Goal: Task Accomplishment & Management: Manage account settings

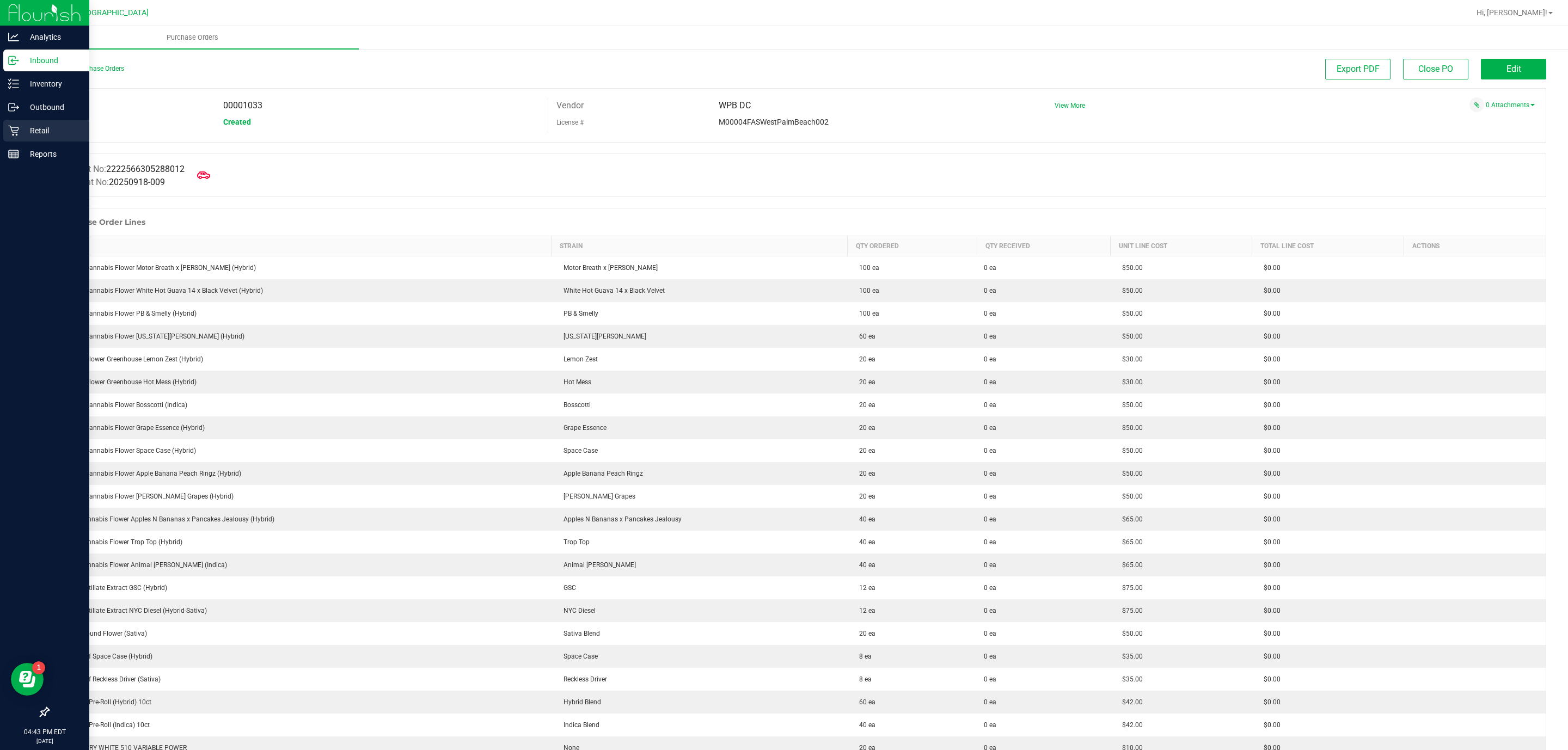
click at [57, 129] on p "Retail" at bounding box center [52, 130] width 65 height 13
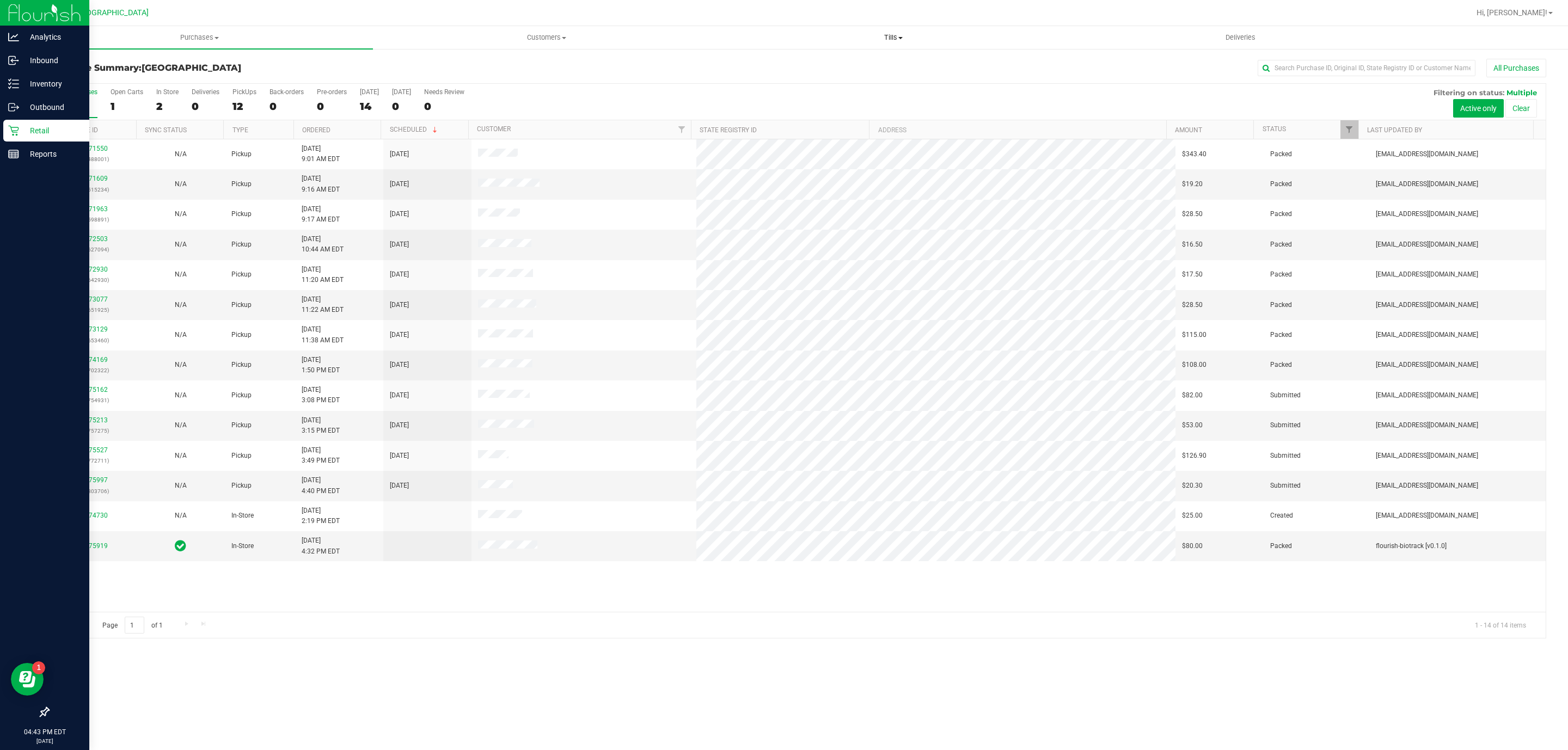
click at [893, 28] on uib-tab-heading "Tills Manage tills Reconcile e-payments" at bounding box center [893, 37] width 346 height 22
click at [841, 66] on li "Manage tills" at bounding box center [893, 65] width 346 height 13
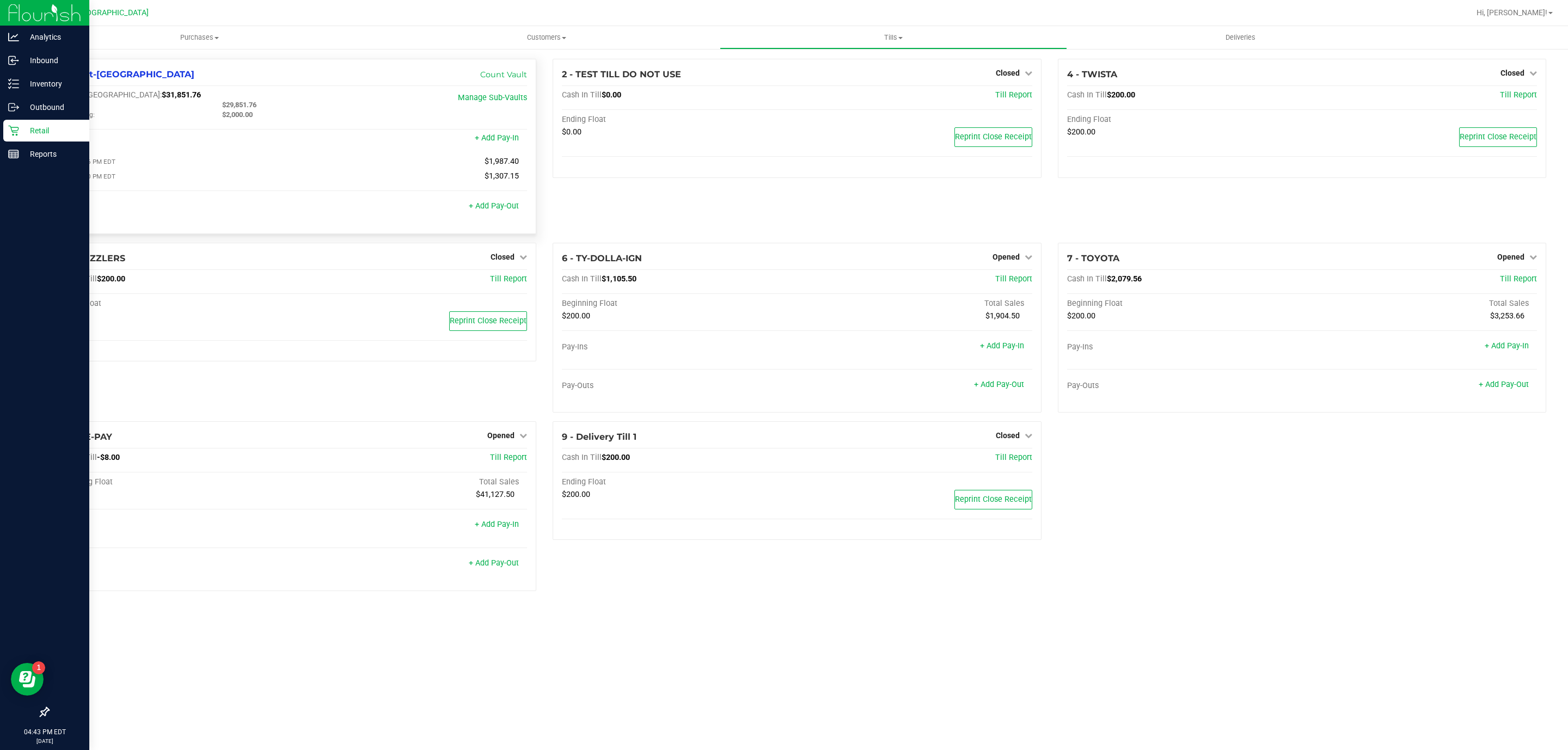
drag, startPoint x: 219, startPoint y: 106, endPoint x: 265, endPoint y: 102, distance: 46.2
click at [265, 101] on div "$29,851.76" at bounding box center [296, 105] width 165 height 10
click at [258, 127] on div "Cash In Vault: $31,851.76 Main: $29,851.76 Change Bag: $2,000.00 Manage Sub-Vau…" at bounding box center [292, 158] width 470 height 135
click at [251, 127] on div "Cash In Vault: $31,851.76 Main: $29,851.76 Change Bag: $2,000.00 Manage Sub-Vau…" at bounding box center [292, 158] width 470 height 135
click at [254, 125] on div "Cash In Vault: $31,851.76 Main: $29,851.76 Change Bag: $2,000.00 Manage Sub-Vau…" at bounding box center [292, 107] width 470 height 34
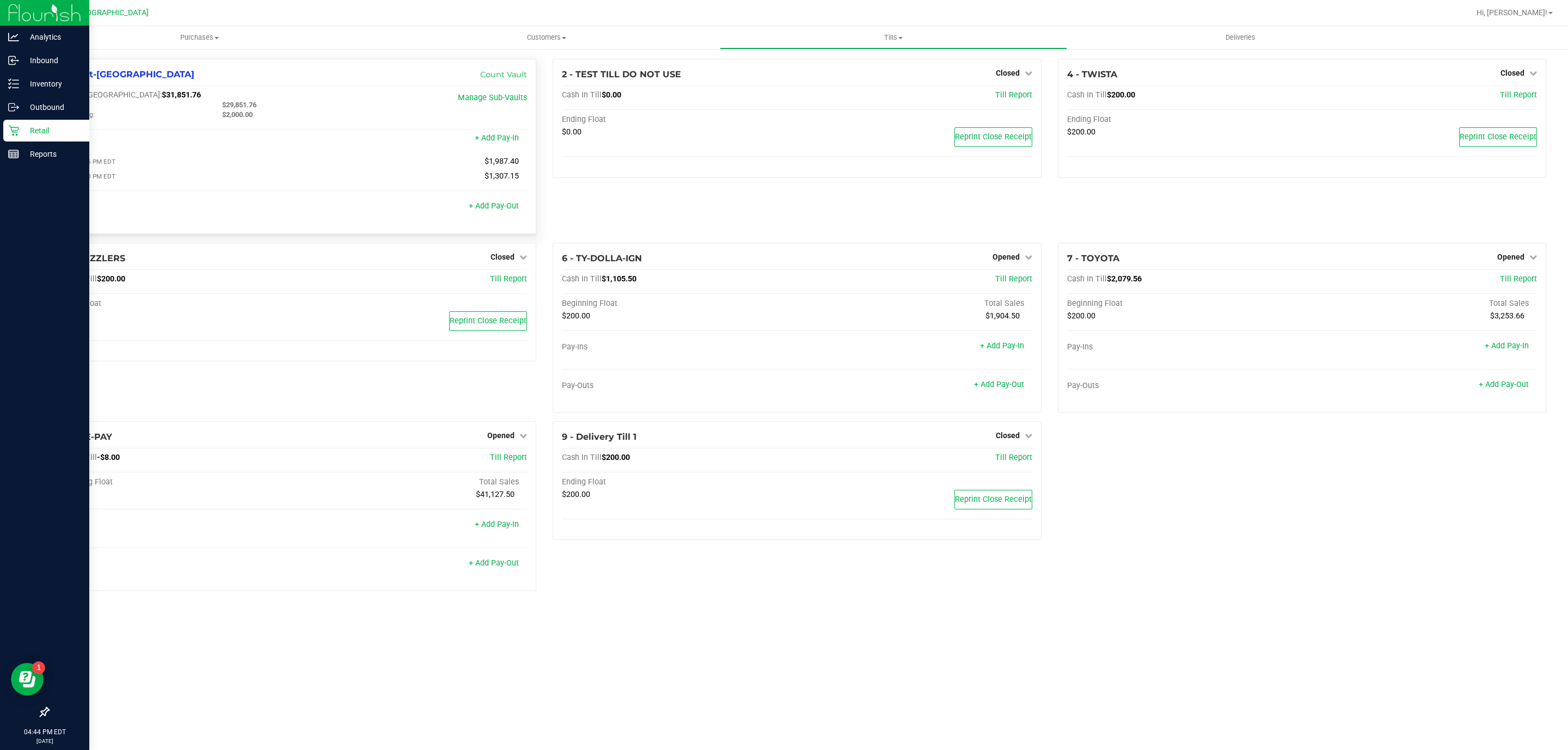
click at [257, 131] on div "Cash In Vault: $31,851.76 Main: $29,851.76 Change Bag: $2,000.00 Manage Sub-Vau…" at bounding box center [292, 158] width 470 height 135
click at [252, 132] on div "Cash In Vault: $31,851.76 Main: $29,851.76 Change Bag: $2,000.00 Manage Sub-Vau…" at bounding box center [292, 158] width 470 height 135
click at [257, 113] on div "$2,000.00" at bounding box center [296, 114] width 165 height 10
click at [251, 126] on div "Cash In Vault: $31,851.76 Main: $29,851.76 Change Bag: $2,000.00 Manage Sub-Vau…" at bounding box center [292, 158] width 470 height 135
click at [251, 126] on div "Cash In Vault: $31,851.76 Main: $29,851.76 Change Bag: $2,000.00 Manage Sub-Vau…" at bounding box center [292, 158] width 470 height 135
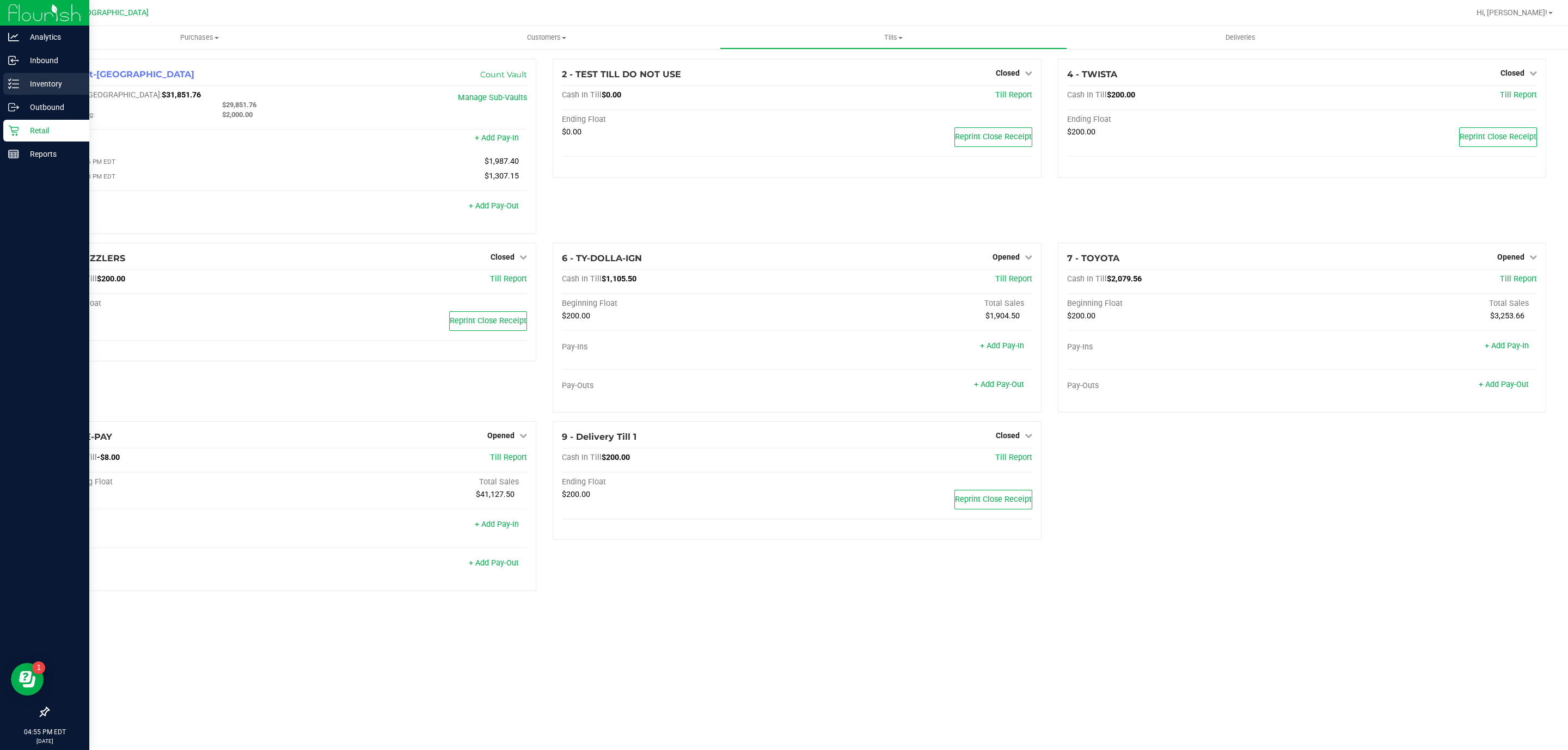
click at [36, 78] on p "Inventory" at bounding box center [52, 84] width 65 height 13
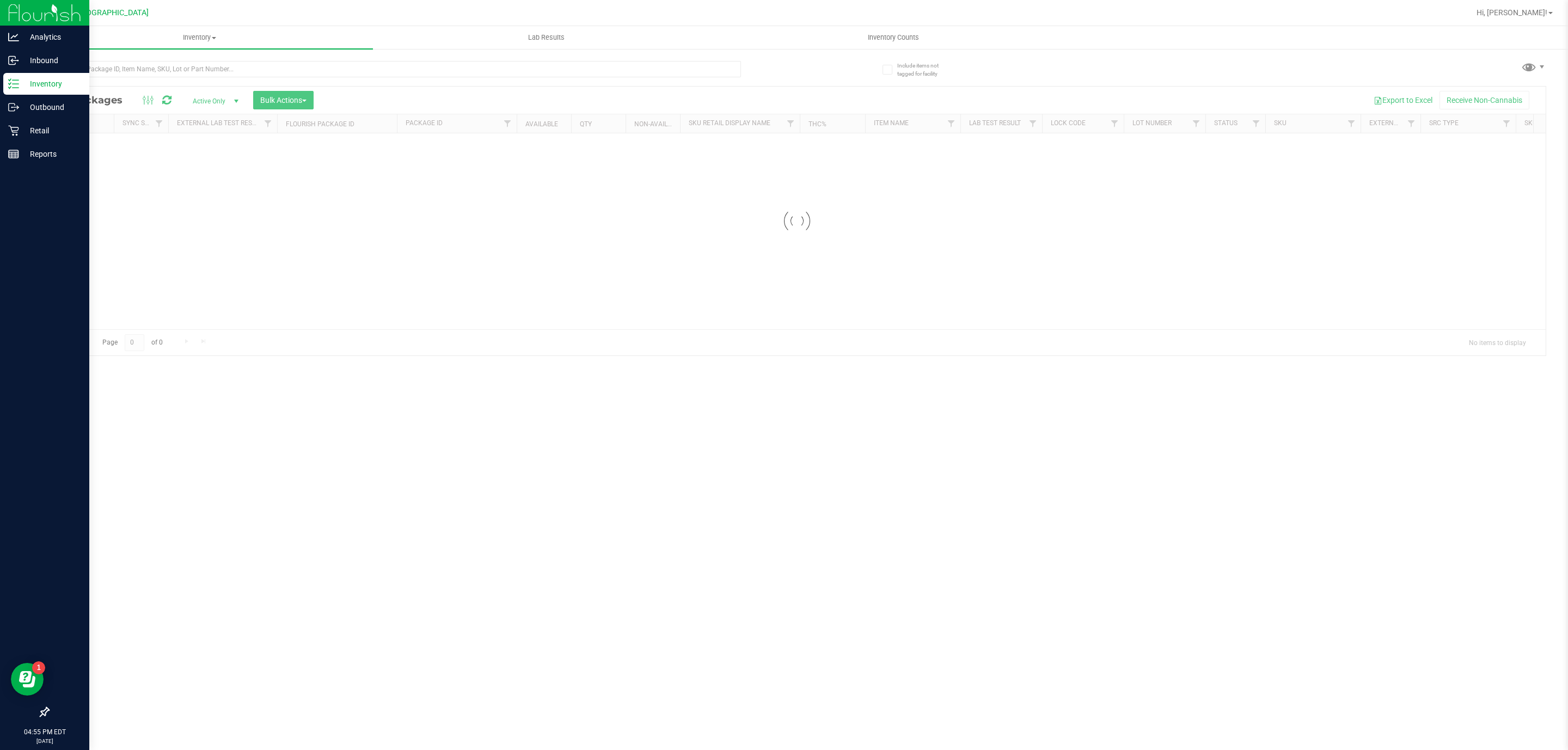
click at [518, 59] on div at bounding box center [423, 69] width 749 height 35
click at [518, 68] on input "text" at bounding box center [394, 69] width 693 height 16
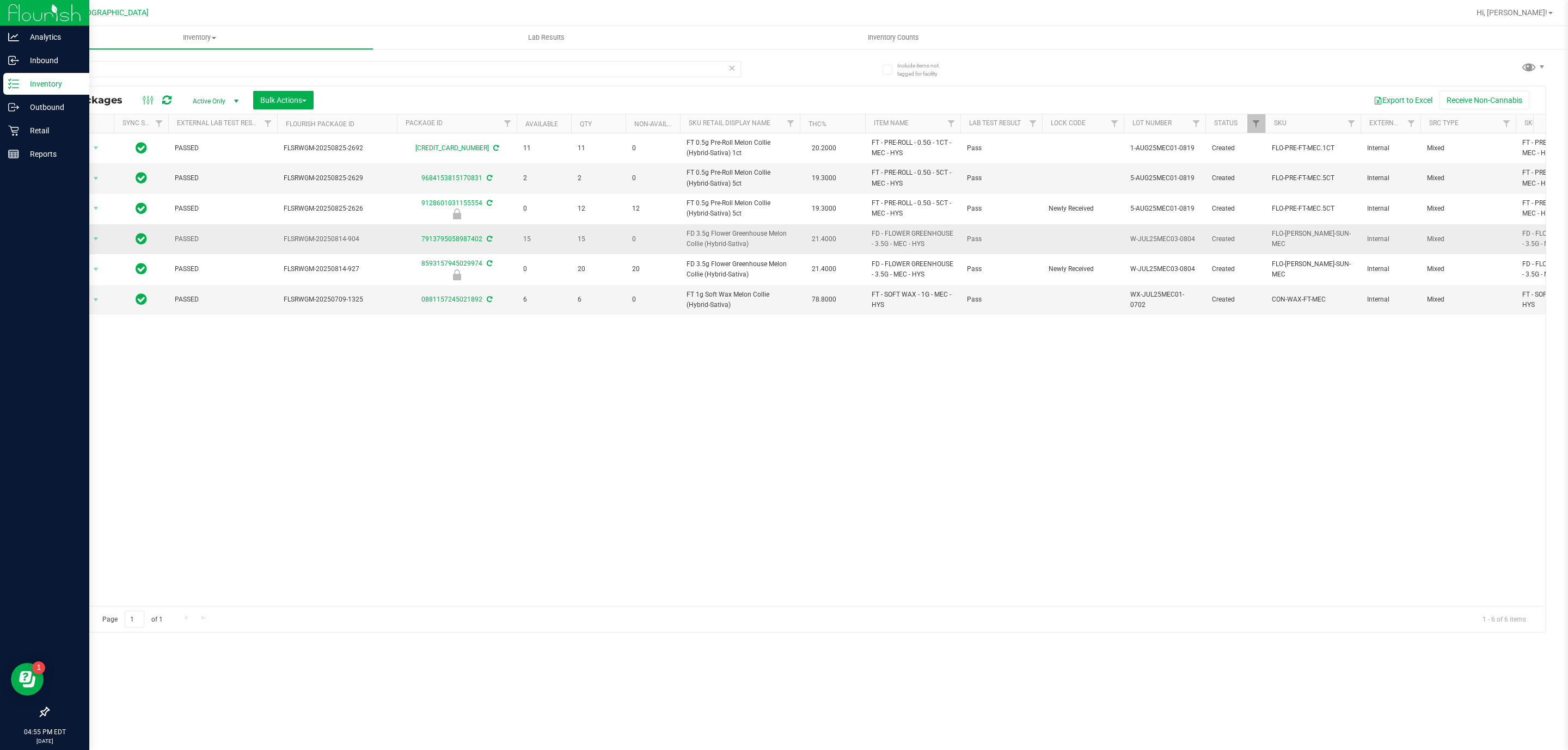
click at [720, 232] on span "FD 3.5g Flower Greenhouse Melon Collie (Hybrid-Sativa)" at bounding box center [740, 238] width 107 height 21
click at [719, 232] on span "FD 3.5g Flower Greenhouse Melon Collie (Hybrid-Sativa)" at bounding box center [740, 238] width 107 height 21
click at [686, 410] on div "Action Action Adjust qty Create package Edit attributes Global inventory Locate…" at bounding box center [797, 369] width 1497 height 473
click at [767, 257] on td "FD 3.5g Flower Greenhouse Melon Collie (Hybrid-Sativa)" at bounding box center [739, 270] width 120 height 30
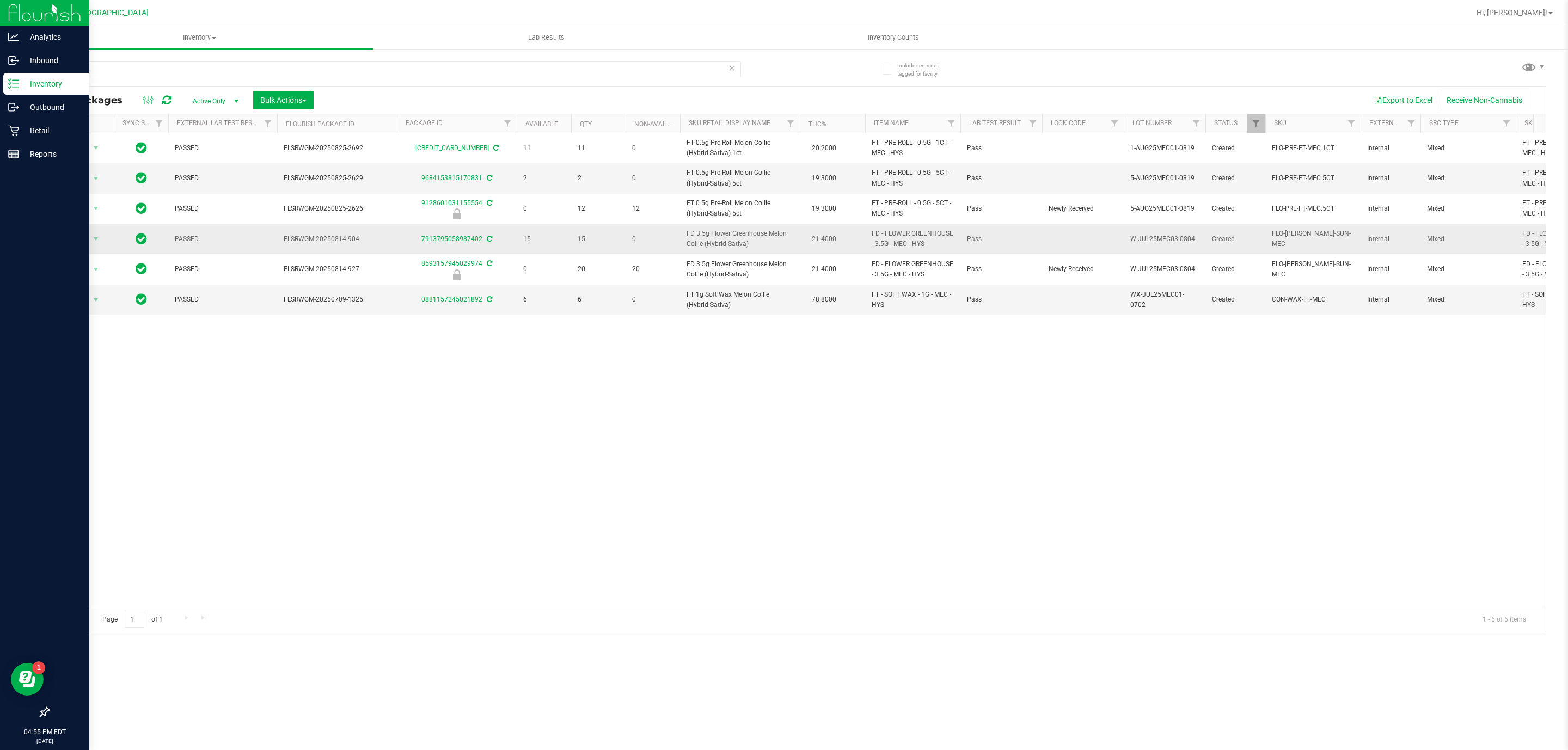
click at [736, 248] on span "FD 3.5g Flower Greenhouse Melon Collie (Hybrid-Sativa)" at bounding box center [740, 238] width 107 height 21
copy td "FD 3.5g Flower Greenhouse Melon Collie (Hybrid-Sativa)"
click at [541, 56] on div "MEC" at bounding box center [423, 69] width 749 height 35
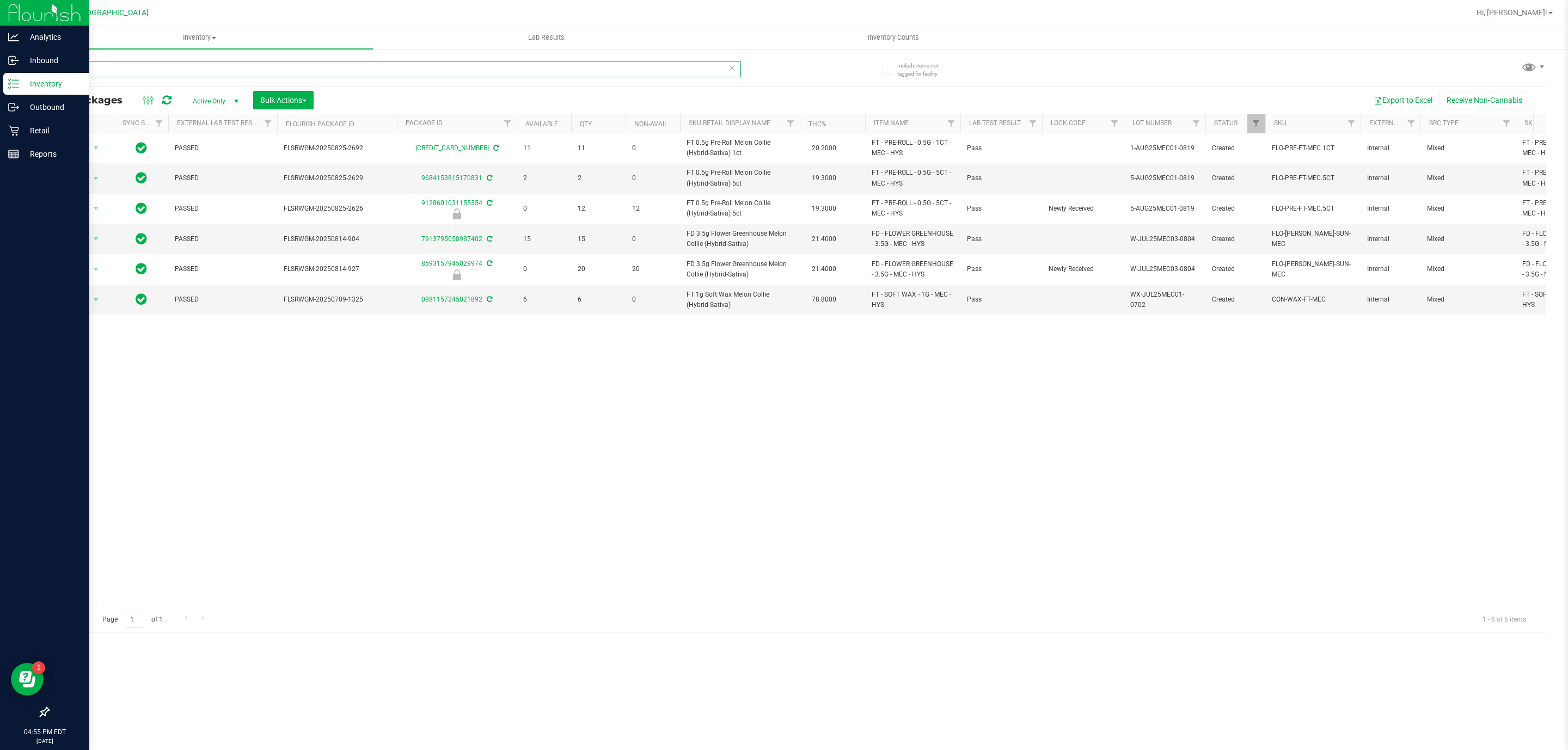
click at [538, 64] on input "MEC" at bounding box center [394, 69] width 693 height 16
paste input "FD 3.5g Flower Greenhouse Melon Collie (Hybrid-Sativa)"
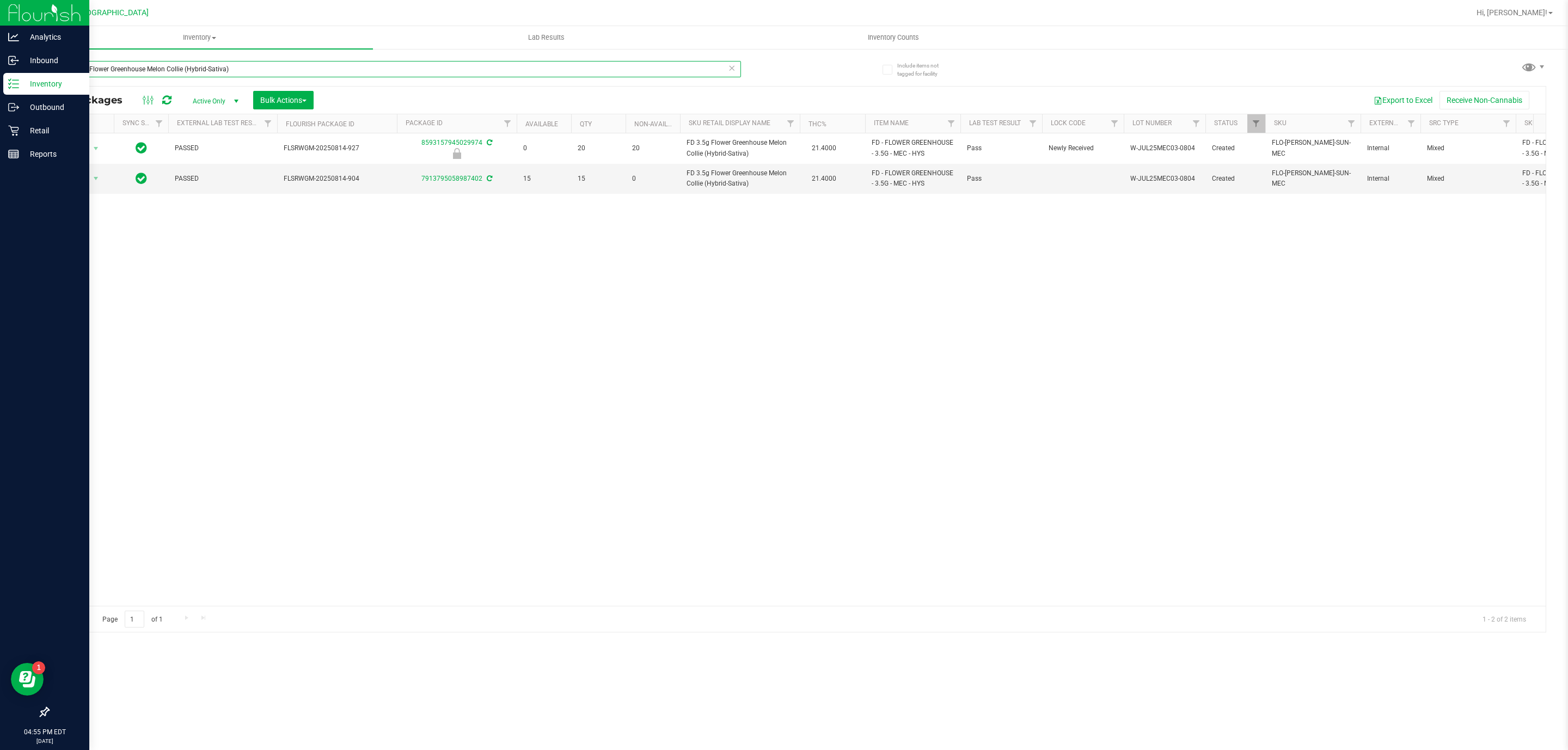
type input "FD 3.5g Flower Greenhouse Melon Collie (Hybrid-Sativa)"
click at [327, 78] on div "FD 3.5g Flower Greenhouse Melon Collie (Hybrid-Sativa)" at bounding box center [394, 73] width 693 height 25
click at [327, 69] on input "FD 3.5g Flower Greenhouse Melon Collie (Hybrid-Sativa)" at bounding box center [394, 69] width 693 height 16
click at [327, 69] on input "FD 3.5g Flower Greenhouse Melon Collie (Hybrid-Sativa)" at bounding box center [394, 69] width 693 height 16
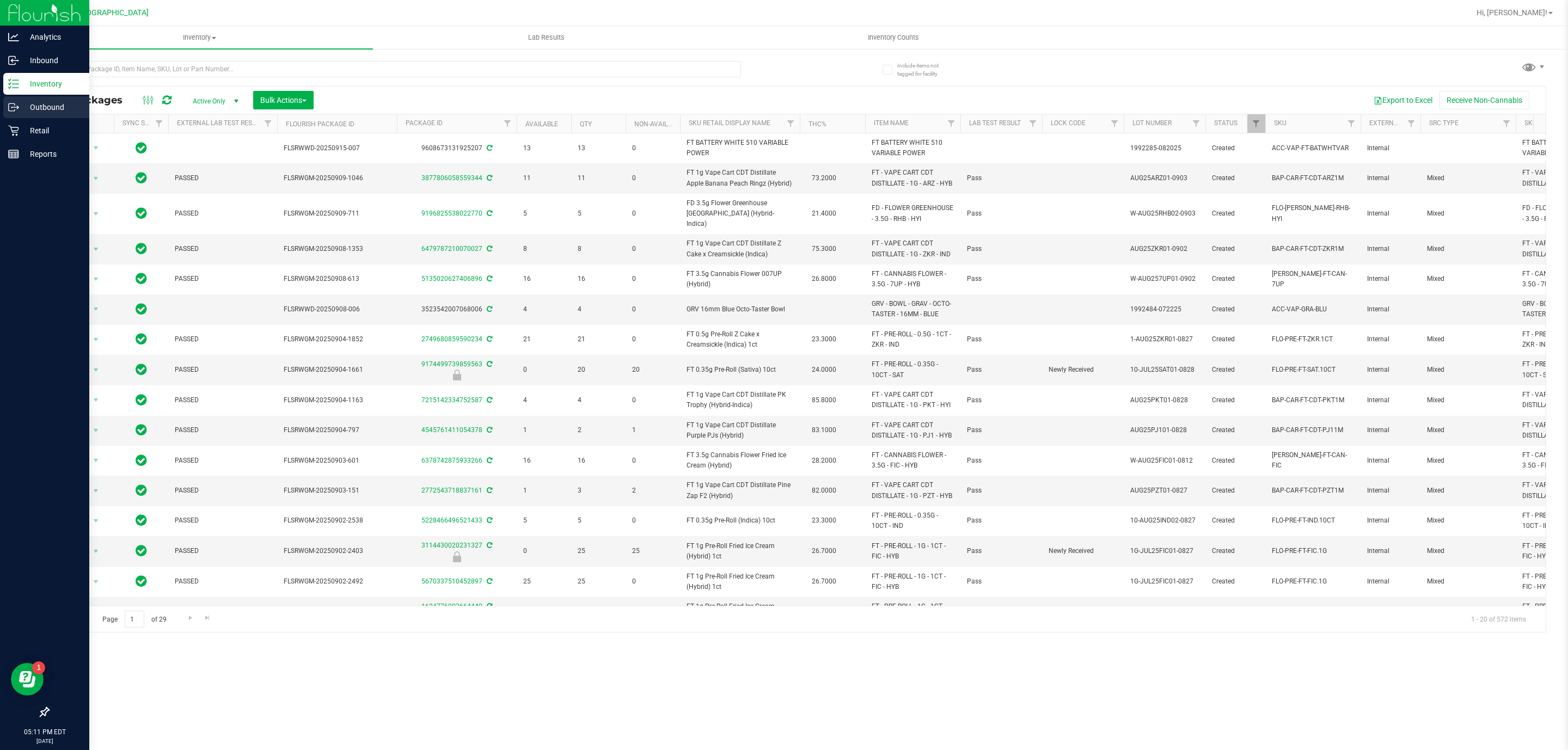
click at [8, 118] on link "Outbound" at bounding box center [44, 108] width 89 height 24
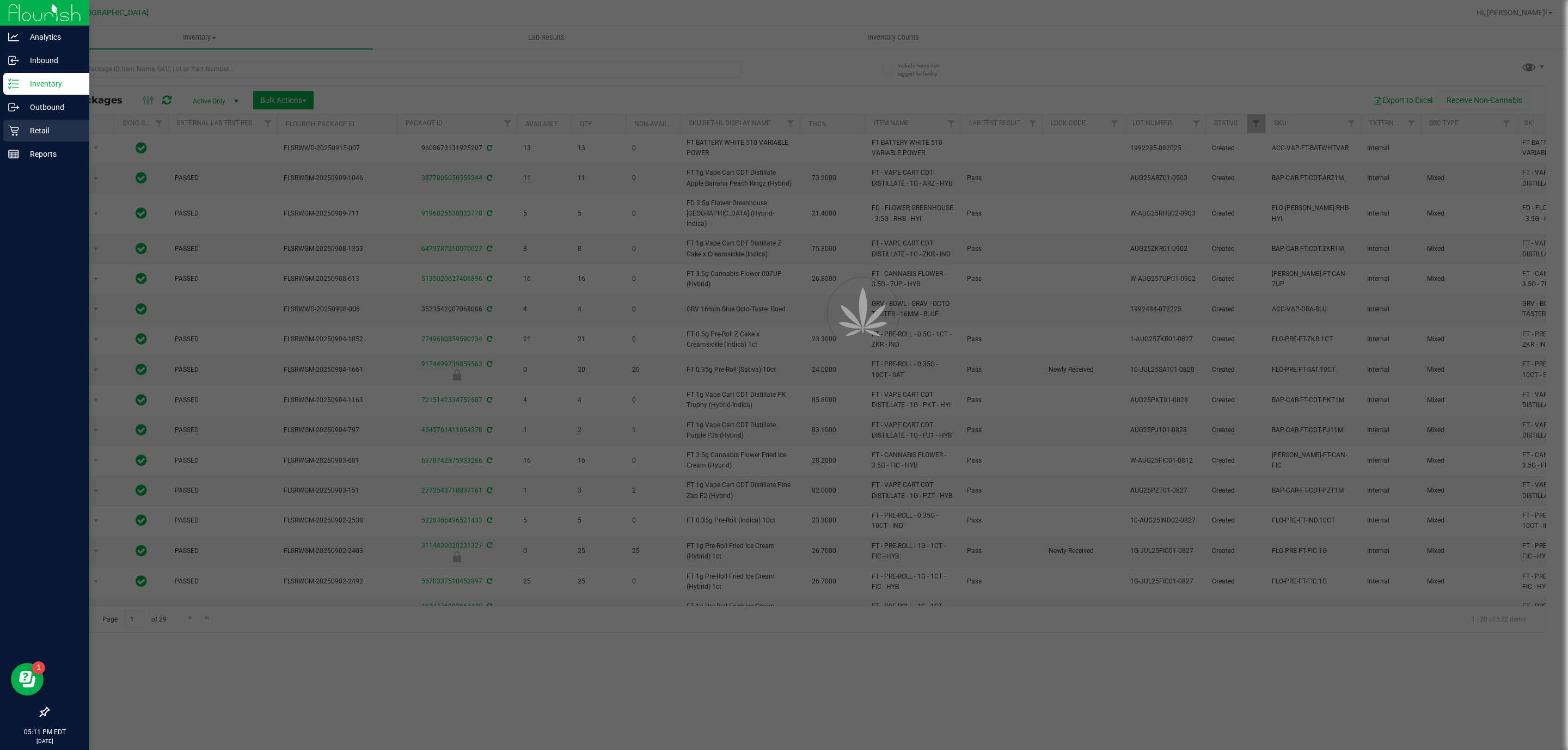
click at [14, 132] on icon at bounding box center [14, 131] width 11 height 11
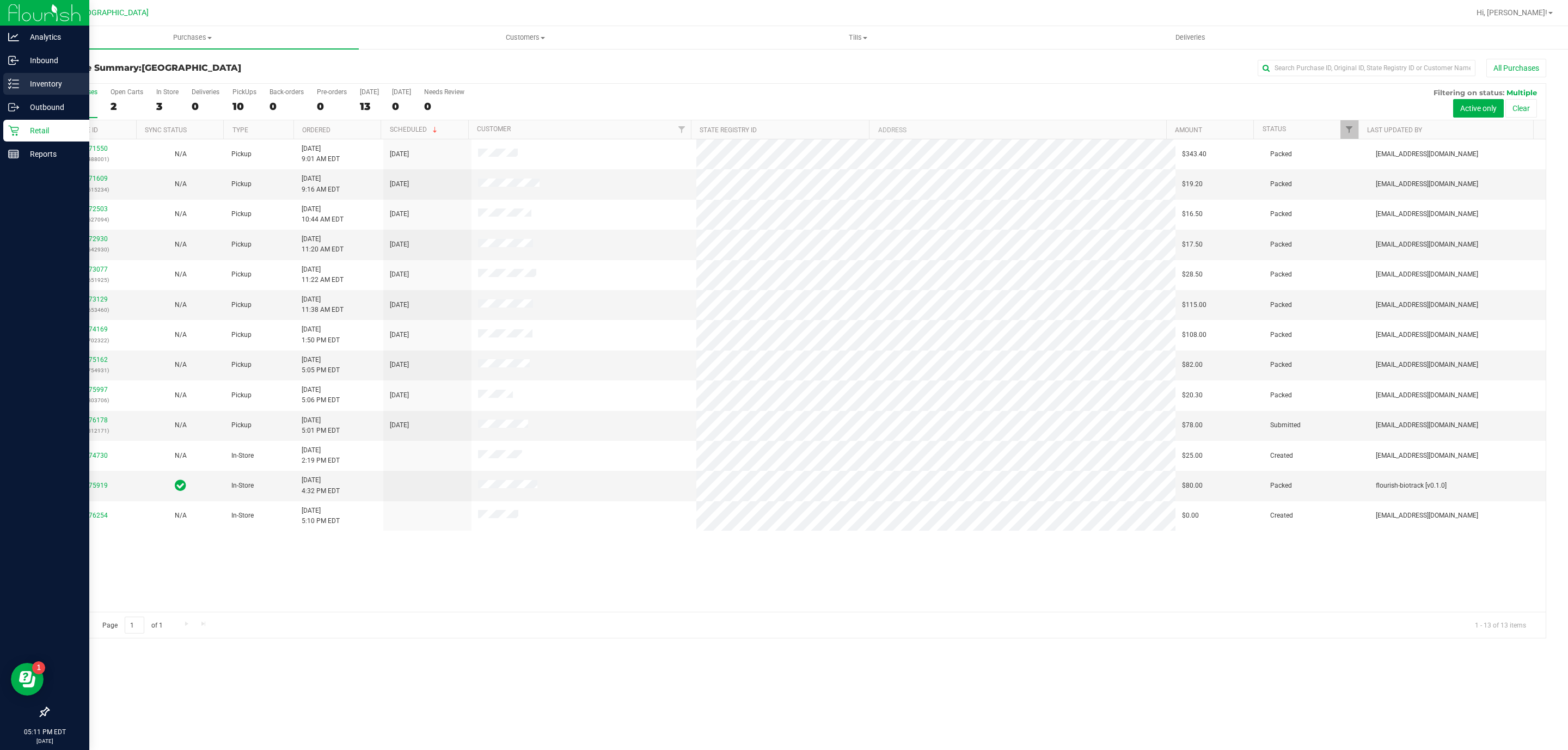
click at [8, 83] on icon at bounding box center [9, 84] width 2 height 2
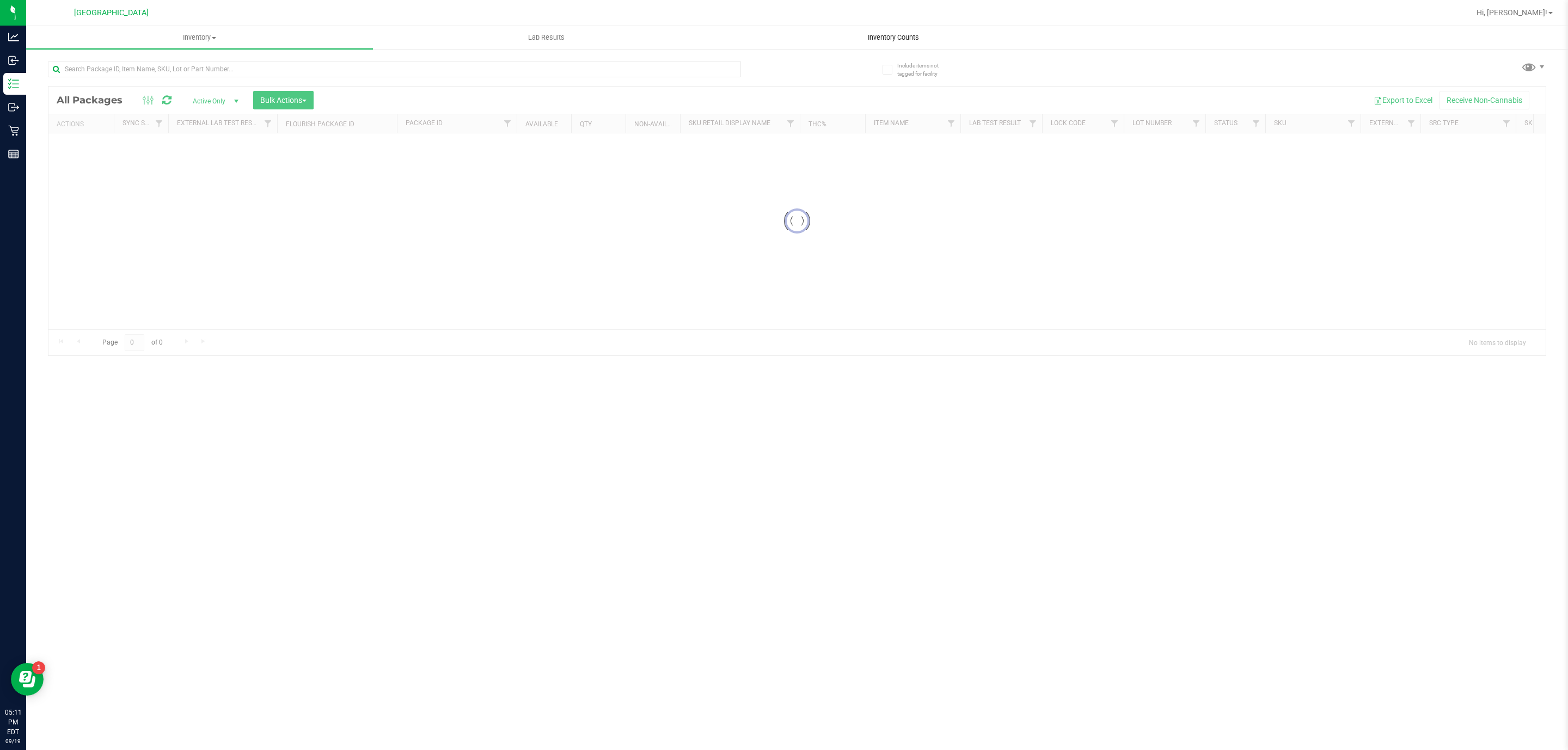
click at [880, 37] on span "Inventory Counts" at bounding box center [893, 37] width 81 height 10
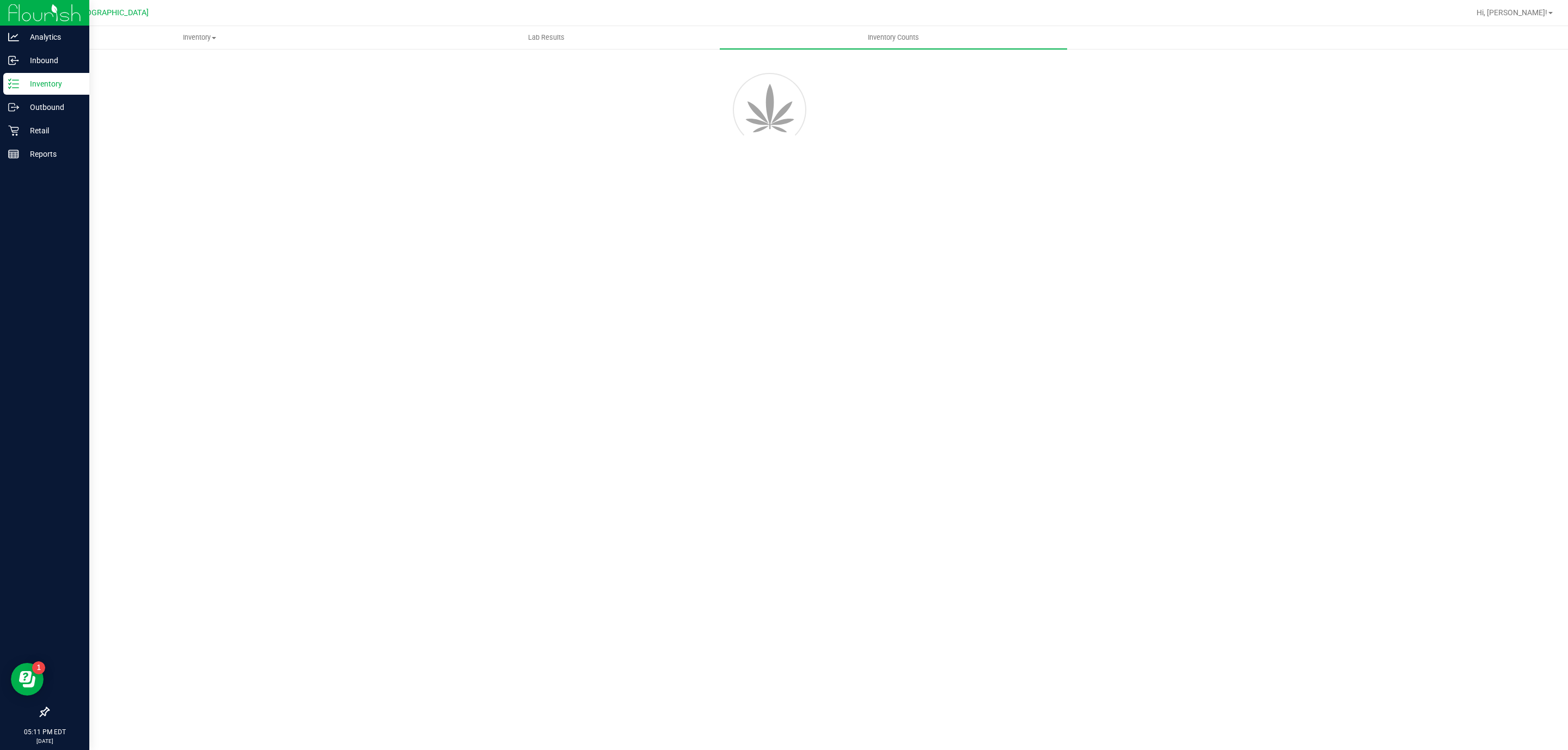
click at [23, 87] on p "Inventory" at bounding box center [52, 84] width 65 height 13
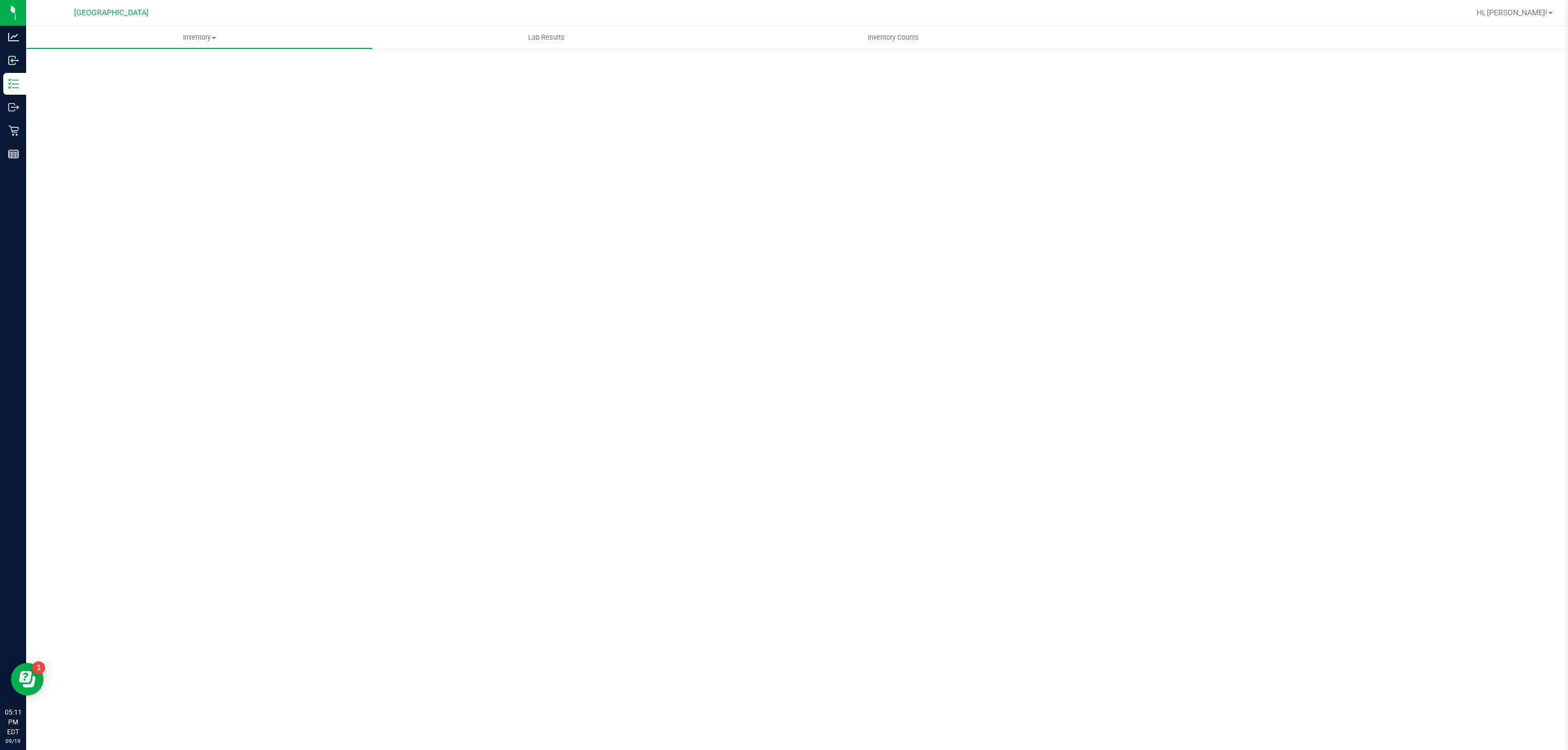
click at [318, 227] on div "Scan Packages 0" at bounding box center [797, 218] width 1499 height 318
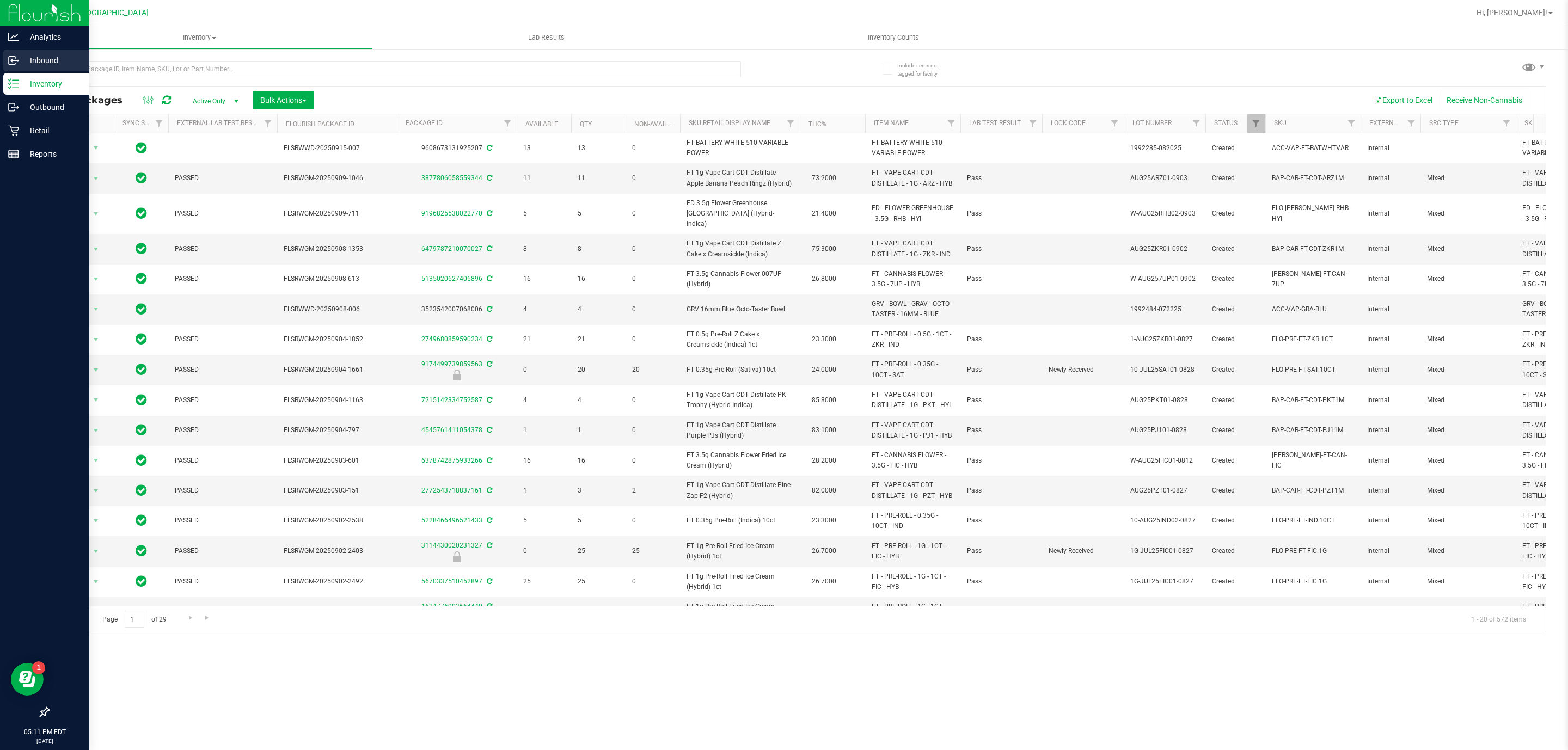
click at [26, 61] on p "Inbound" at bounding box center [52, 60] width 65 height 13
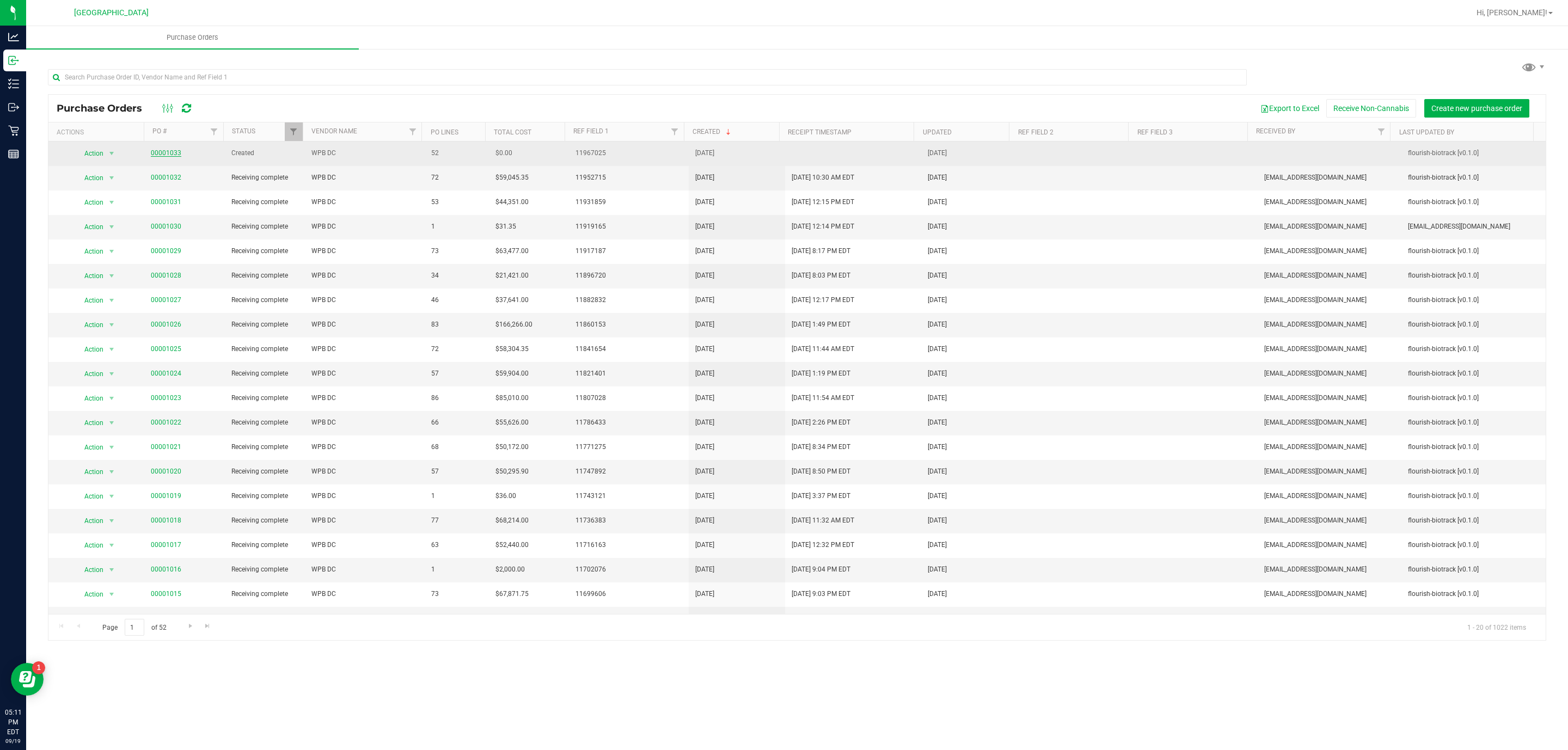
click at [169, 155] on link "00001033" at bounding box center [166, 153] width 30 height 8
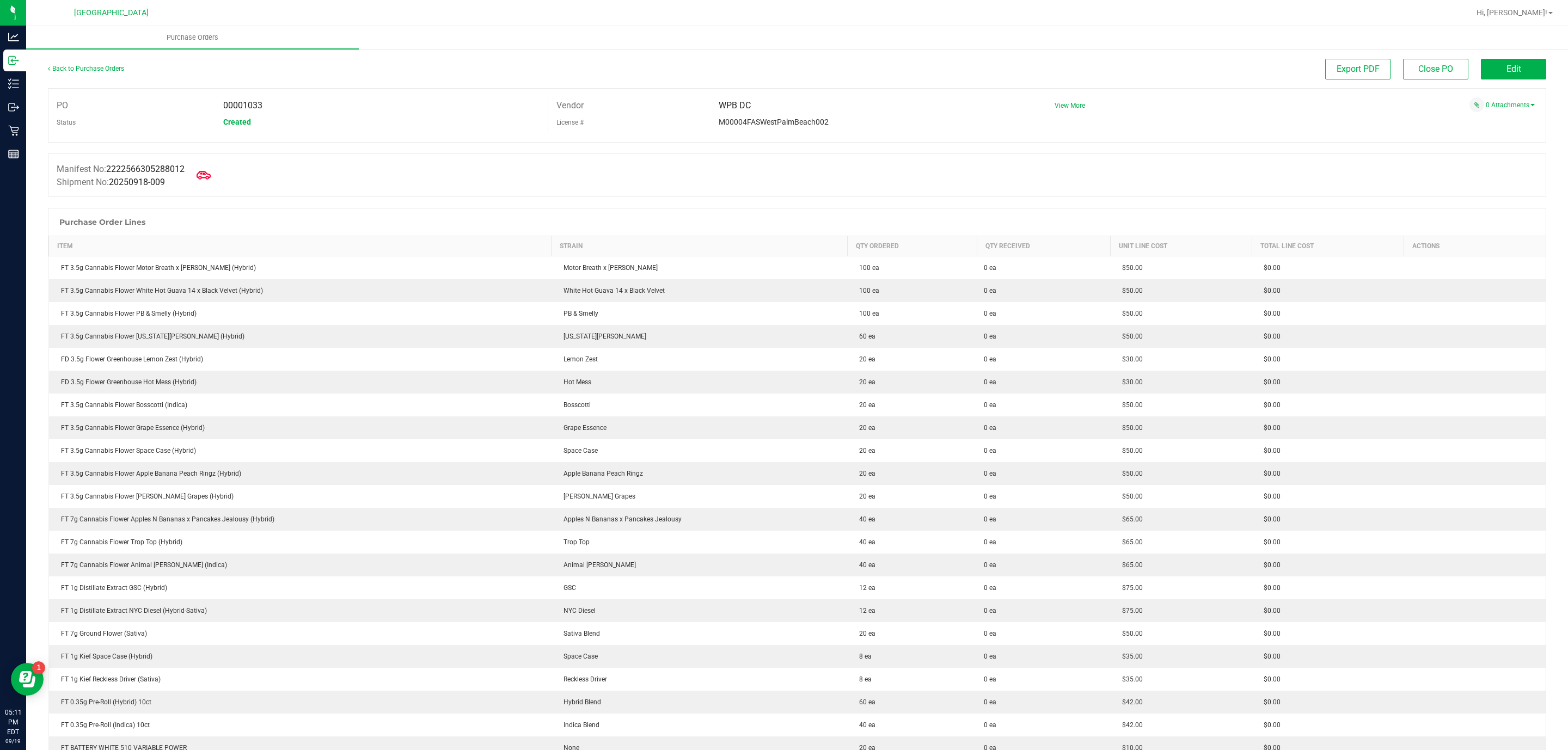
click at [216, 170] on span at bounding box center [203, 175] width 24 height 24
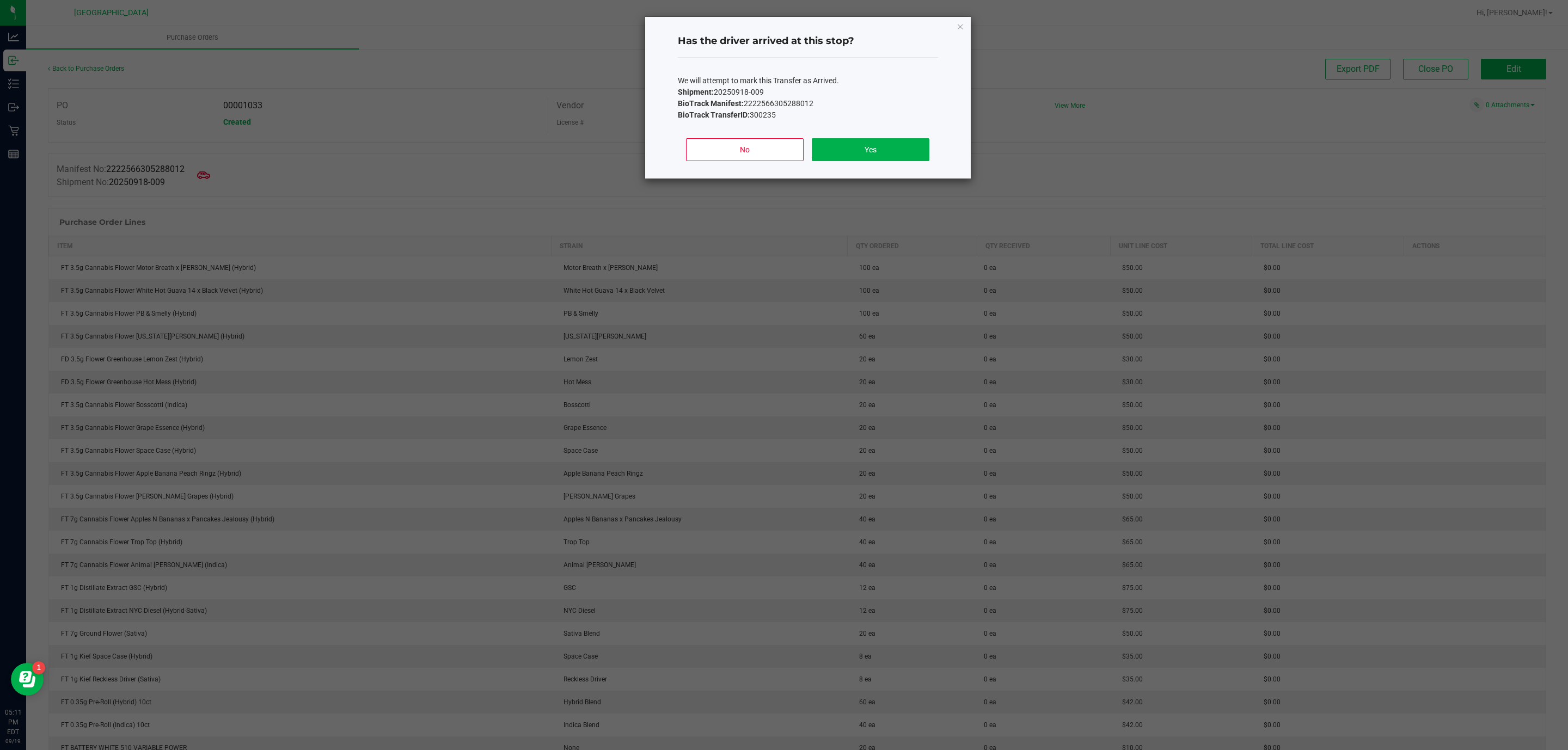
click at [909, 168] on div "No Yes" at bounding box center [808, 154] width 260 height 49
click at [909, 151] on button "Yes" at bounding box center [870, 150] width 117 height 23
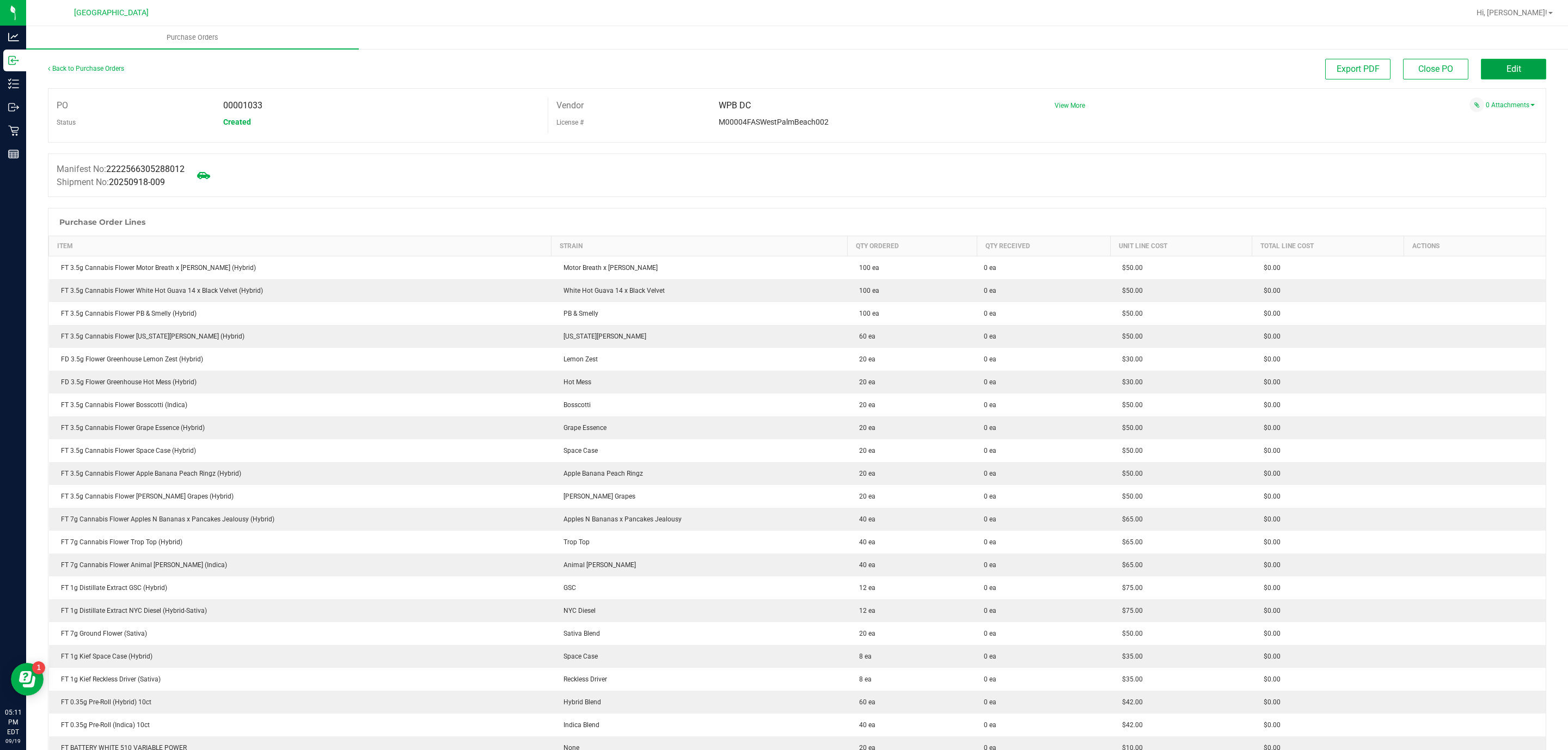
click at [1506, 70] on span "Edit" at bounding box center [1513, 69] width 14 height 11
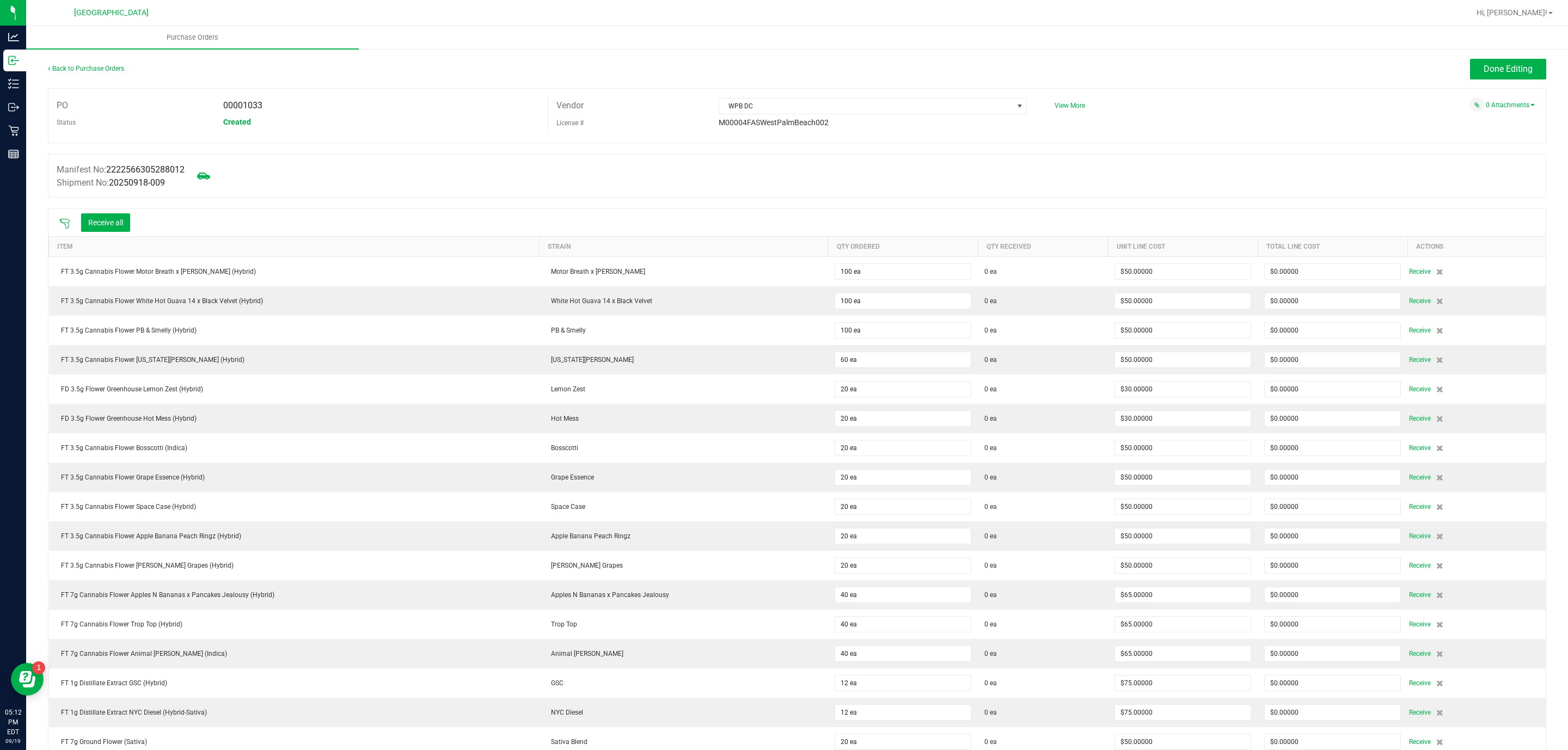
click at [59, 222] on icon at bounding box center [65, 224] width 11 height 11
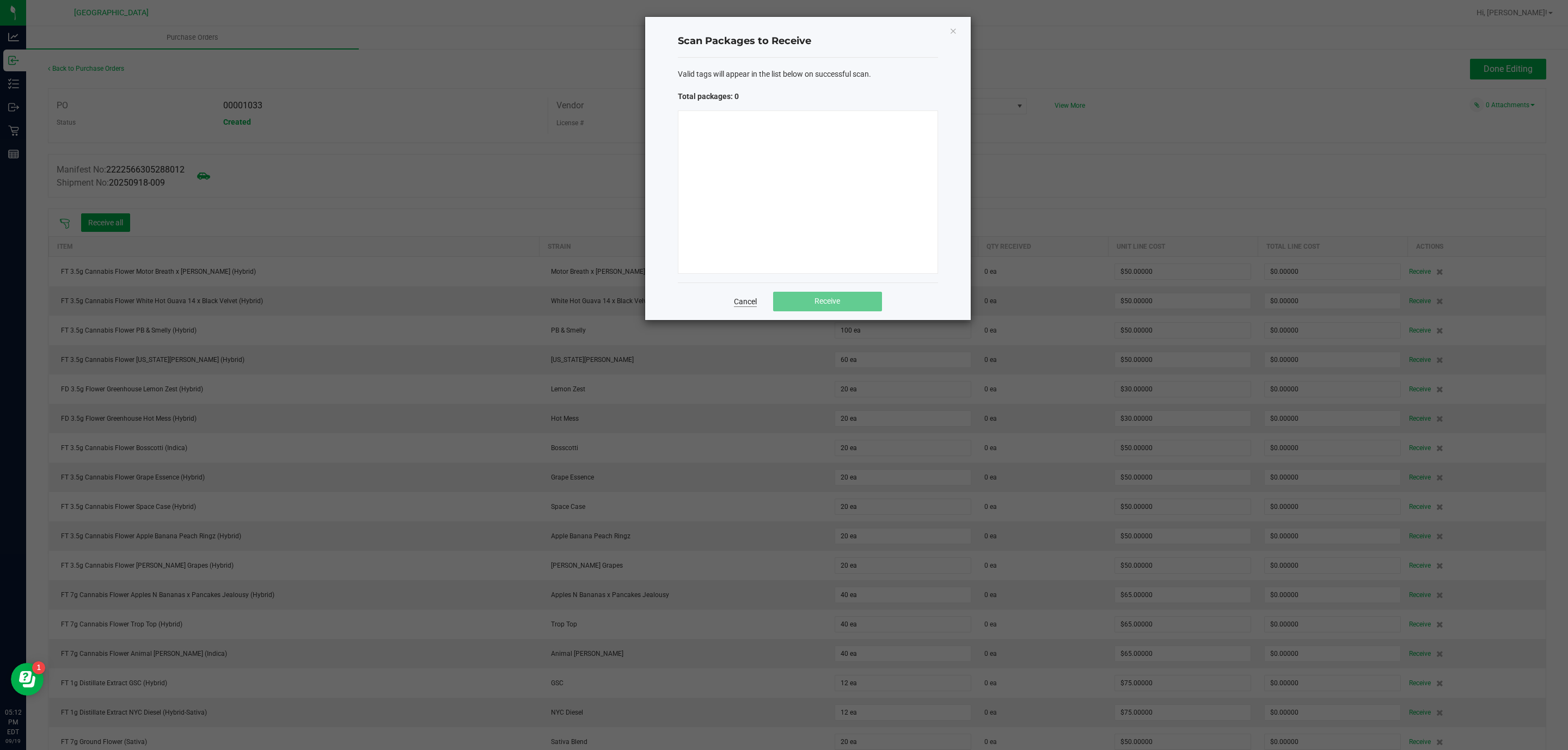
click at [746, 306] on link "Cancel" at bounding box center [746, 302] width 23 height 11
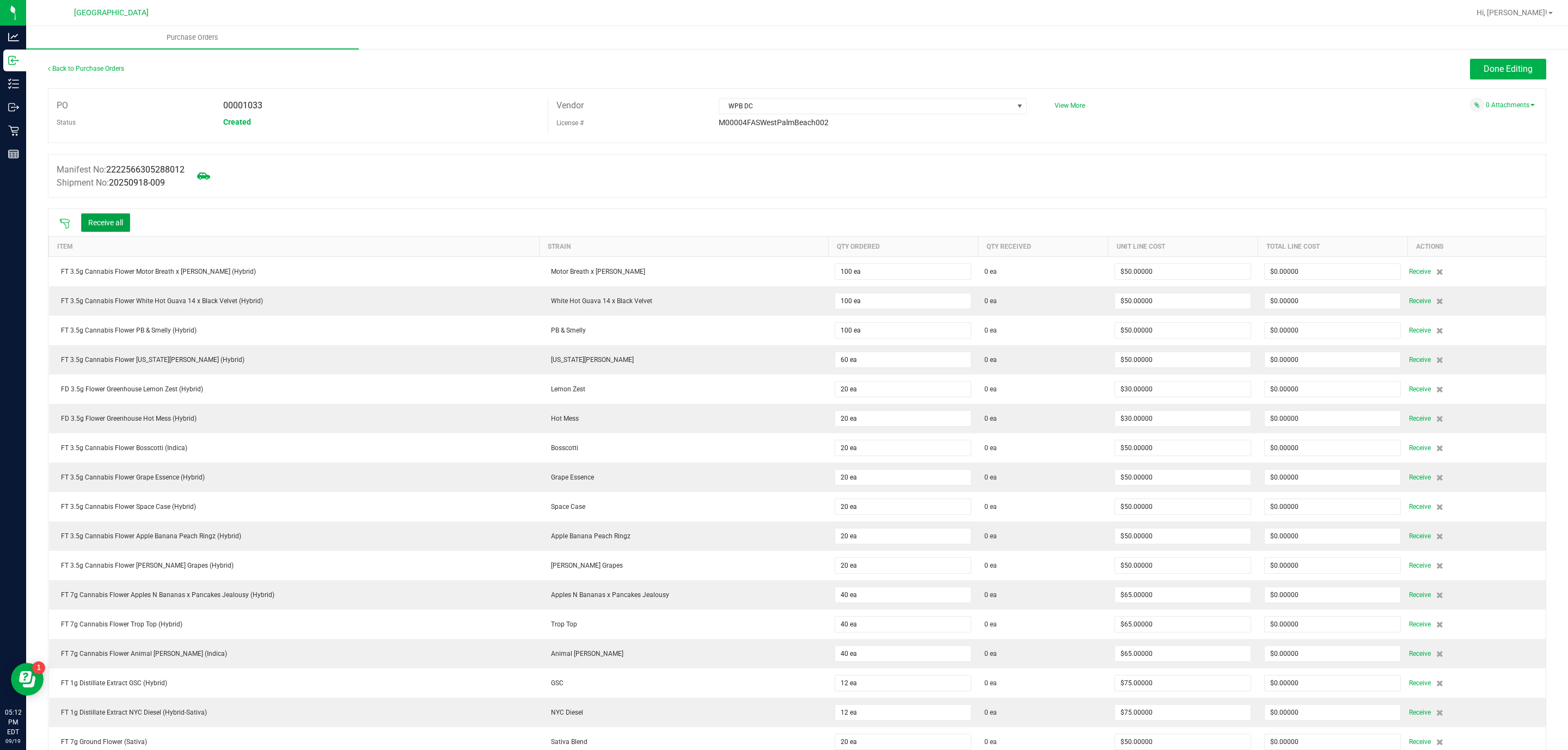
click at [123, 222] on button "Receive all" at bounding box center [106, 222] width 49 height 18
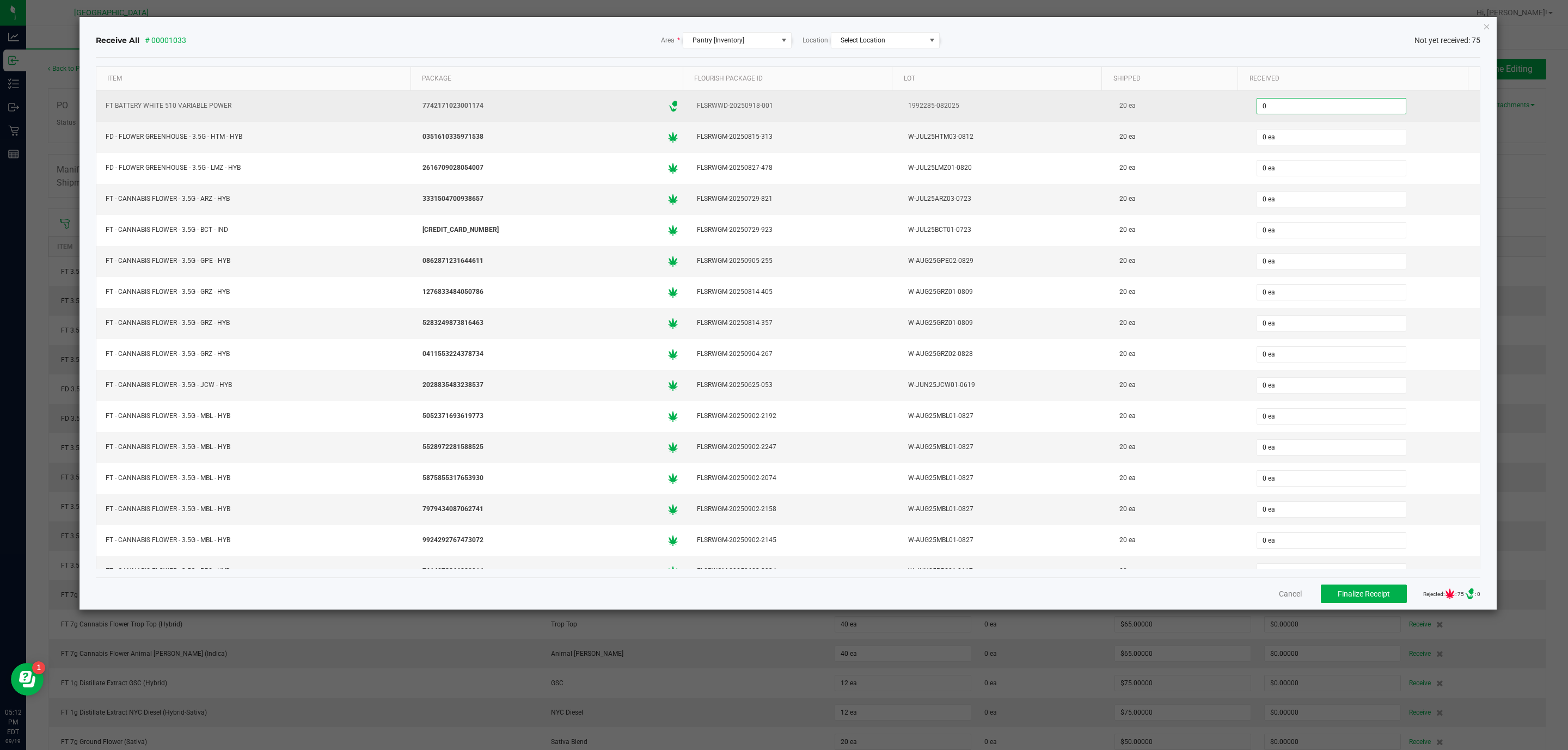
click at [1353, 104] on input "0" at bounding box center [1331, 106] width 148 height 15
type input "20 ea"
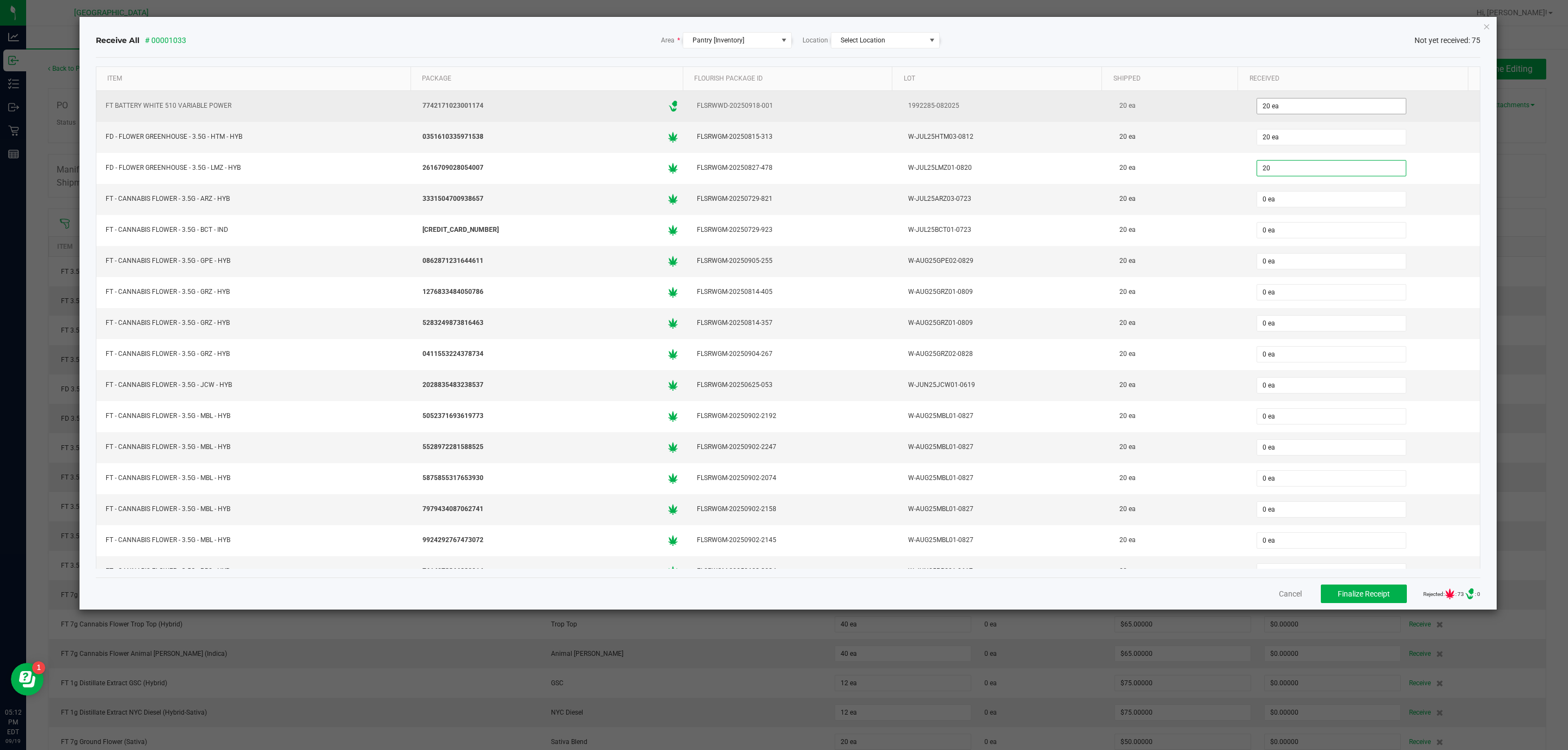
type input "20 ea"
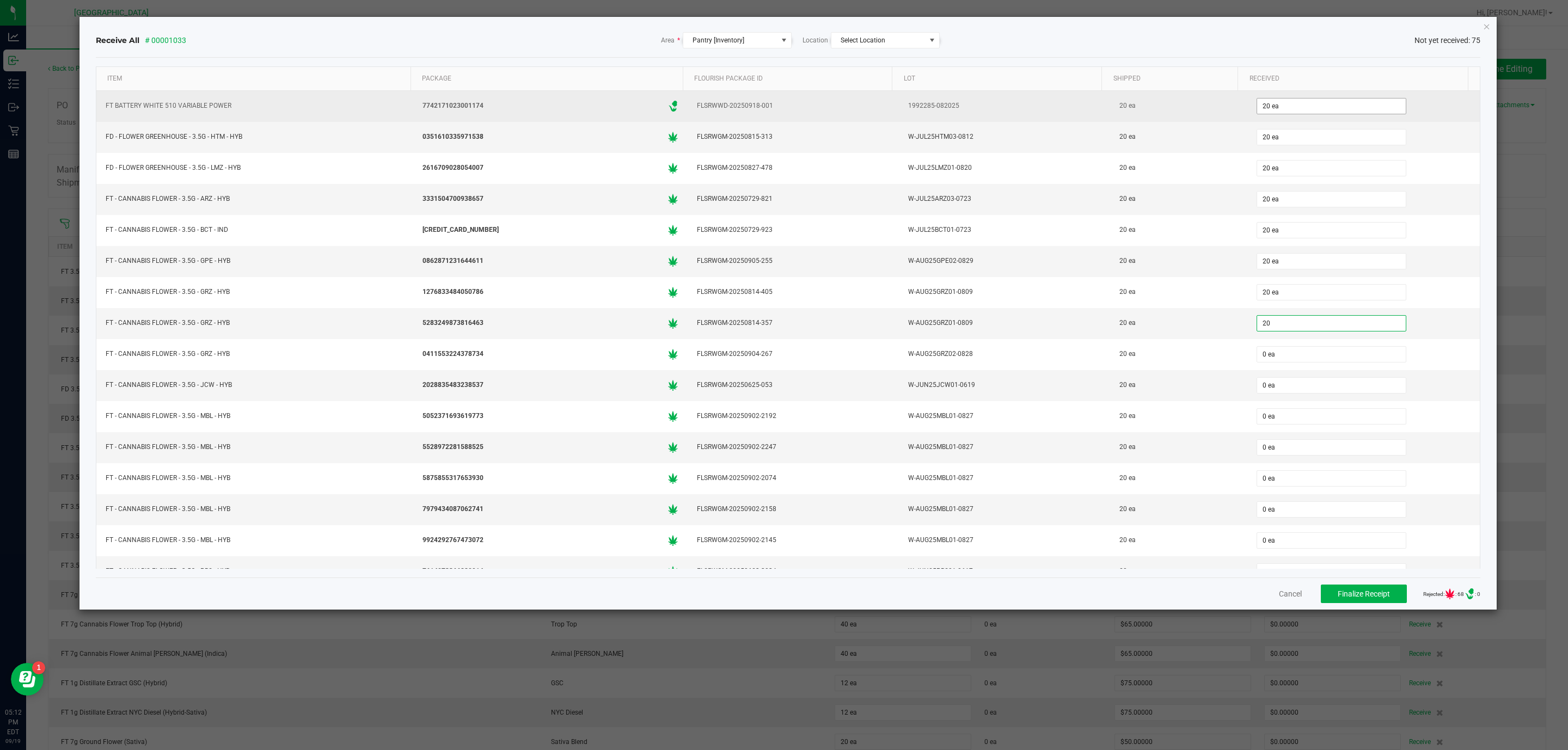
type input "20 ea"
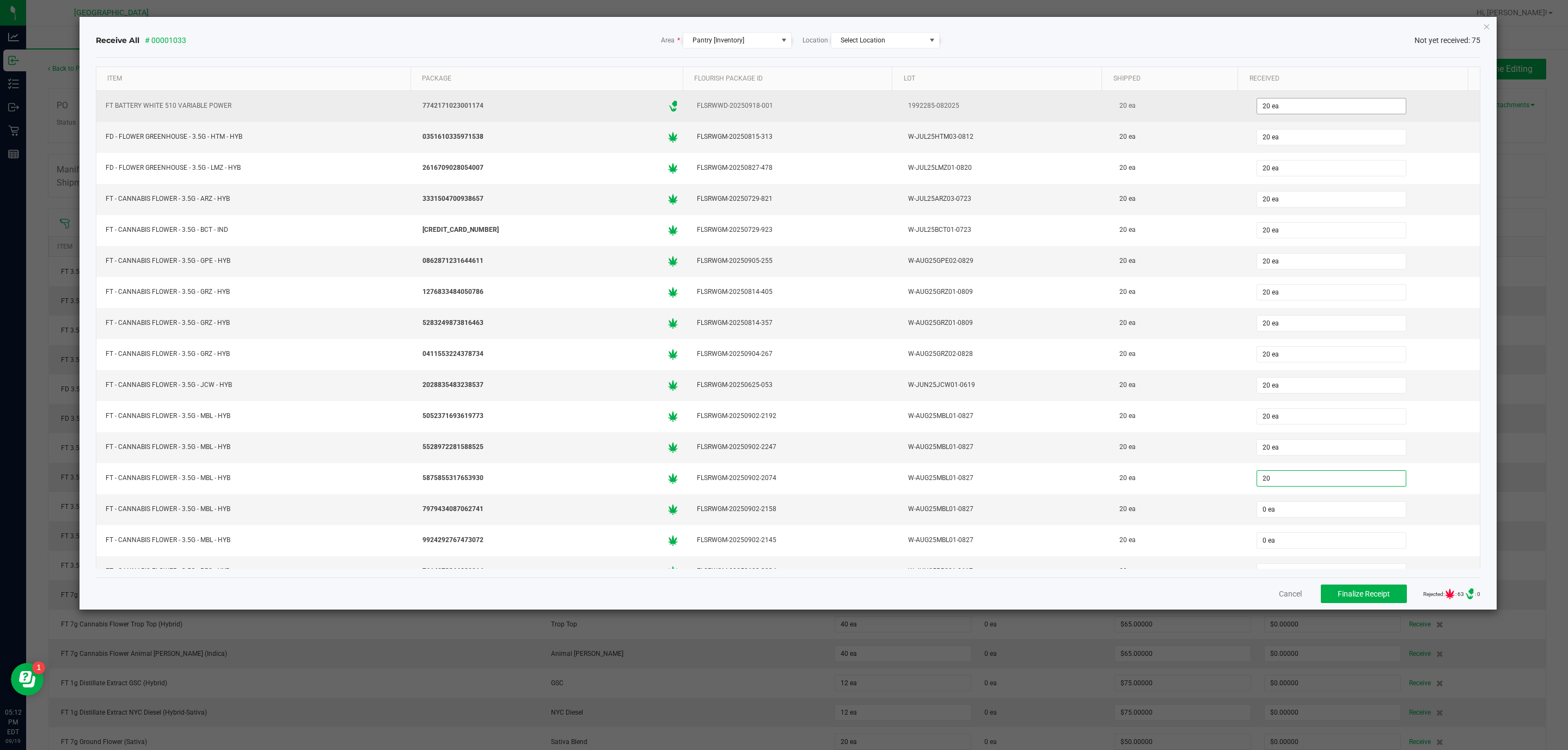
type input "20 ea"
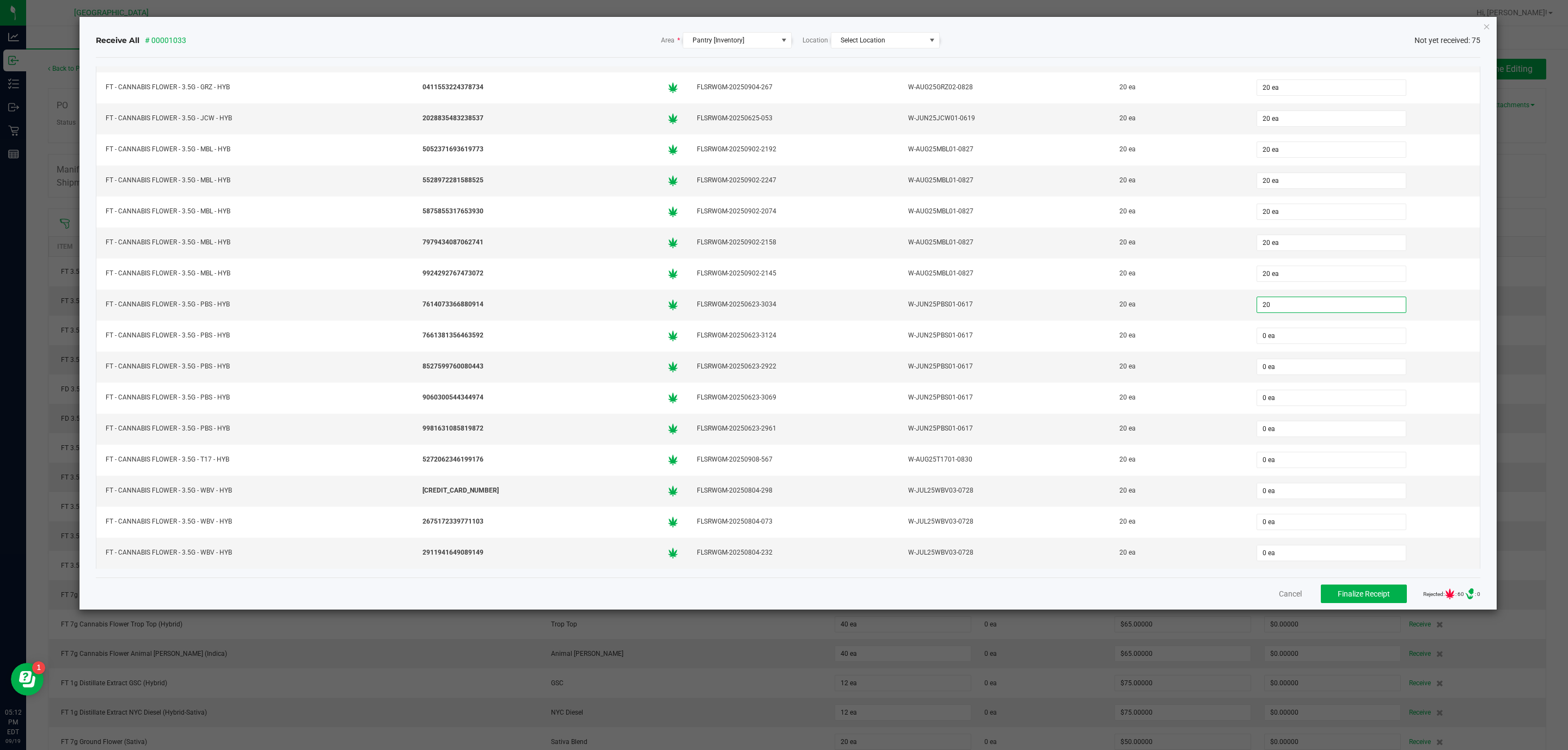
type input "20 ea"
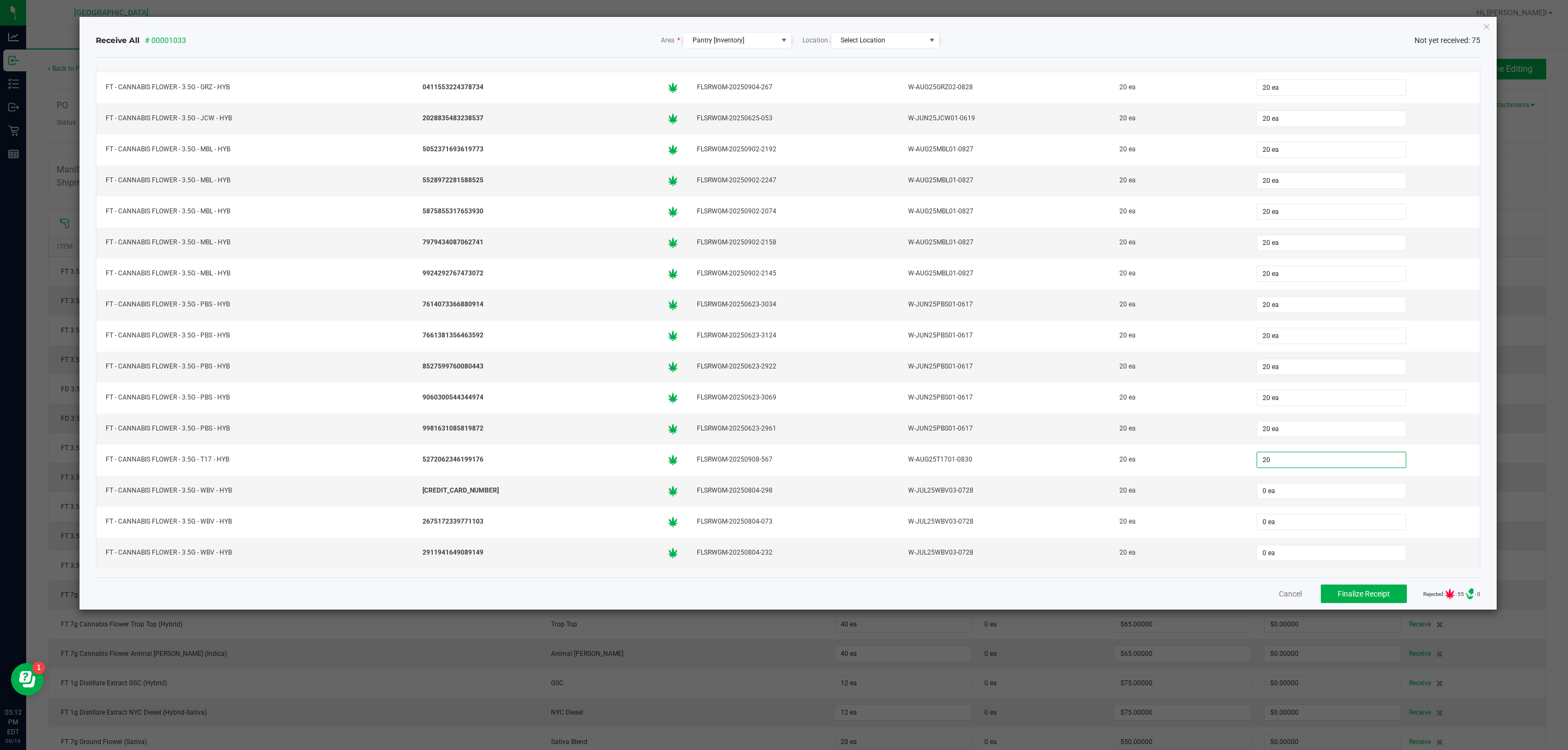
type input "20 ea"
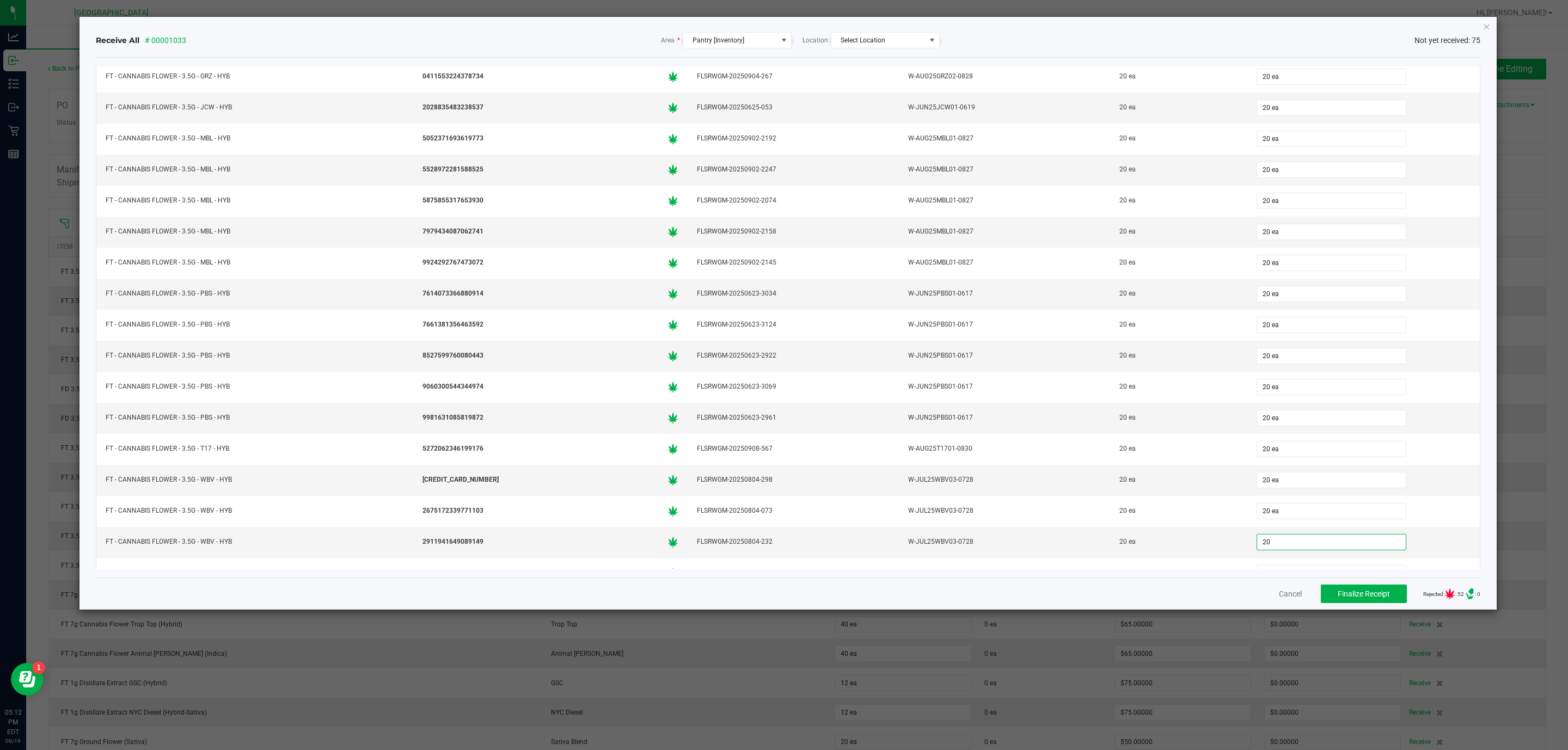
type input "20 ea"
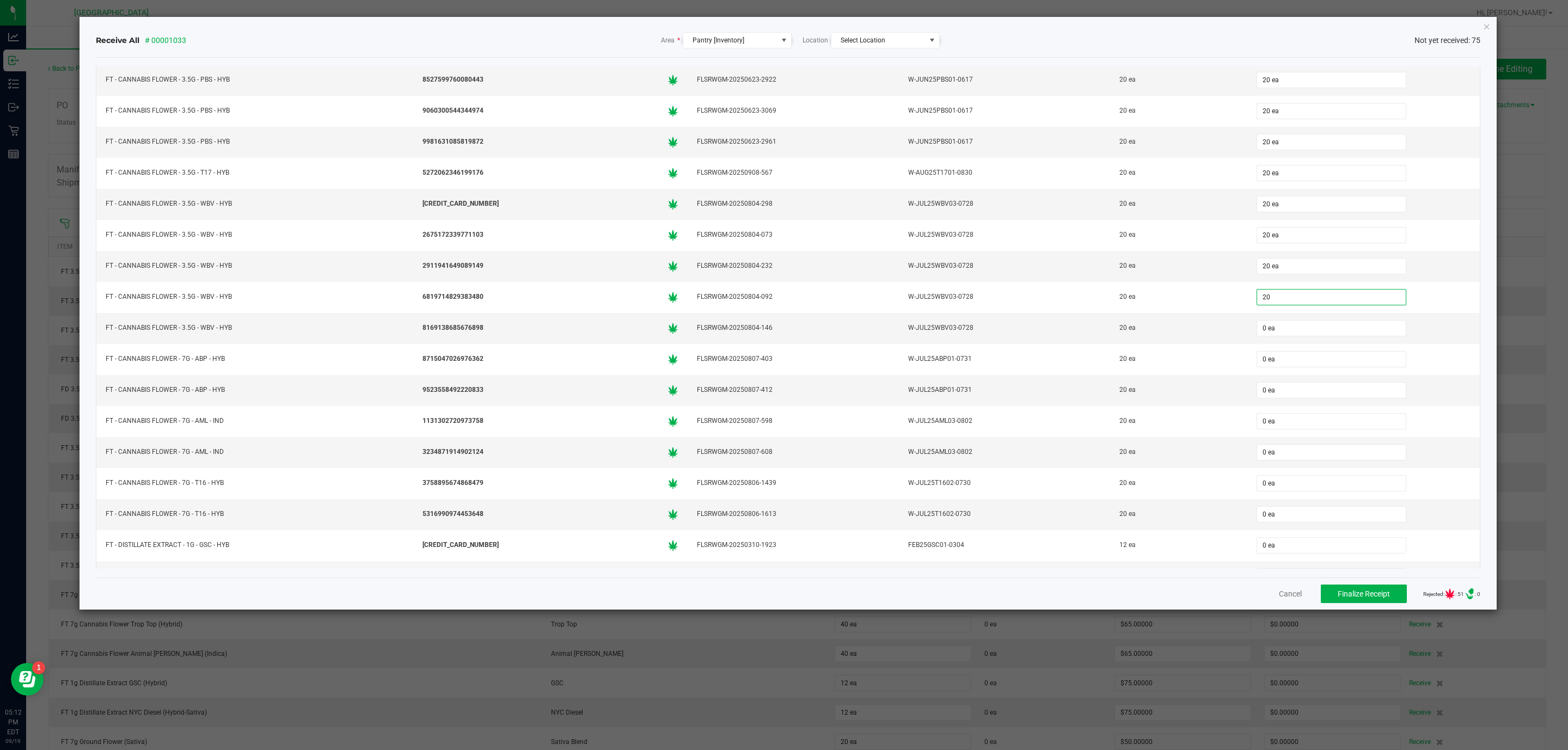
type input "20 ea"
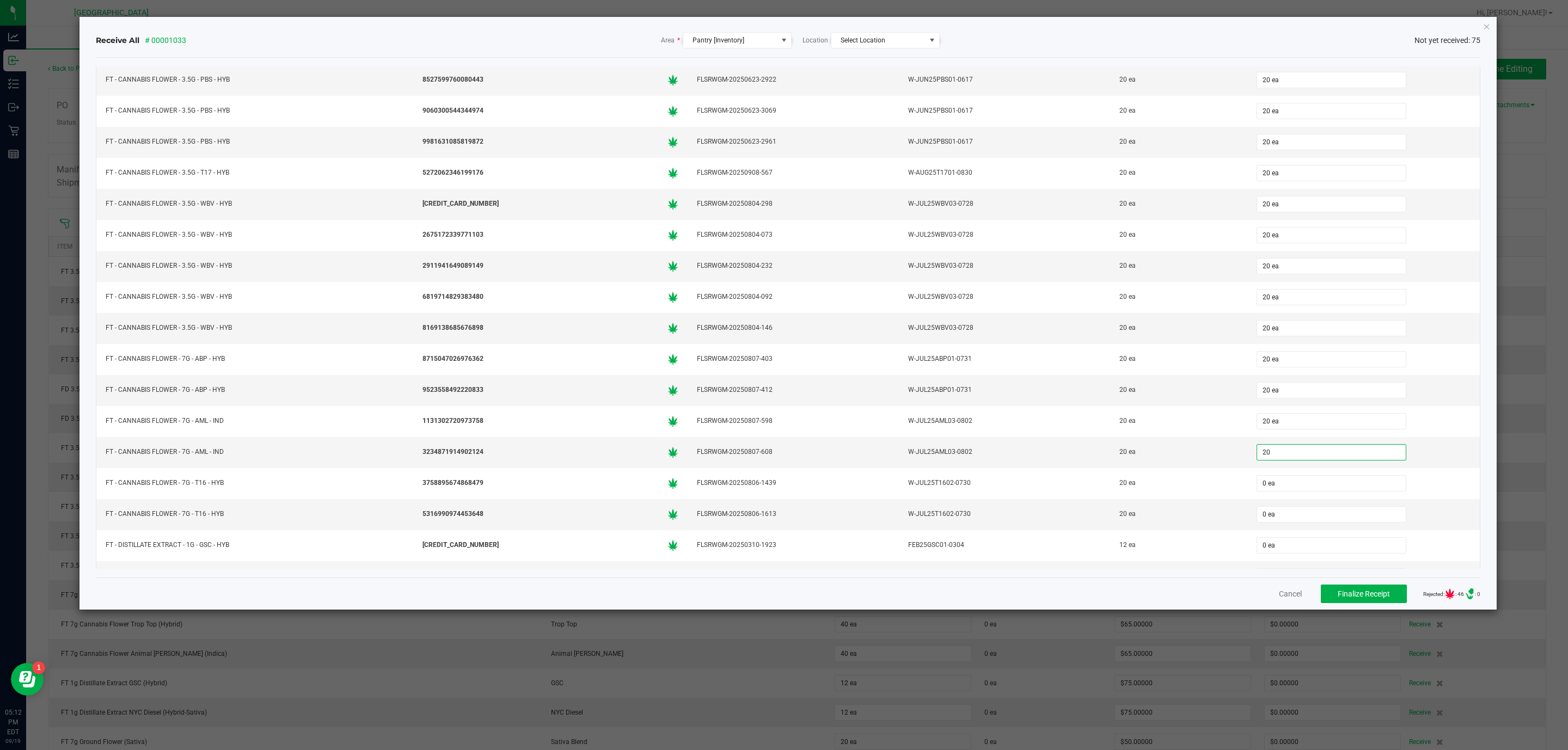
type input "20 ea"
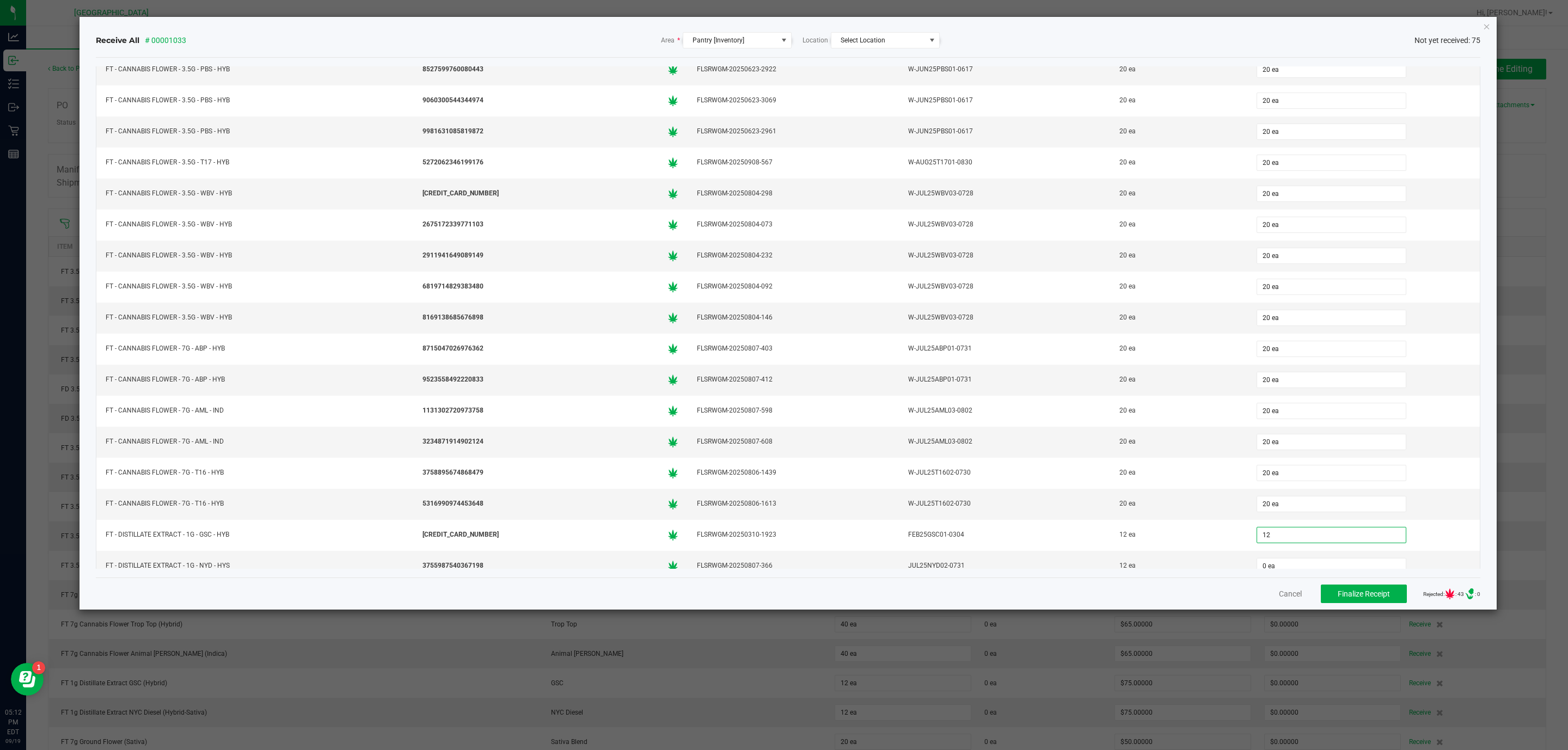
type input "12 ea"
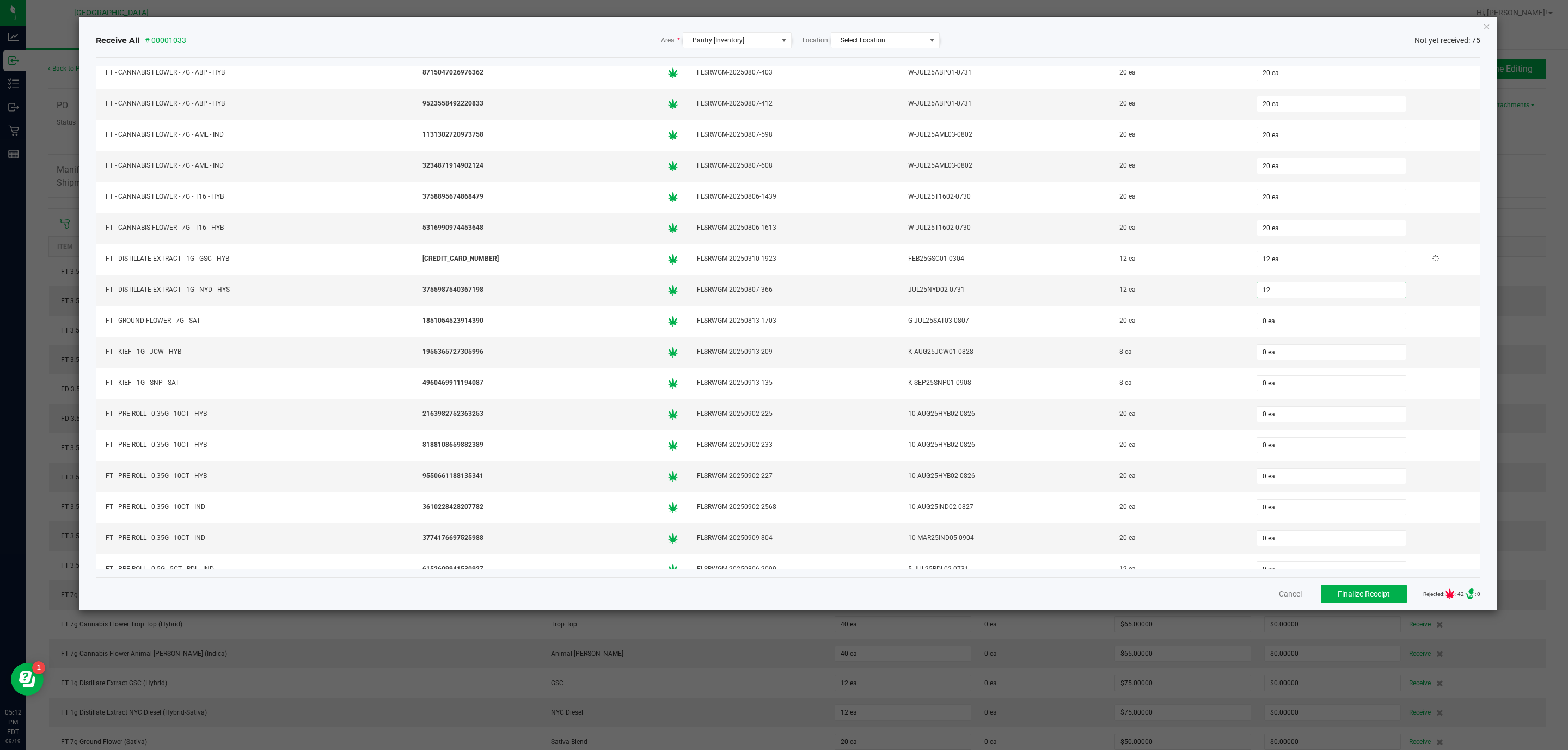
type input "12 ea"
type input "20 ea"
type input "8 ea"
type input "20 ea"
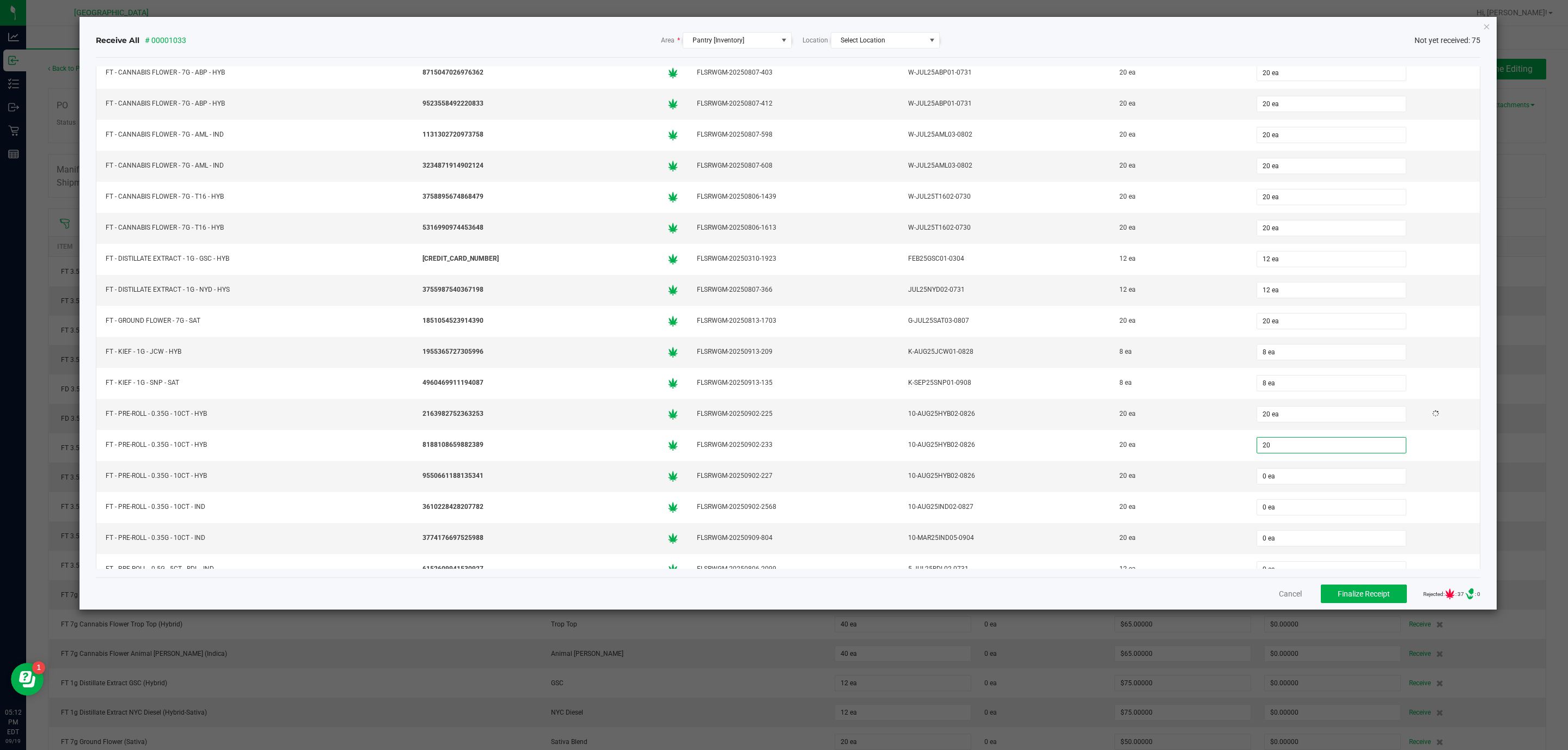
type input "20 ea"
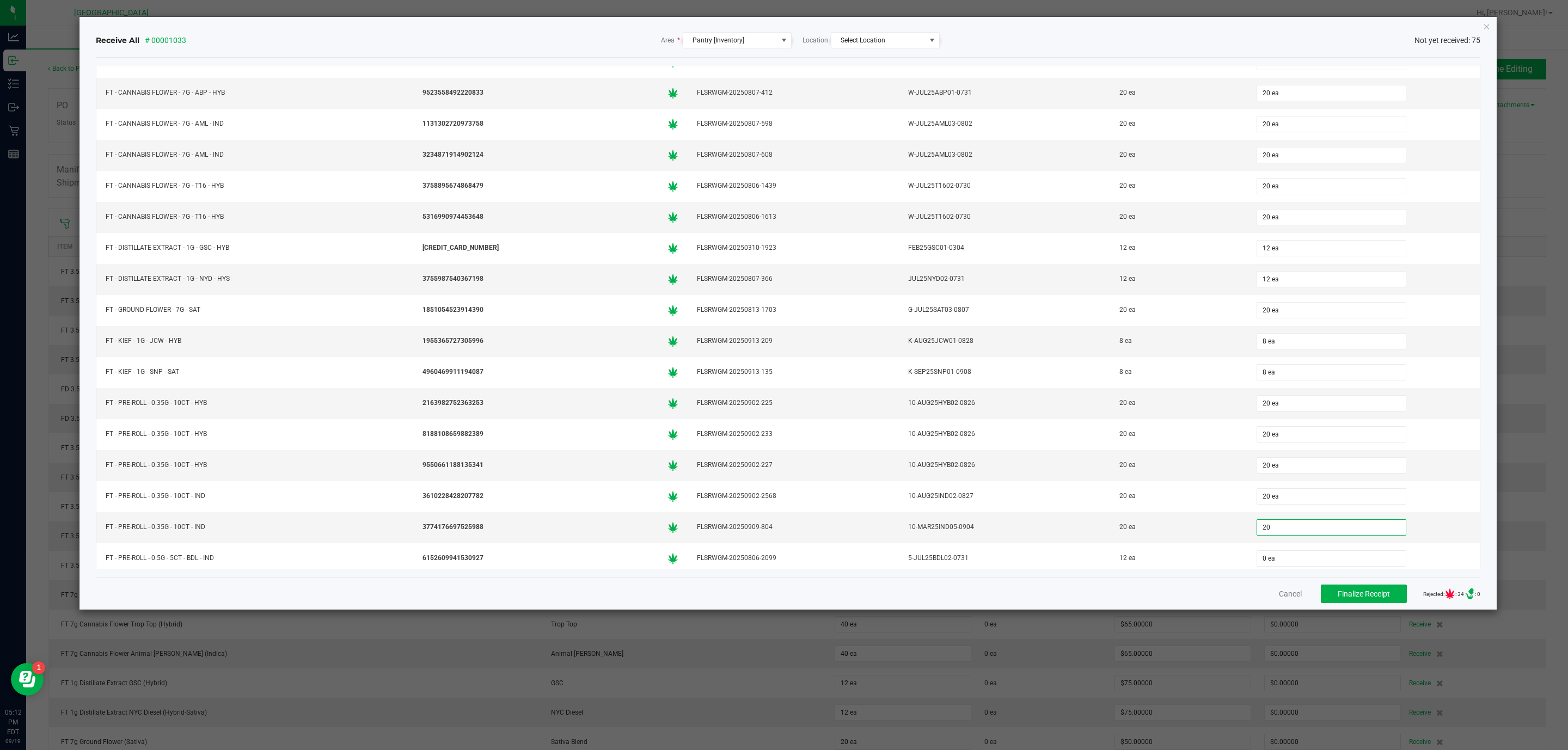
type input "20 ea"
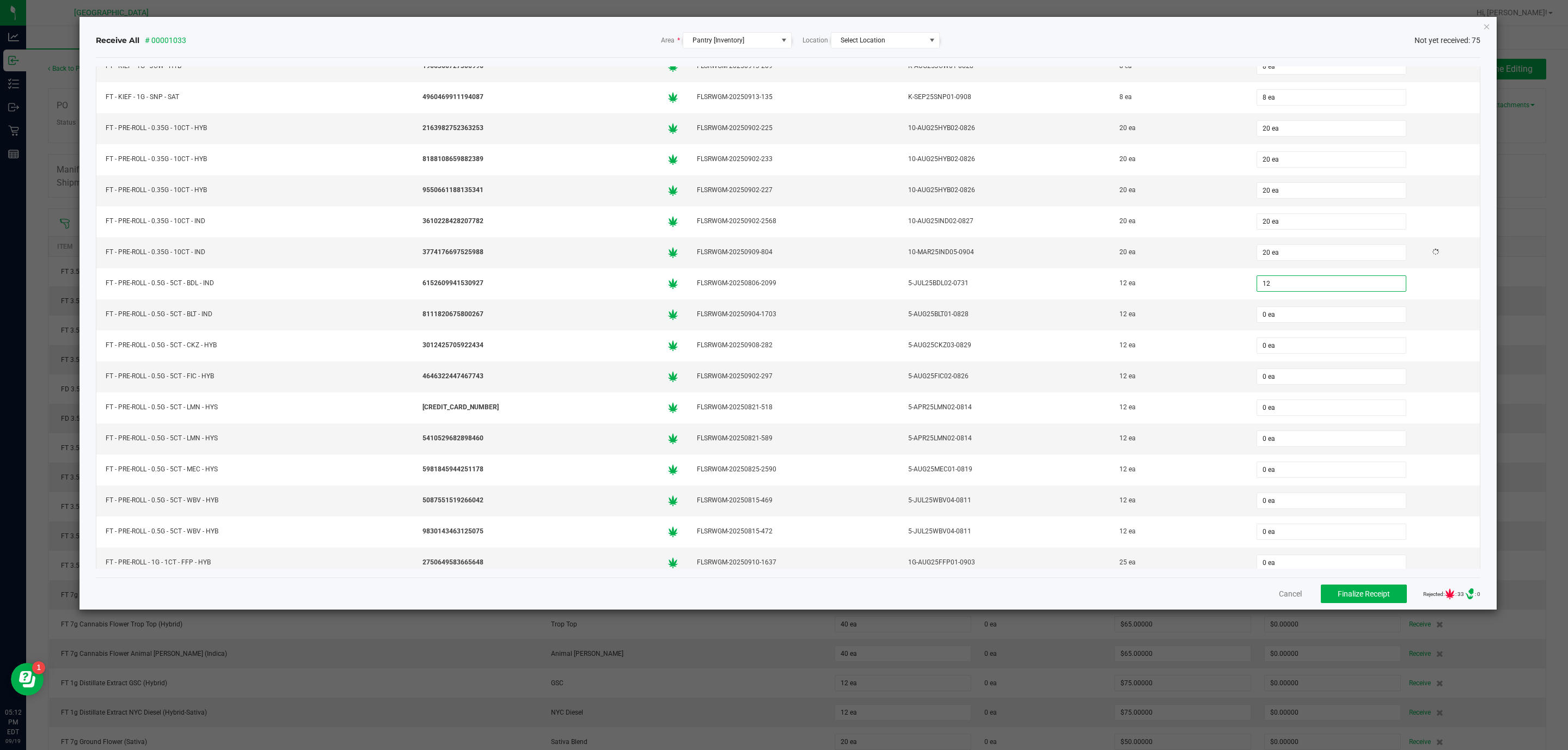
type input "12 ea"
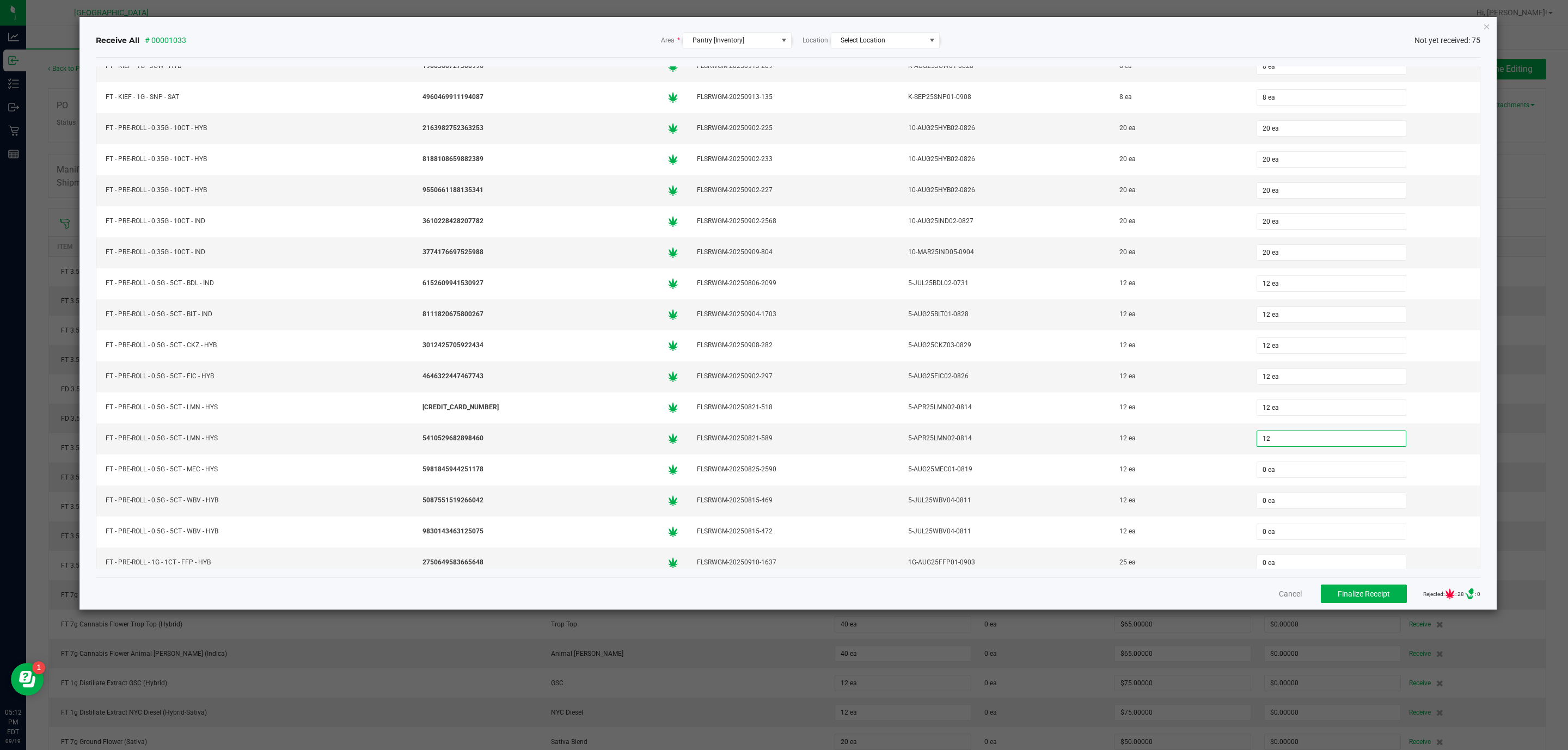
type input "12 ea"
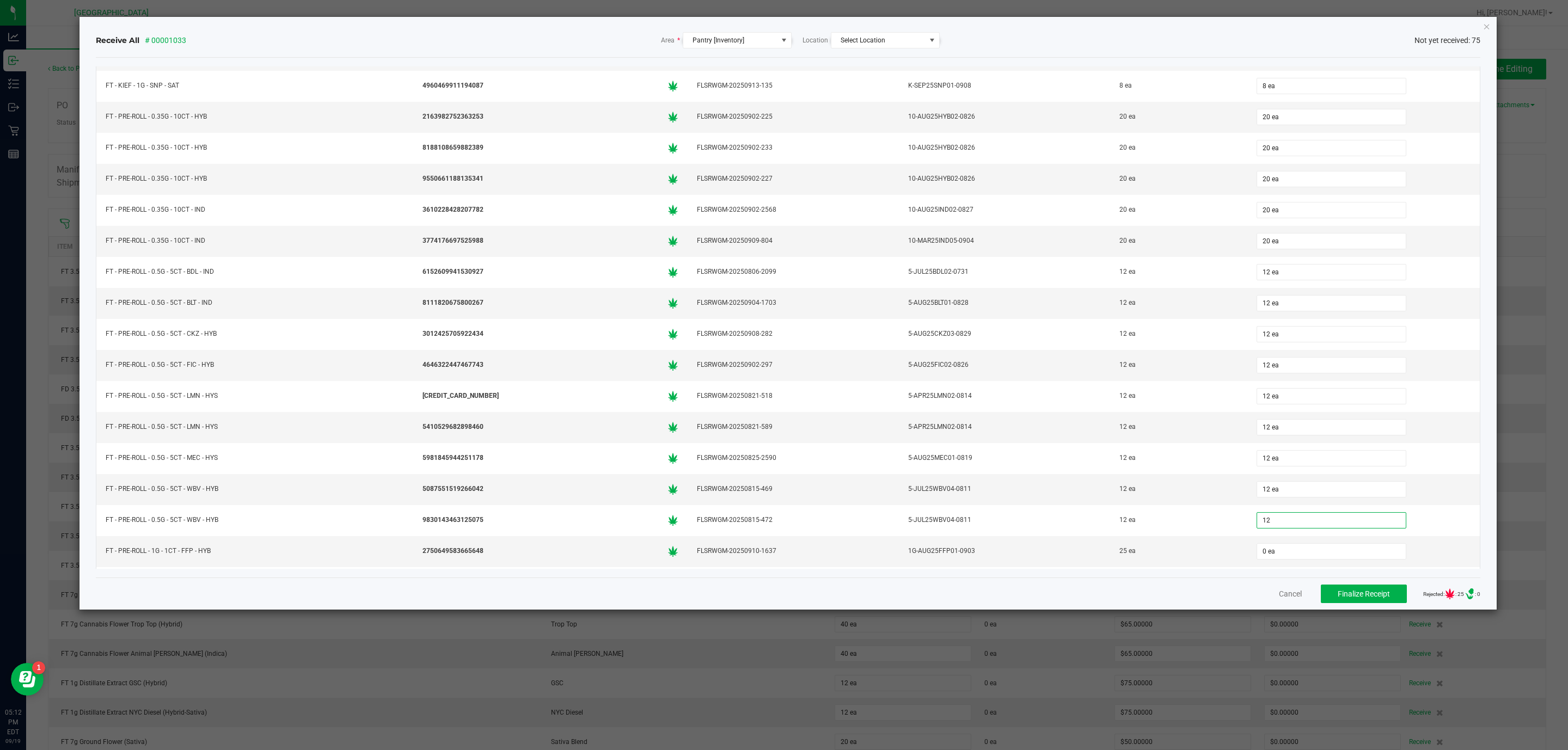
type input "12 ea"
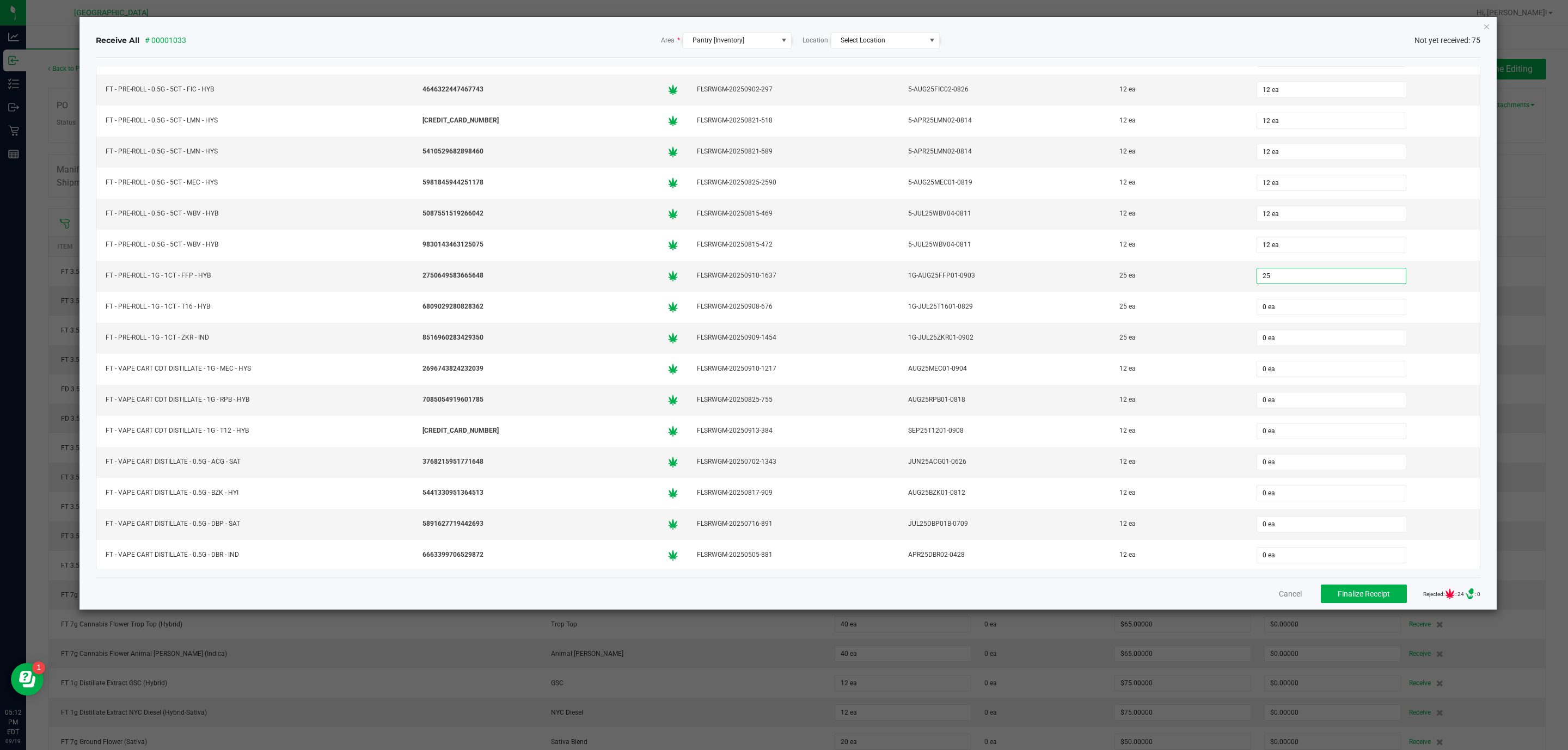
type input "25 ea"
type input "12 ea"
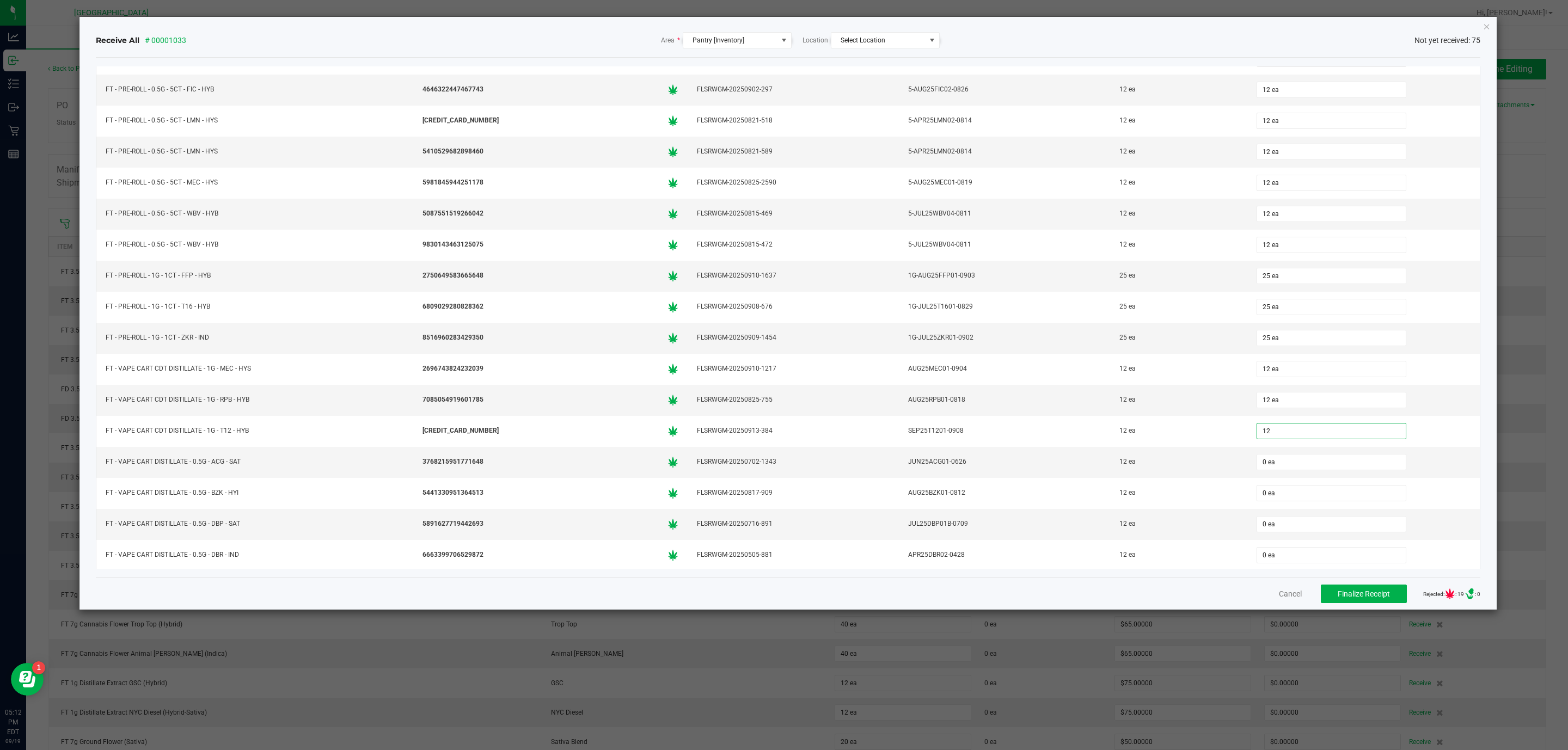
type input "12 ea"
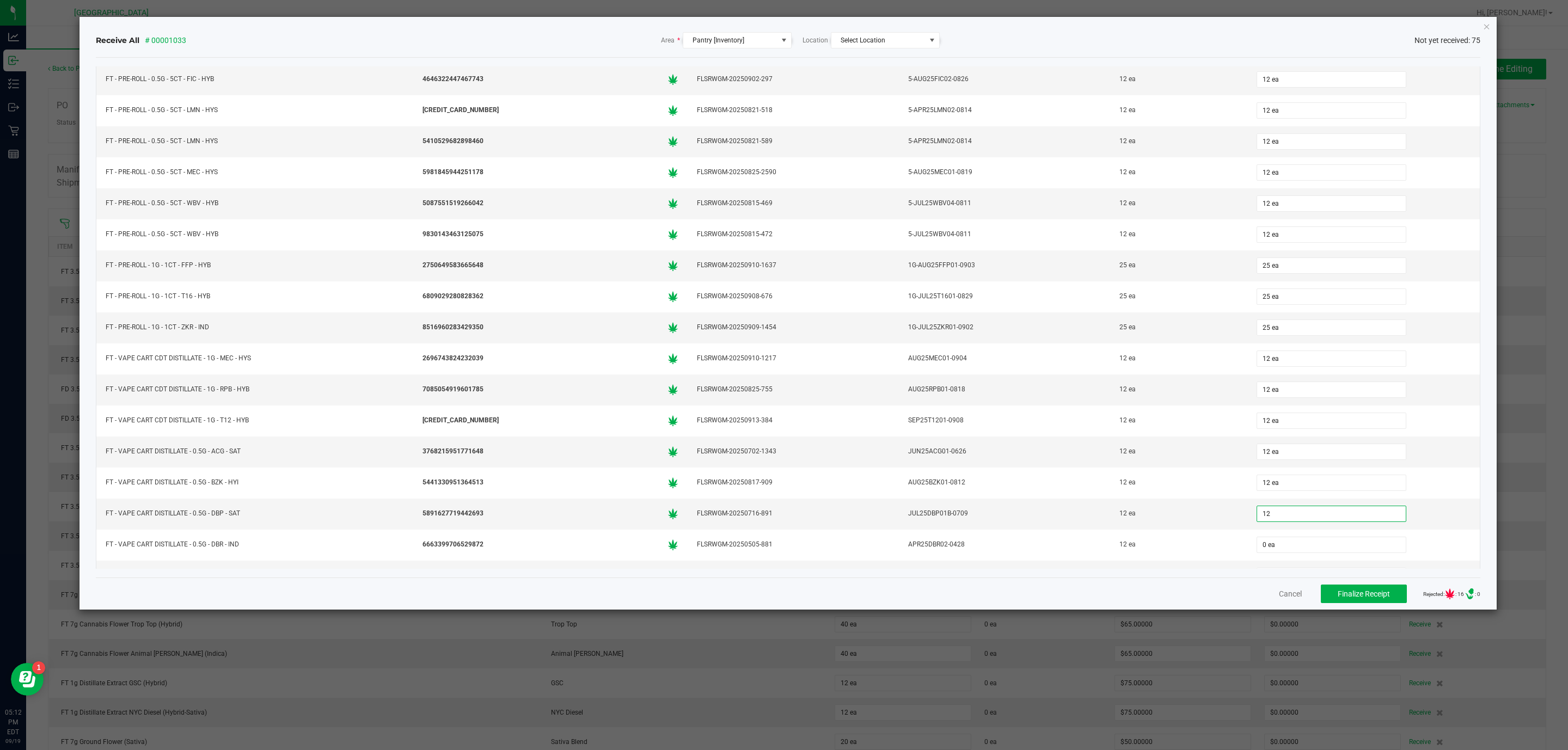
type input "12 ea"
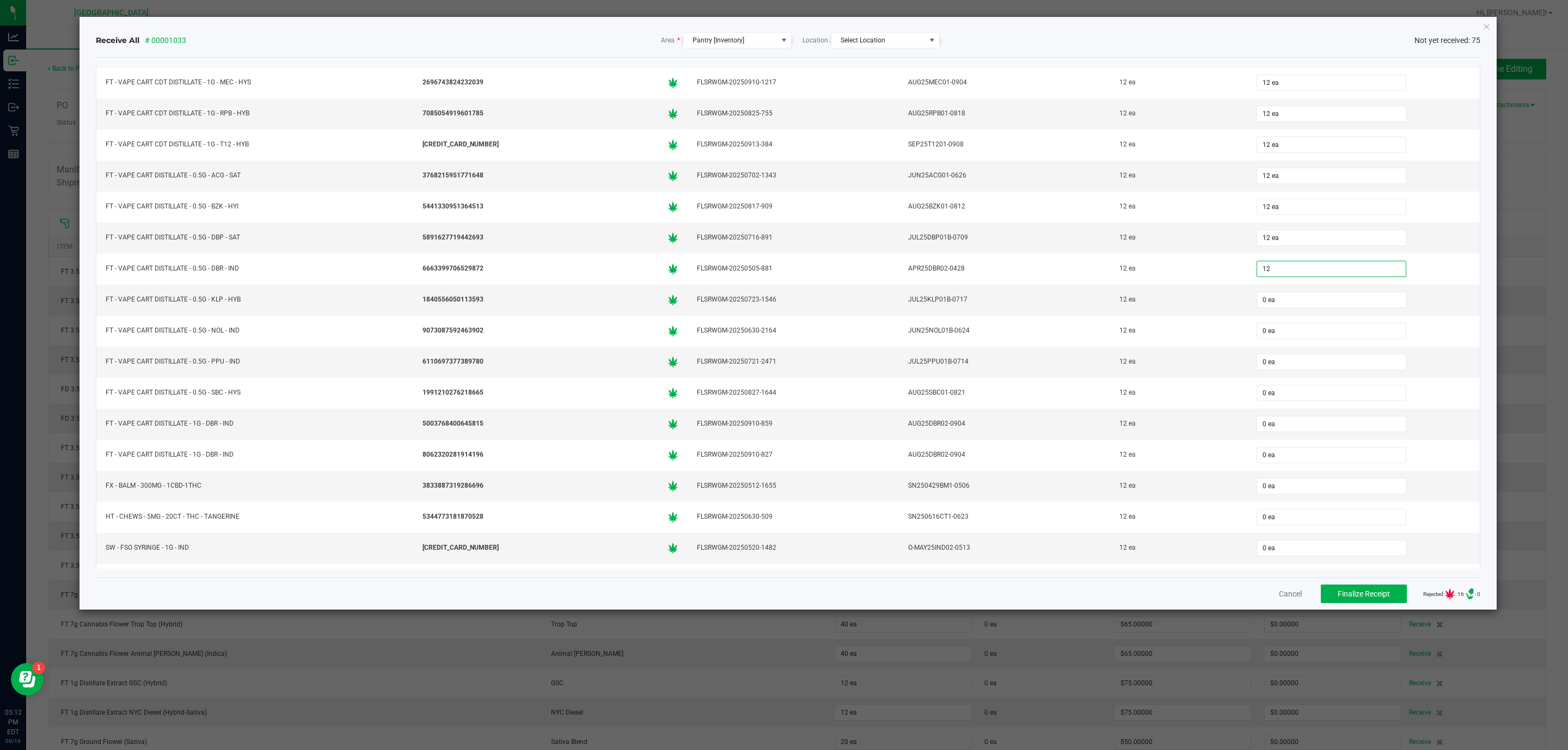
type input "12 ea"
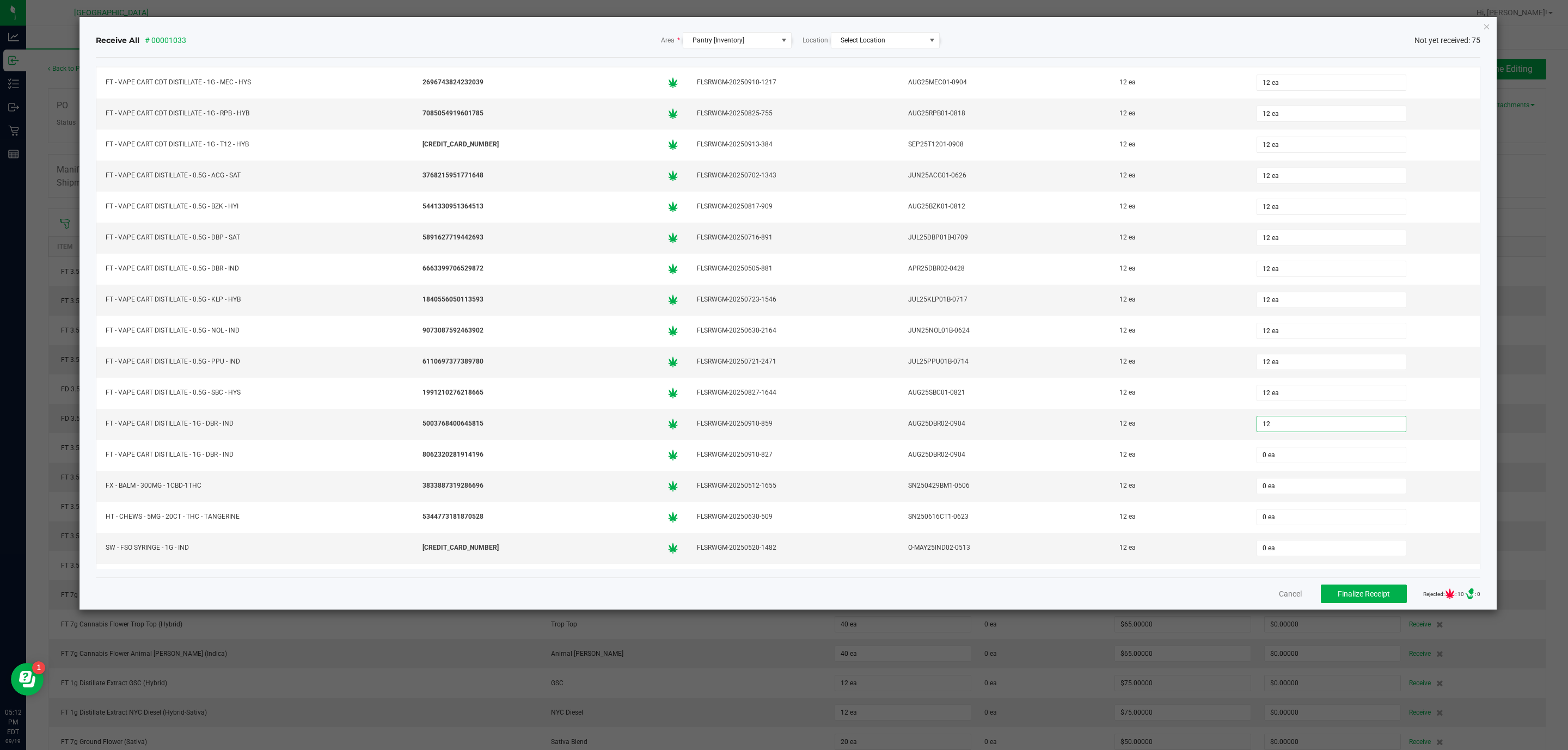
type input "12 ea"
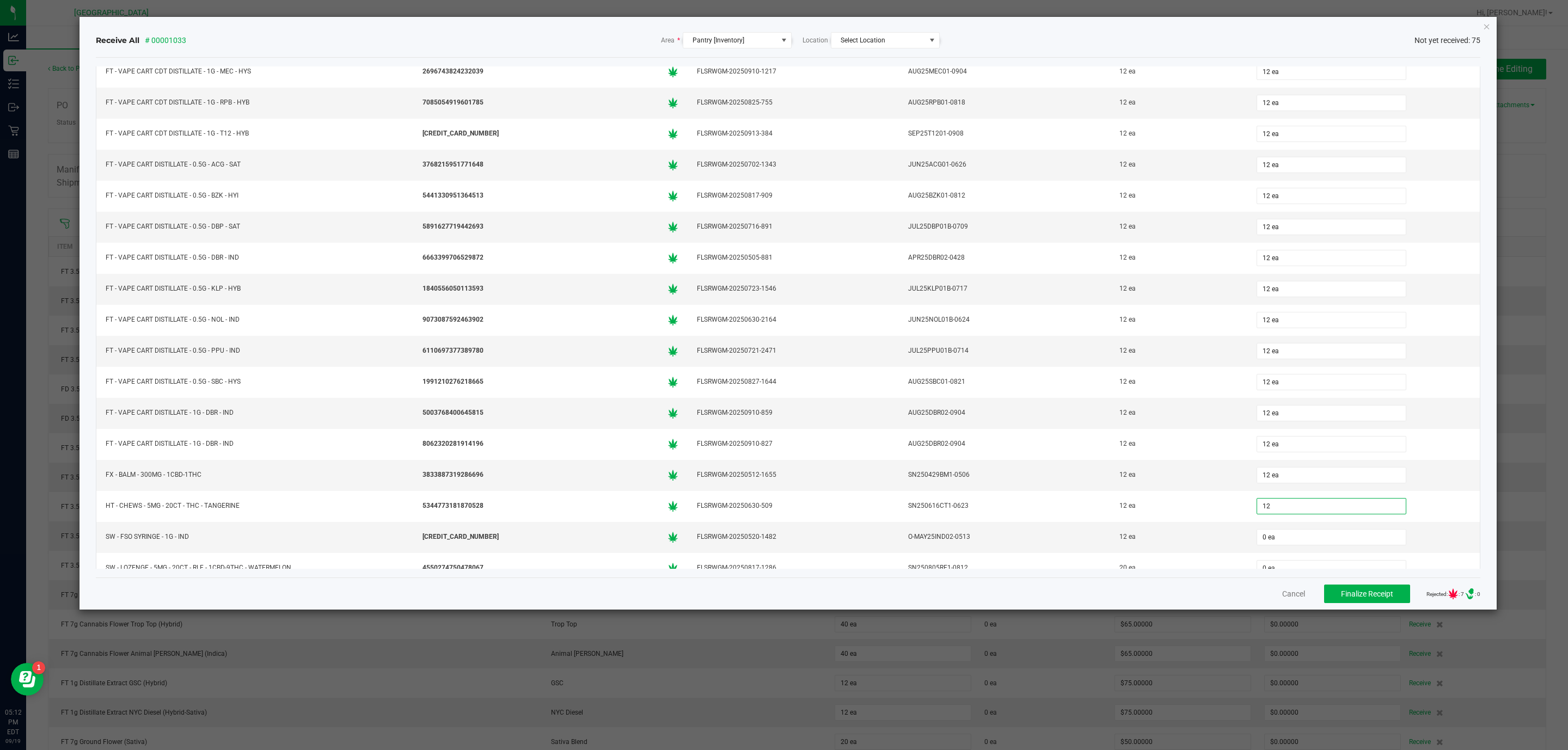
type input "12 ea"
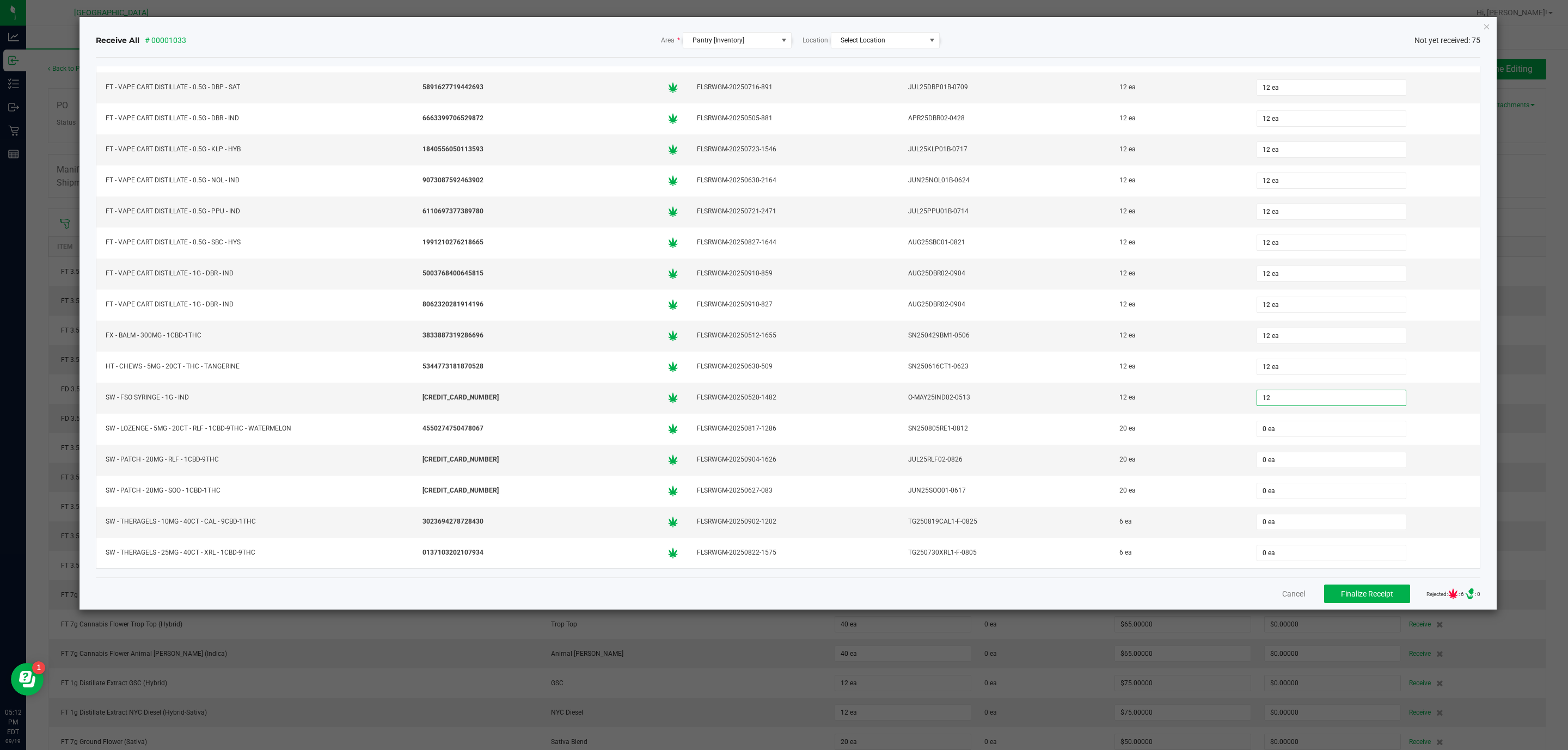
type input "12 ea"
type input "20 ea"
type input "6 ea"
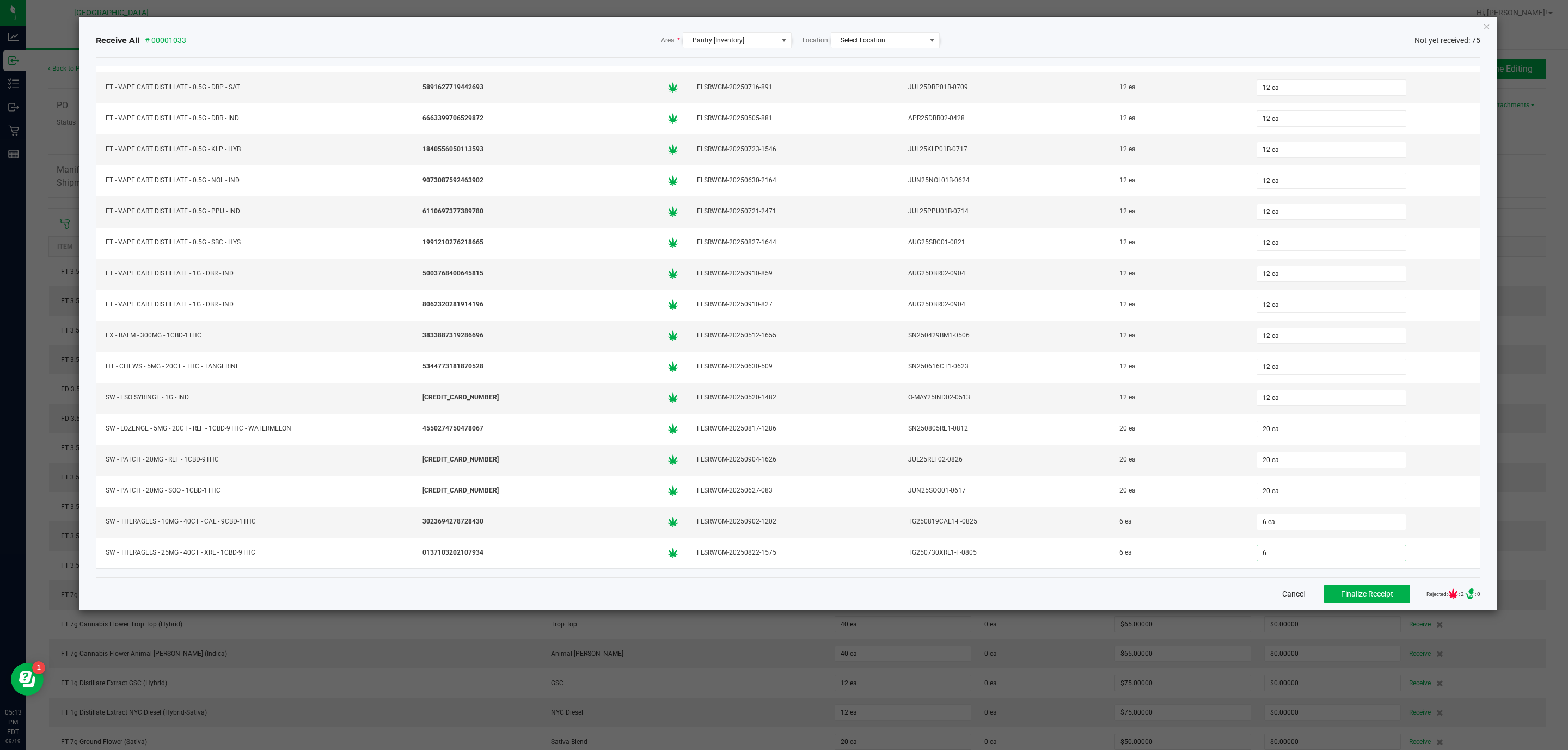
type input "6 ea"
click at [1363, 589] on button "Finalize Receipt" at bounding box center [1367, 594] width 86 height 18
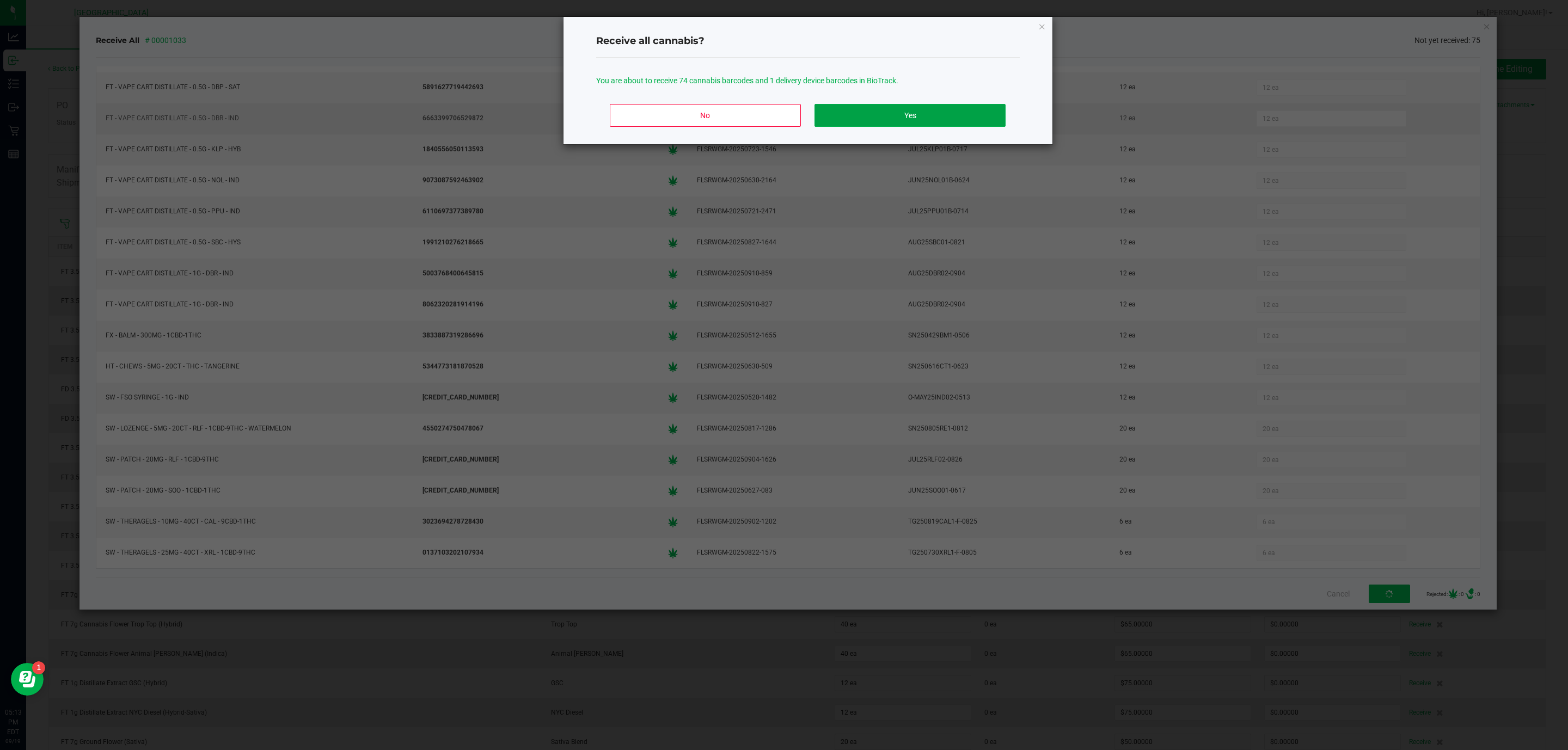
click at [940, 112] on button "Yes" at bounding box center [910, 116] width 190 height 23
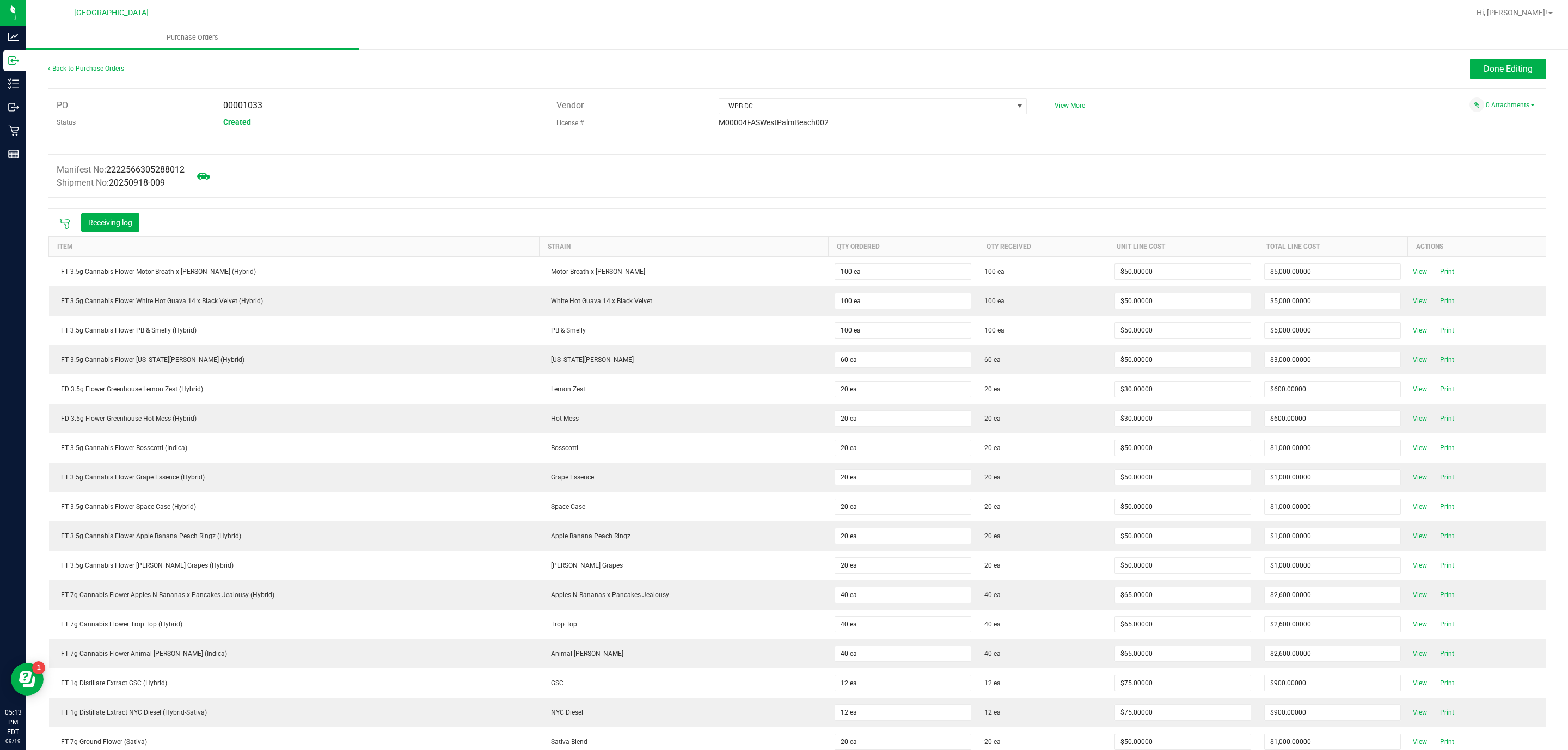
click at [1532, 66] on button "Done Editing" at bounding box center [1509, 69] width 76 height 21
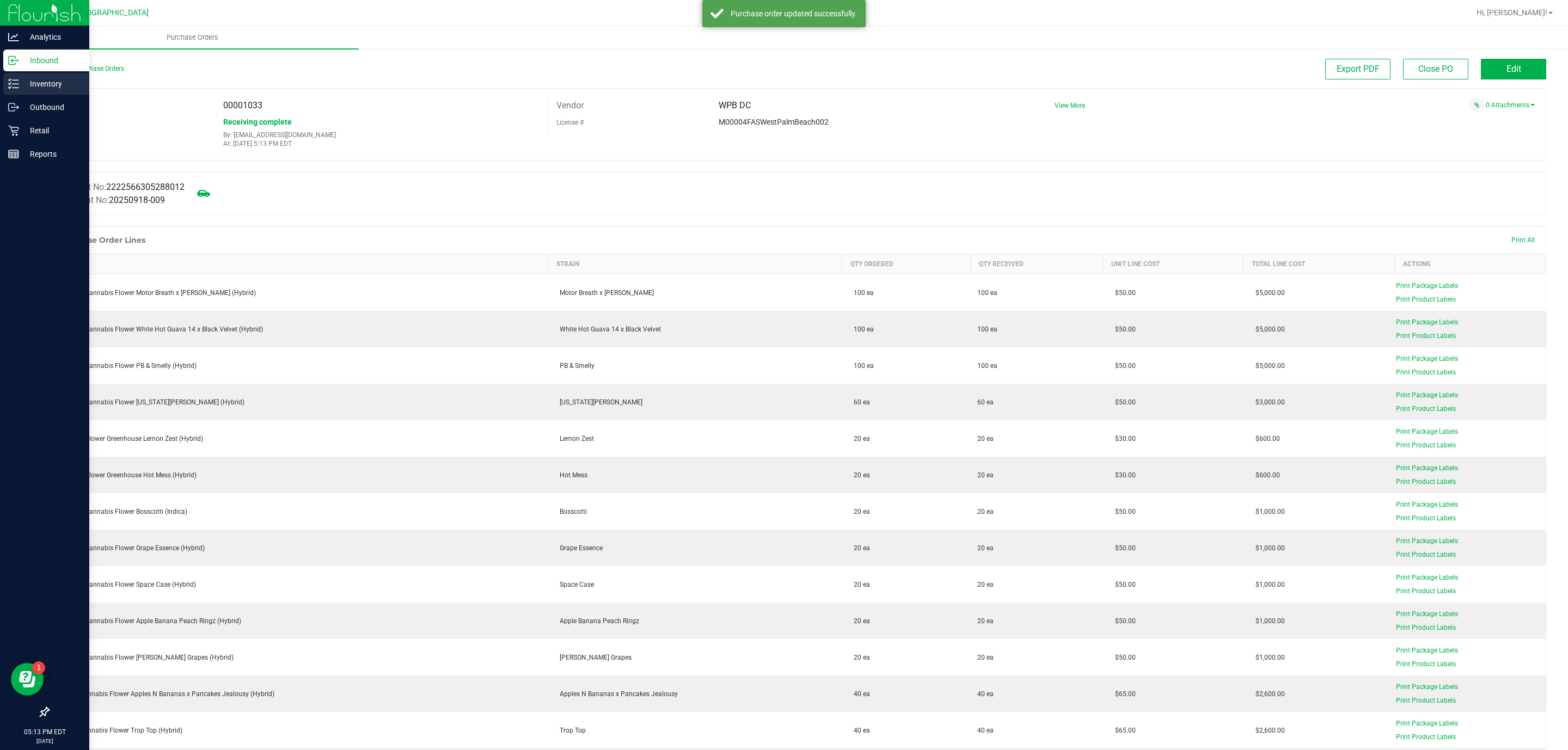
click at [38, 79] on p "Inventory" at bounding box center [52, 84] width 65 height 13
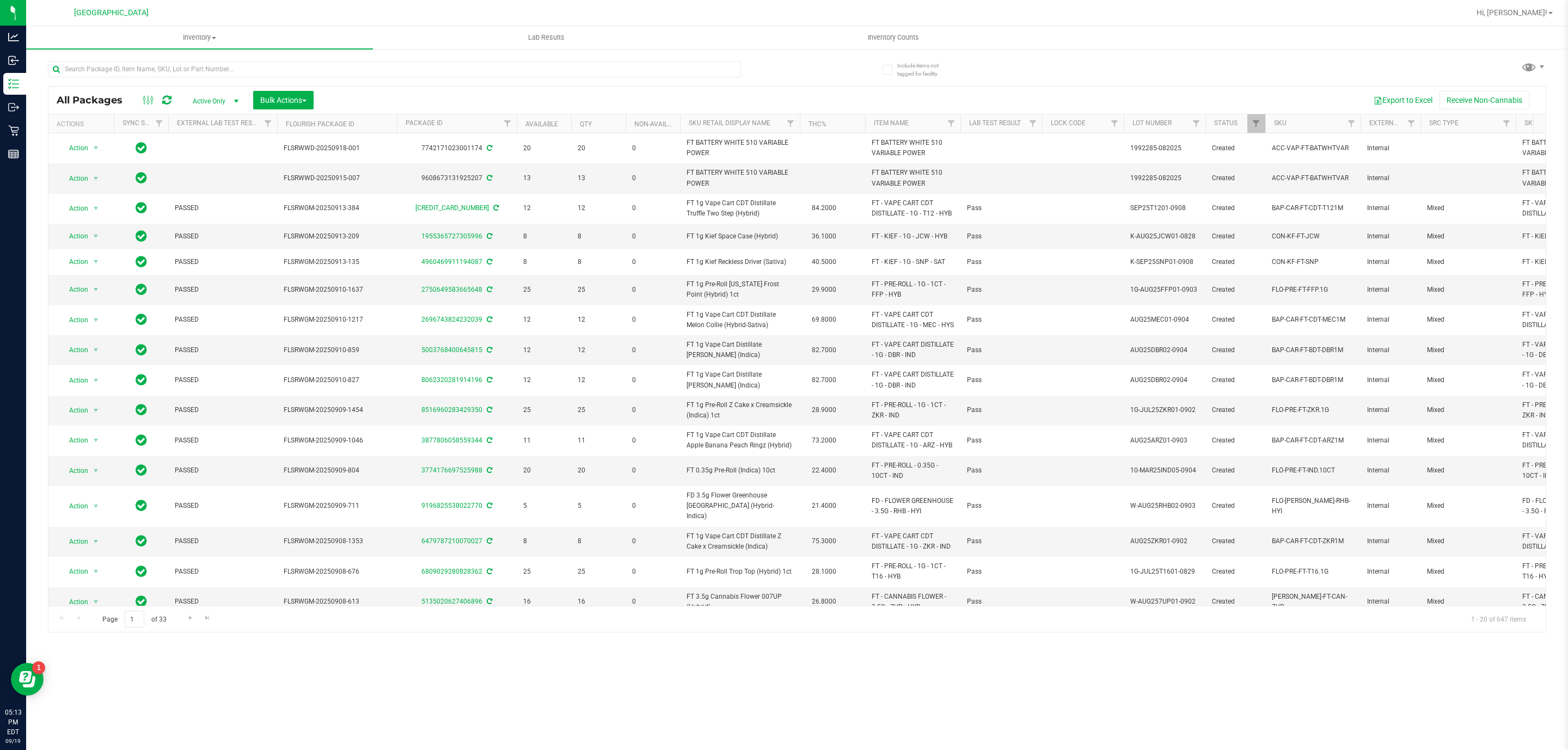
click at [423, 78] on div at bounding box center [394, 73] width 693 height 25
click at [423, 72] on input "text" at bounding box center [394, 69] width 693 height 16
type input "1276833484050786"
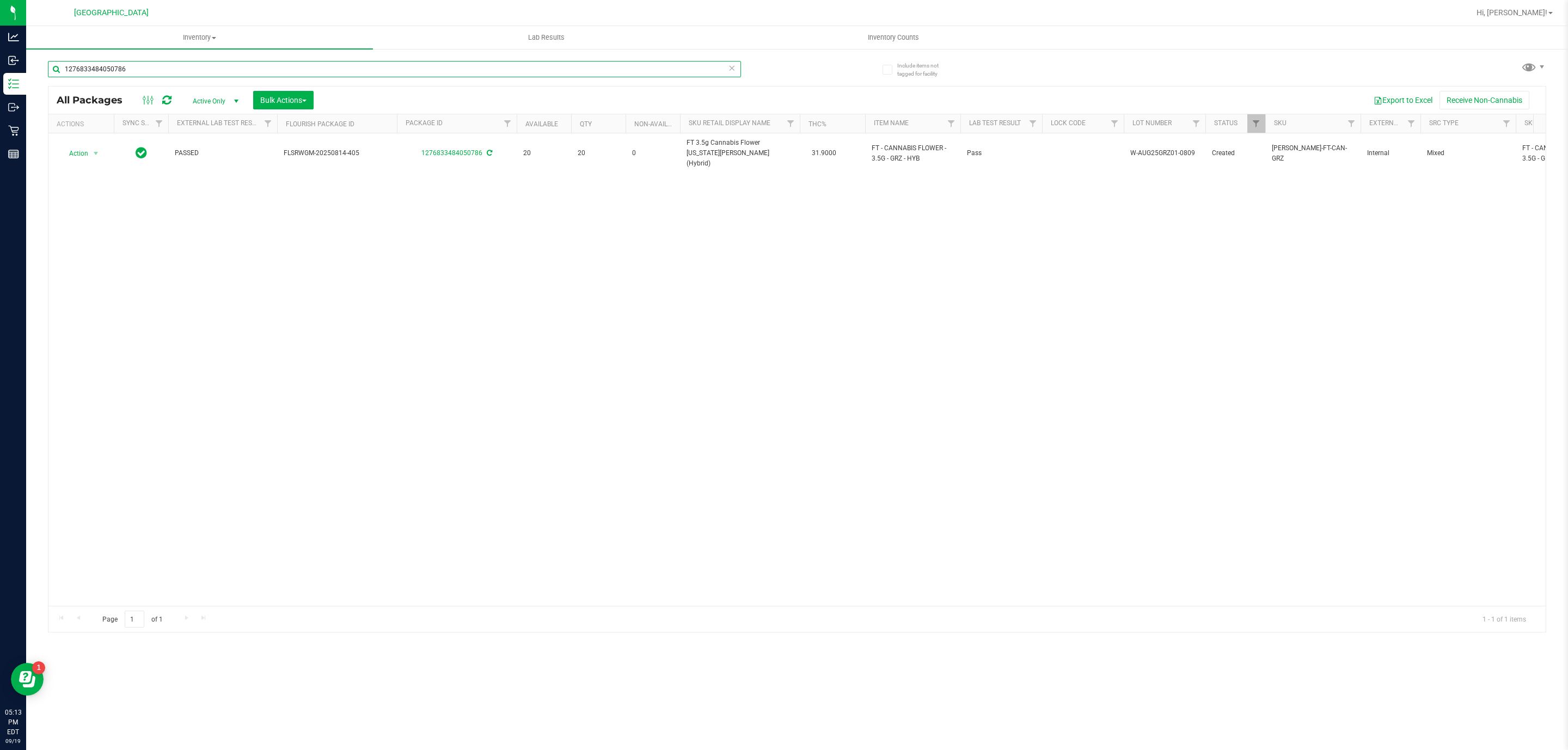
click at [255, 66] on input "1276833484050786" at bounding box center [394, 69] width 693 height 16
click at [254, 66] on input "1276833484050786" at bounding box center [394, 69] width 693 height 16
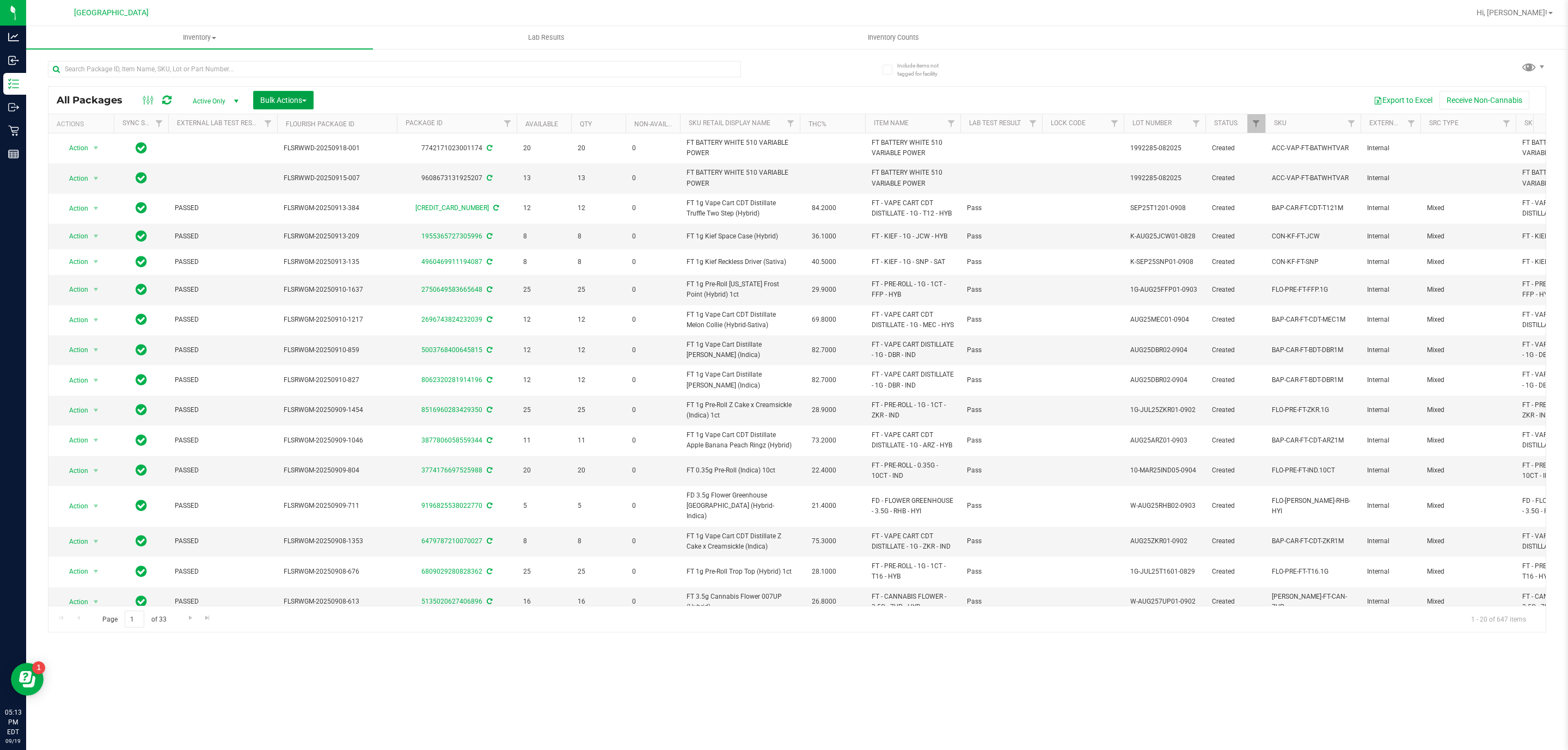
click at [301, 101] on span "Bulk Actions" at bounding box center [283, 100] width 46 height 8
click at [311, 196] on li "Lock/Unlock packages" at bounding box center [304, 206] width 103 height 20
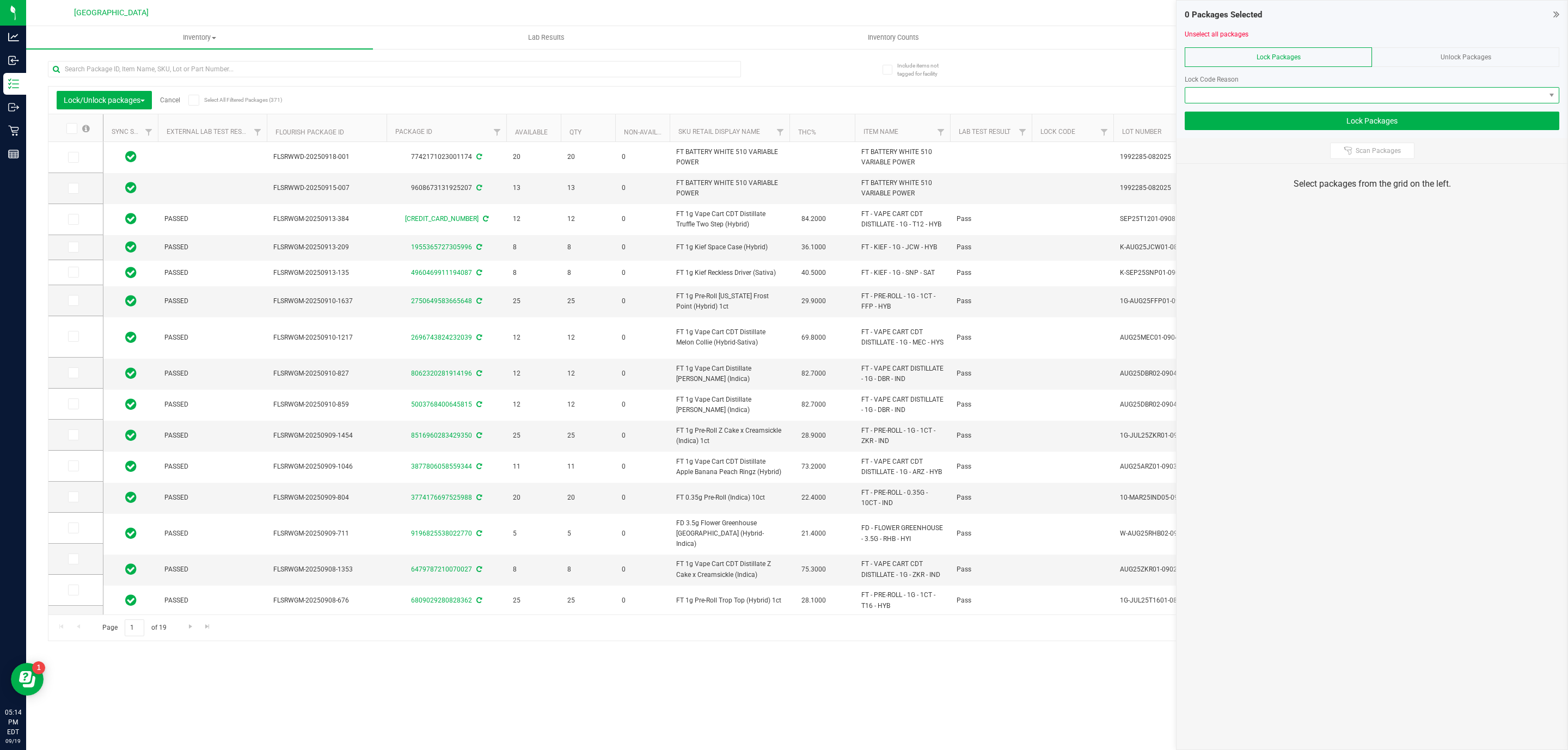
click at [1375, 87] on span at bounding box center [1372, 94] width 375 height 16
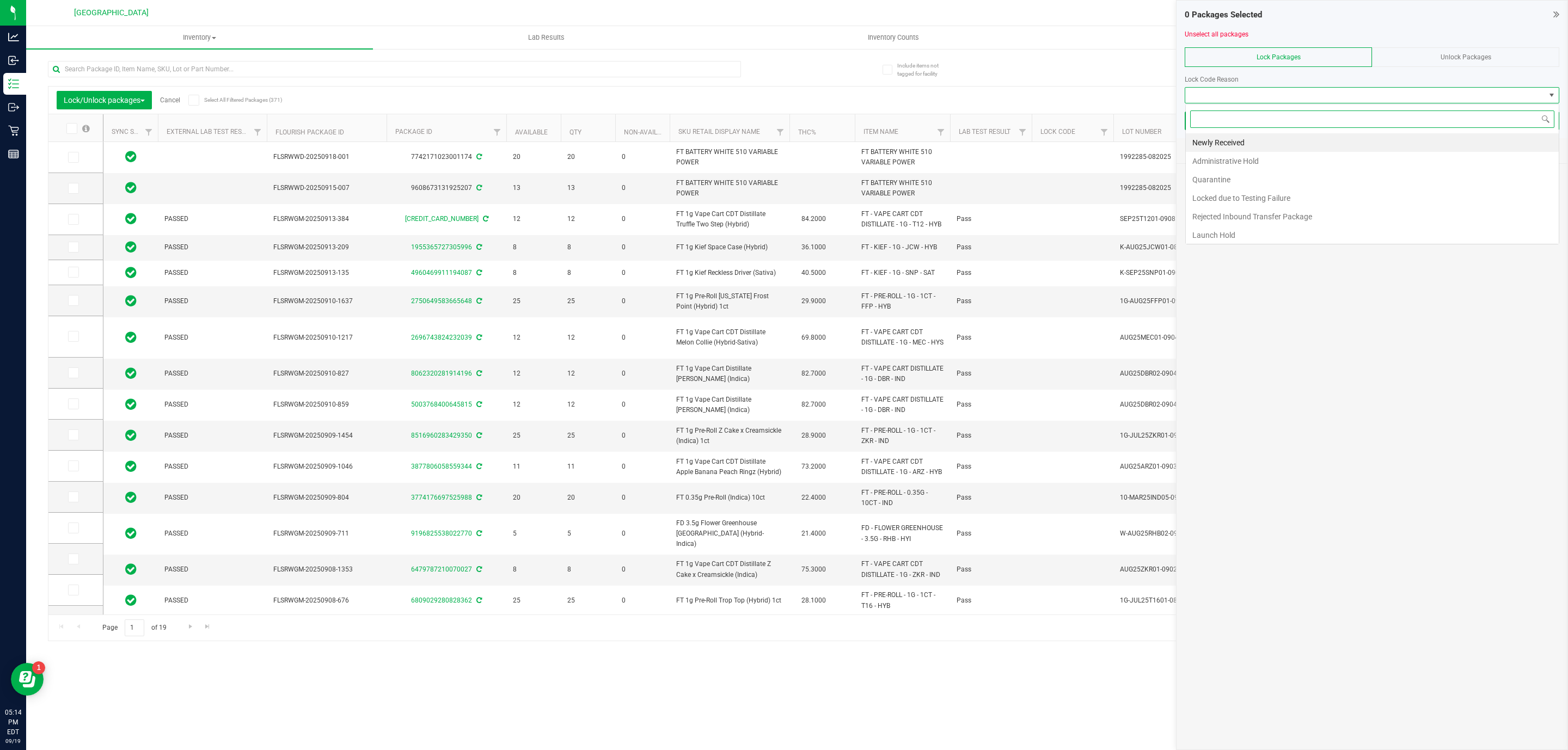
scroll to position [16, 374]
click at [1295, 136] on li "Newly Received" at bounding box center [1372, 142] width 373 height 18
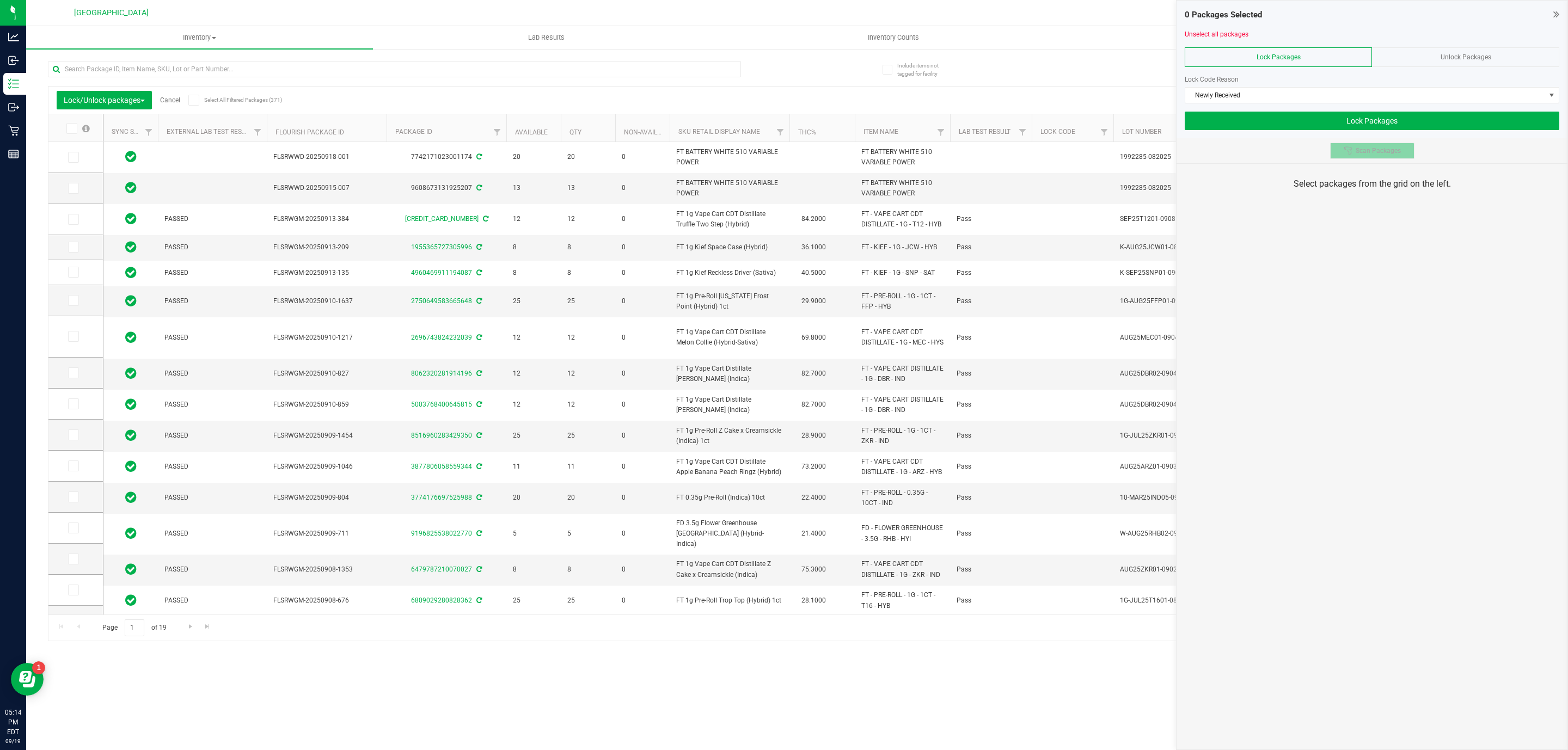
click at [1387, 157] on button "Scan Packages" at bounding box center [1372, 150] width 85 height 16
drag, startPoint x: 1387, startPoint y: 157, endPoint x: 1426, endPoint y: 272, distance: 121.4
click at [1426, 273] on div "0 Packages Selected Unselect all packages Lock Packages Unlock Packages Lock Co…" at bounding box center [1372, 375] width 392 height 750
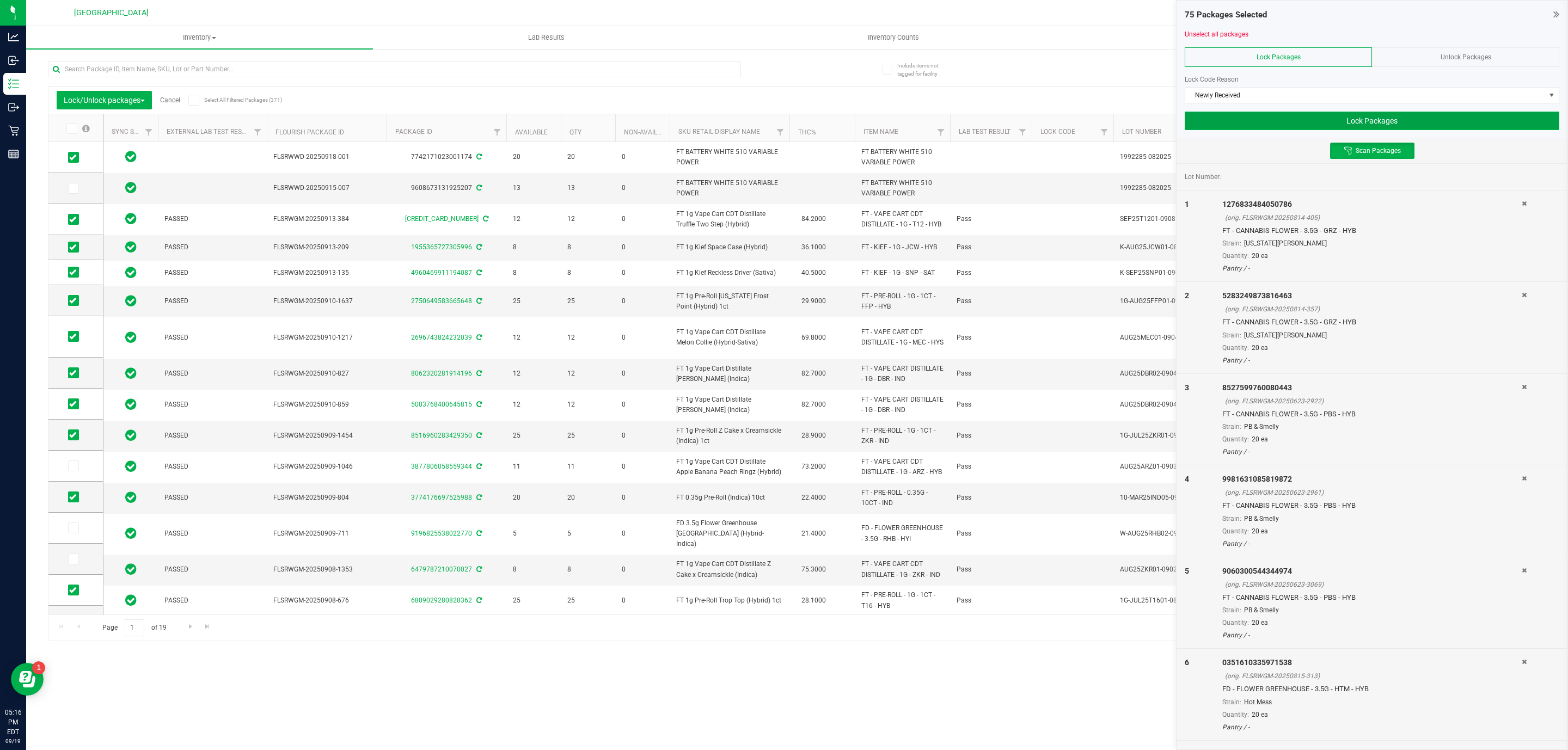
click at [1394, 117] on button "Lock Packages" at bounding box center [1372, 121] width 375 height 18
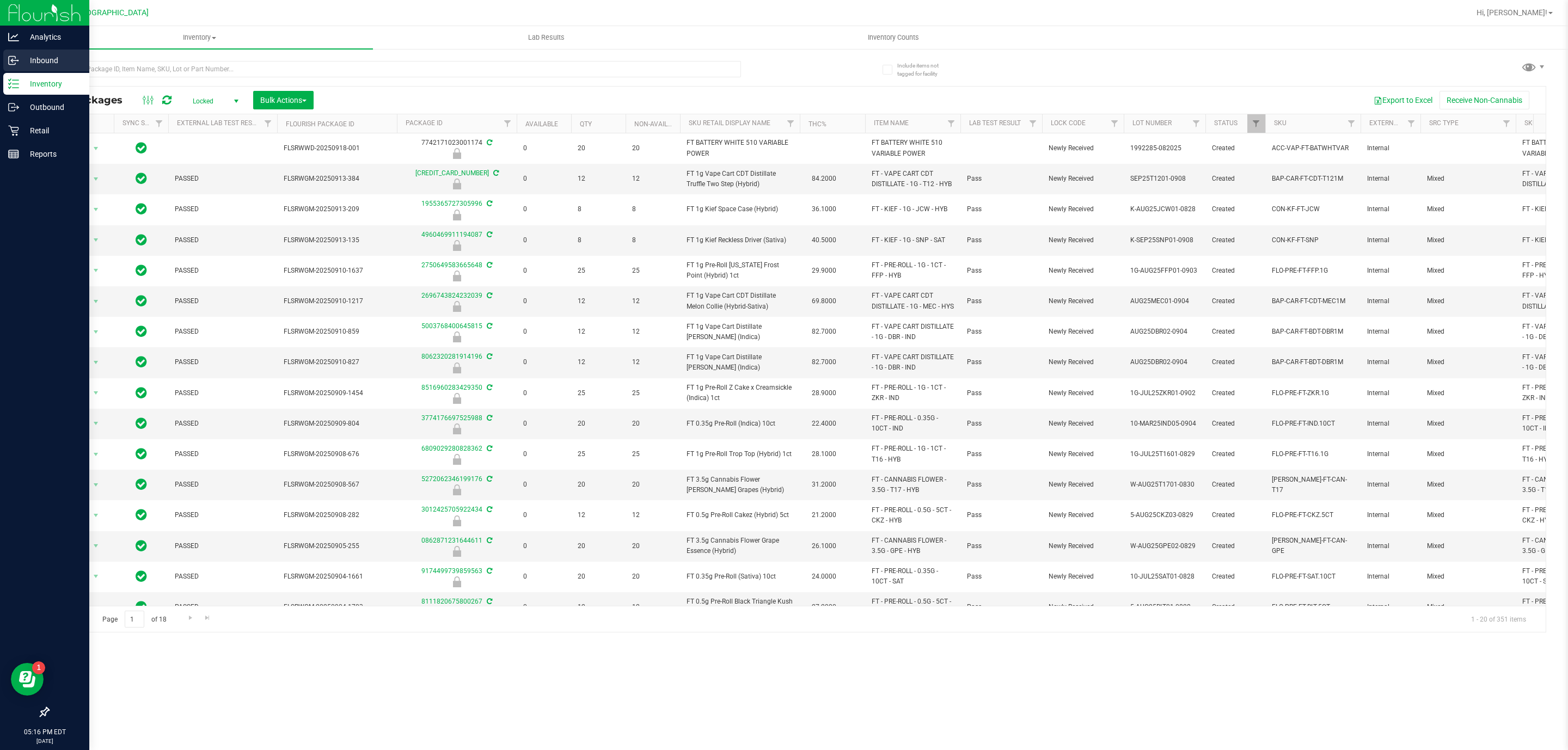
click at [58, 70] on div "Inbound" at bounding box center [46, 60] width 86 height 22
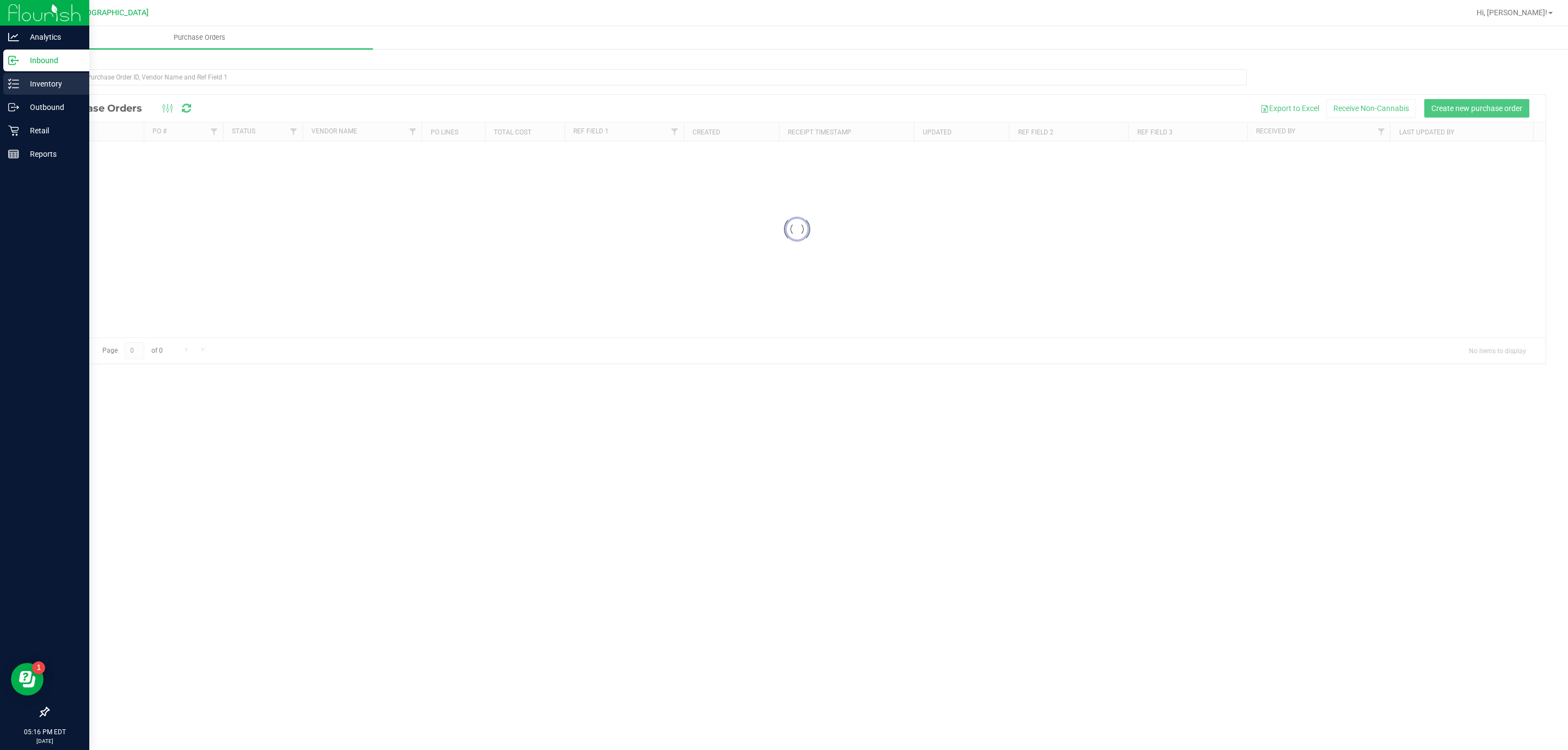
click at [20, 85] on p "Inventory" at bounding box center [52, 84] width 65 height 13
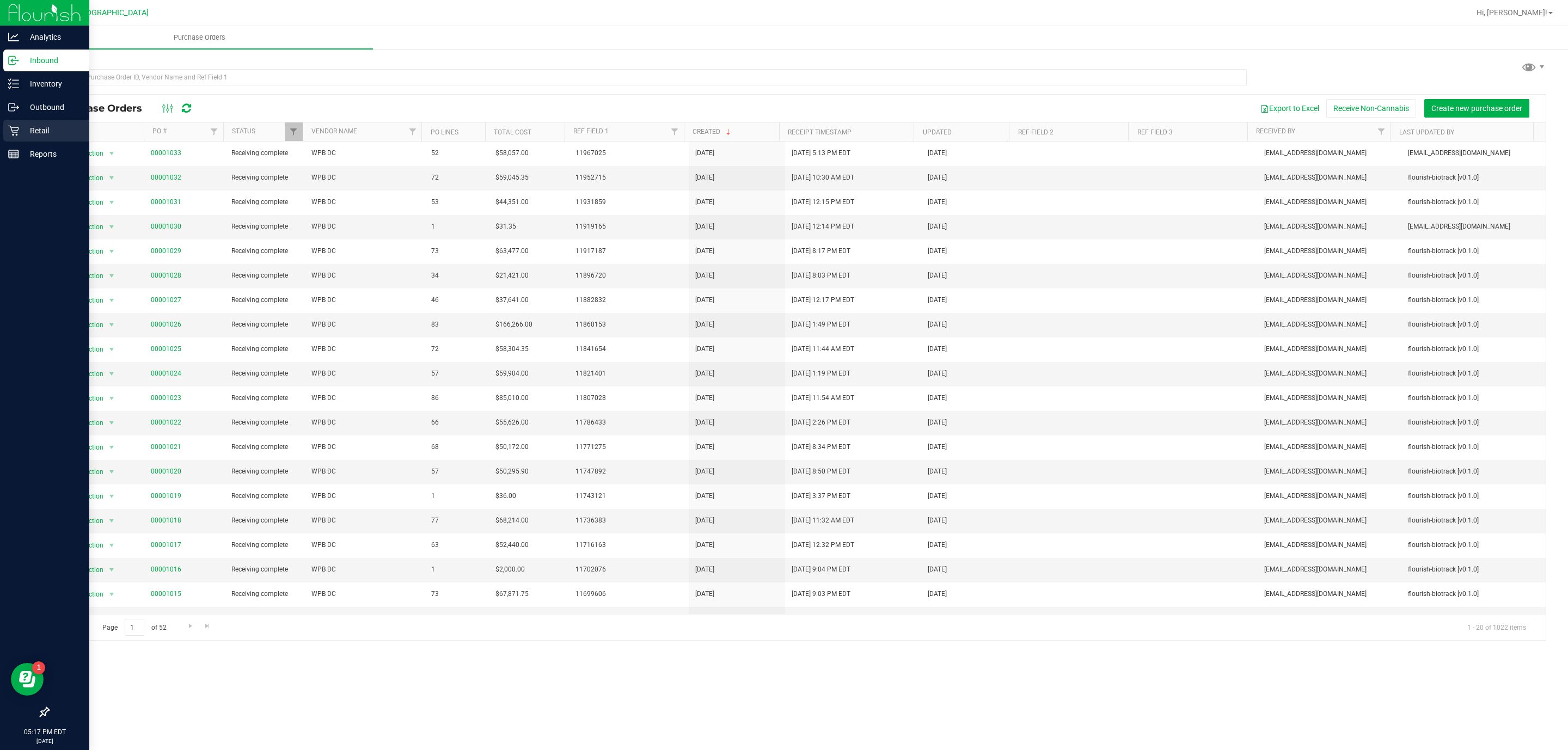
click at [35, 128] on p "Retail" at bounding box center [52, 130] width 65 height 13
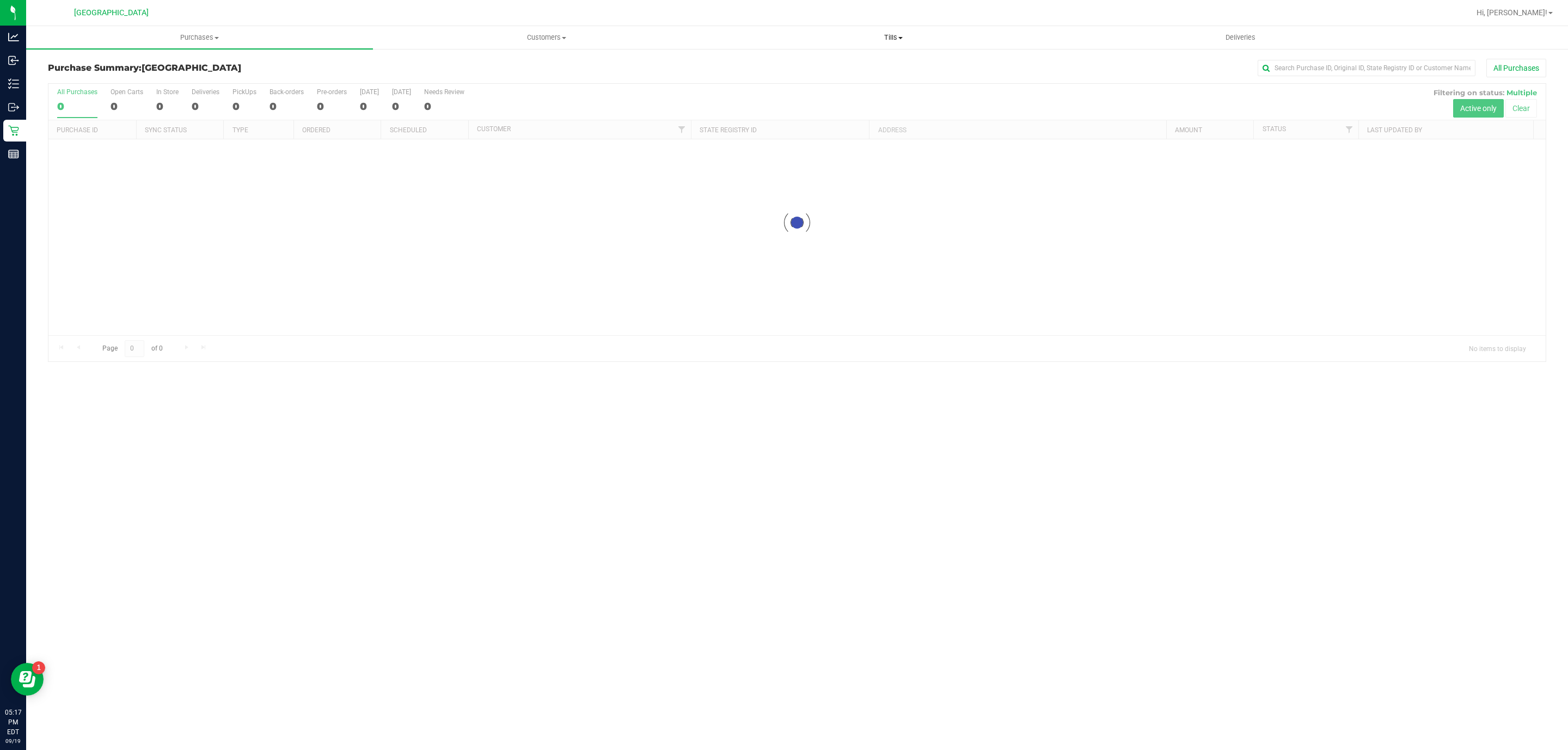
click at [910, 40] on span "Tills" at bounding box center [893, 37] width 346 height 10
click at [803, 65] on li "Manage tills" at bounding box center [893, 65] width 346 height 13
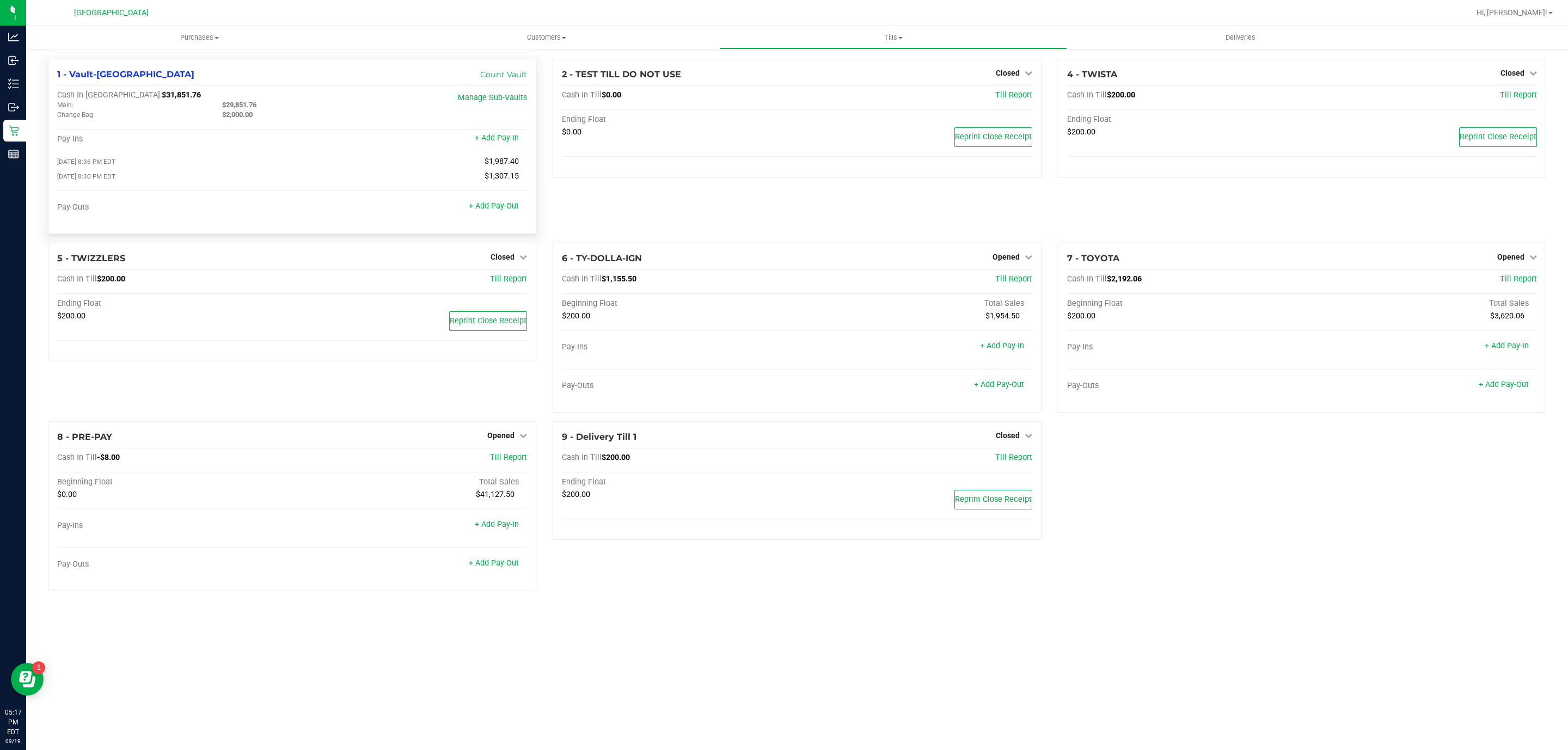
click at [512, 211] on div "+ Add Pay-Out" at bounding box center [494, 199] width 50 height 24
click at [512, 211] on link "+ Add Pay-Out" at bounding box center [494, 206] width 50 height 9
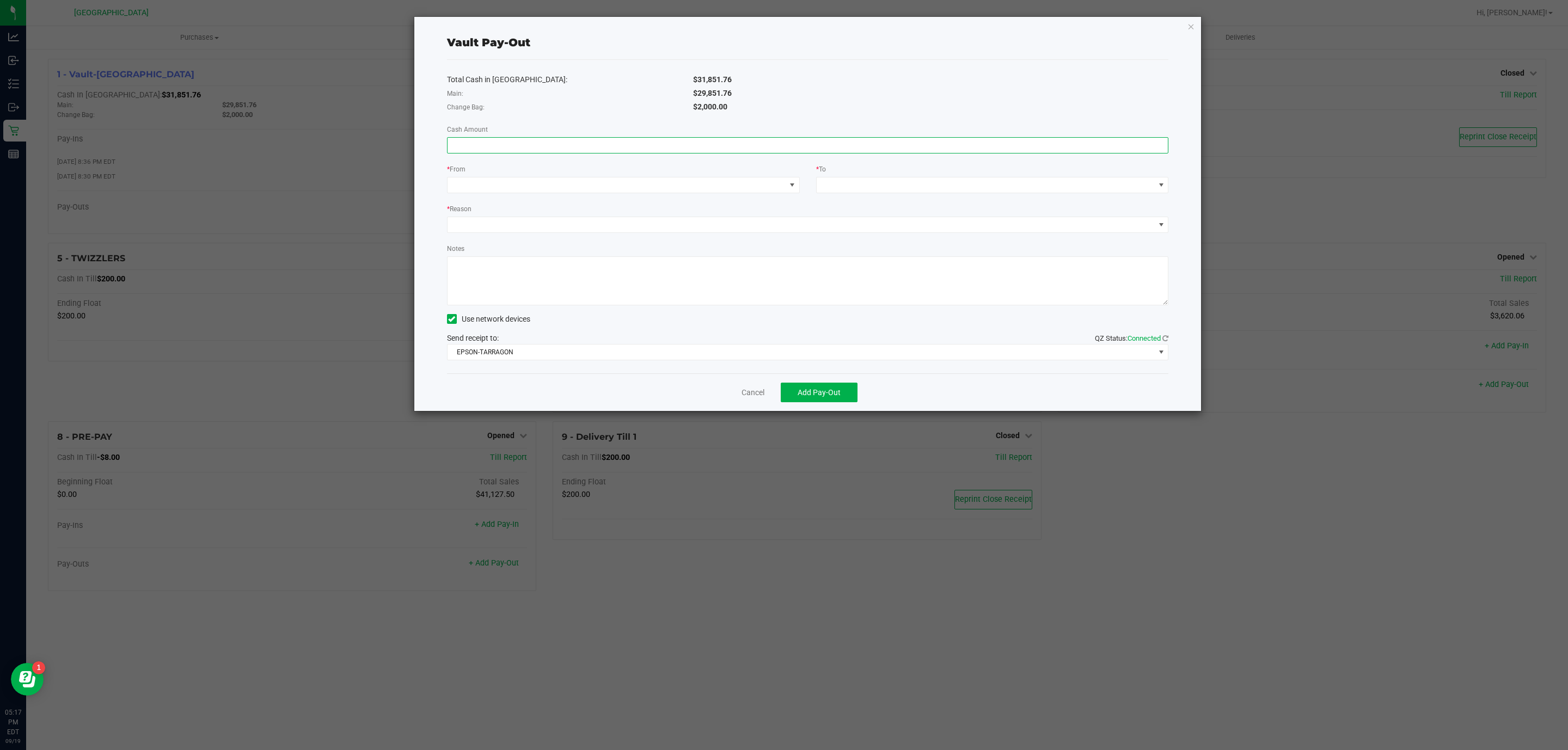
click at [845, 144] on input at bounding box center [808, 145] width 721 height 15
type input "$26,557.21"
click at [702, 181] on span at bounding box center [617, 185] width 338 height 15
click at [525, 272] on textarea "Notes" at bounding box center [808, 281] width 722 height 49
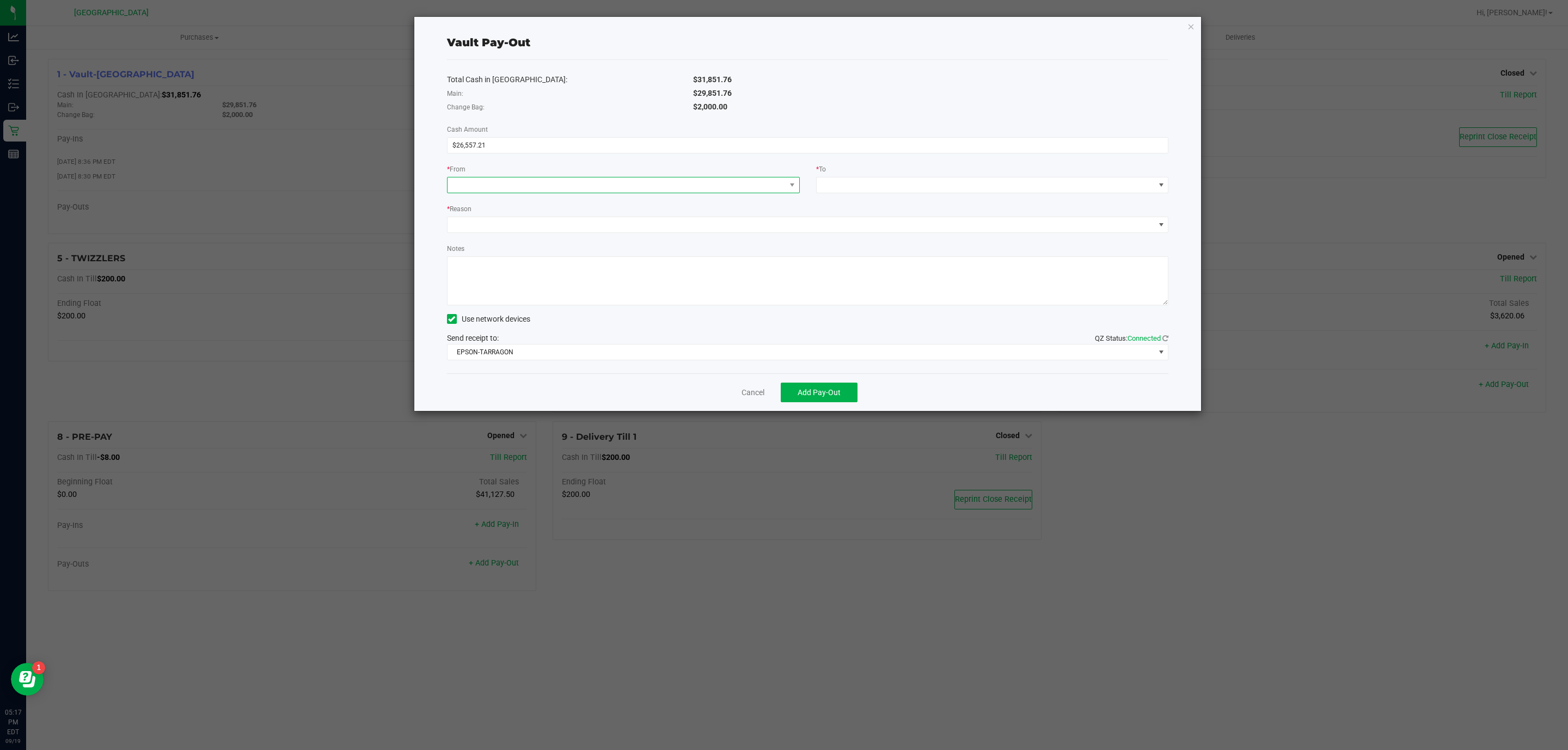
click at [787, 184] on span at bounding box center [792, 185] width 14 height 15
click at [653, 259] on li "Main (Vault-[GEOGRAPHIC_DATA])" at bounding box center [623, 256] width 351 height 22
click at [995, 185] on span at bounding box center [986, 185] width 338 height 15
click at [870, 285] on div "Empyreal Transfer" at bounding box center [854, 278] width 63 height 20
click at [716, 228] on span at bounding box center [801, 225] width 707 height 15
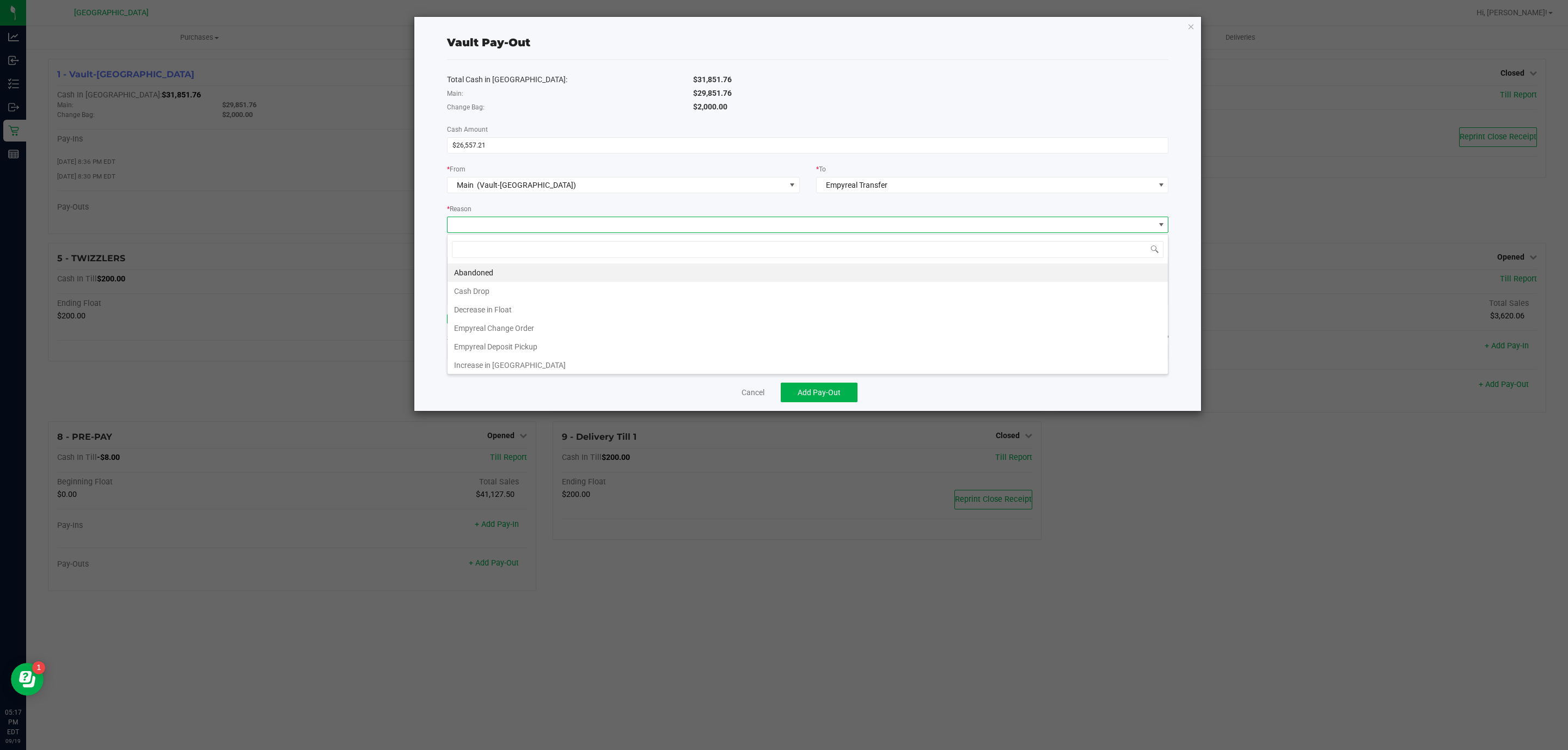
scroll to position [16, 721]
click at [532, 352] on li "Empyreal Deposit Pickup" at bounding box center [808, 346] width 720 height 18
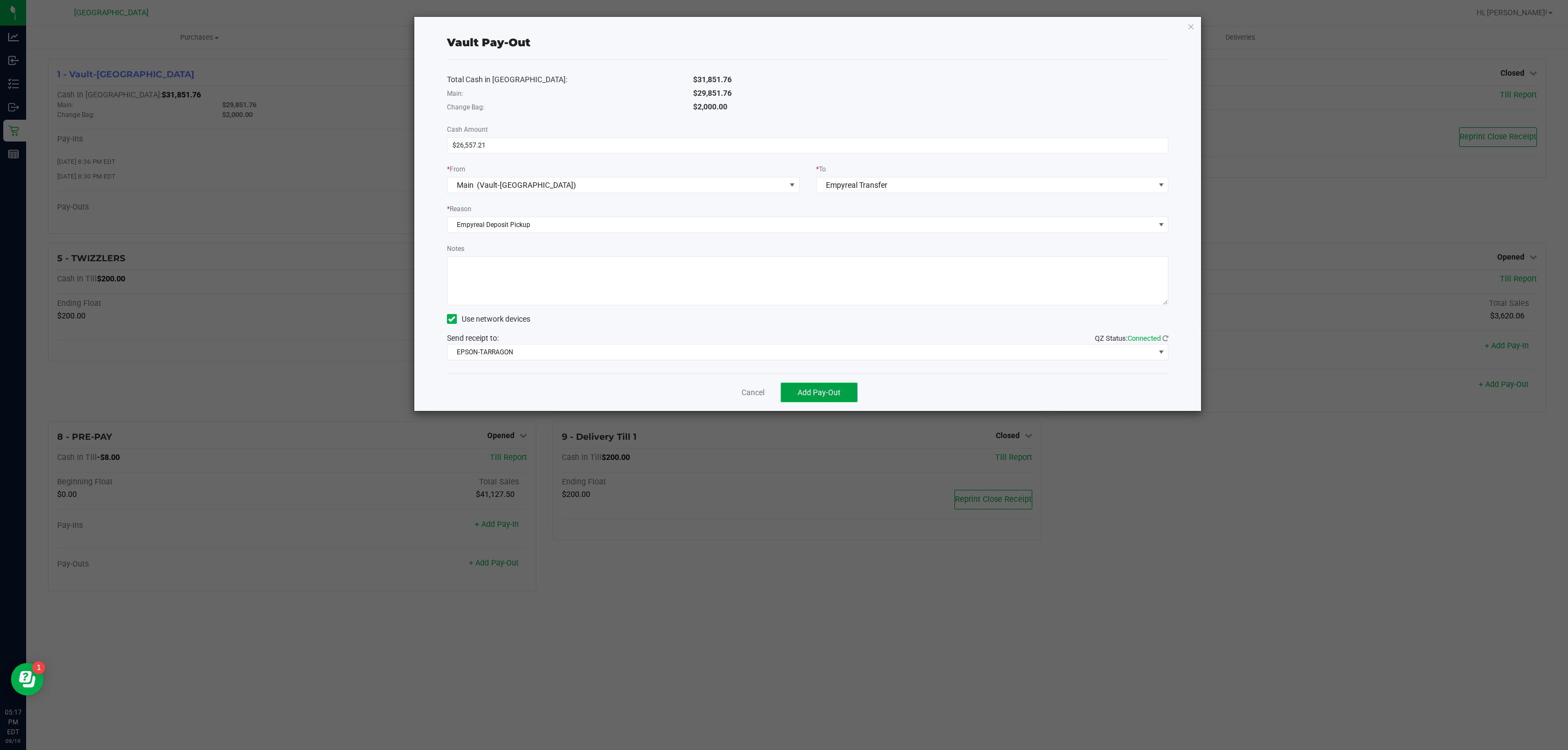
click at [810, 391] on span "Add Pay-Out" at bounding box center [819, 392] width 43 height 8
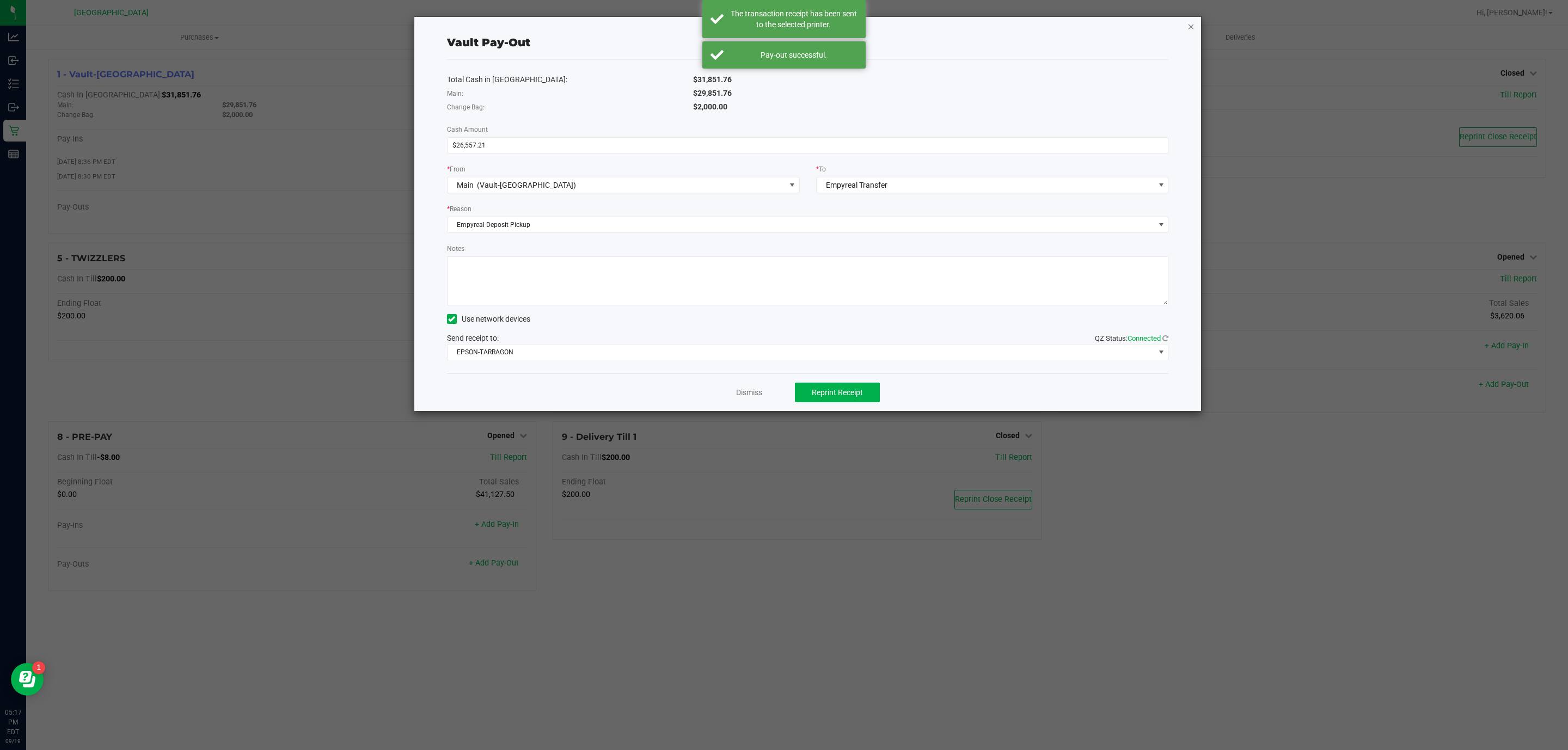
click at [1193, 24] on icon "button" at bounding box center [1191, 26] width 8 height 13
